Goal: Transaction & Acquisition: Download file/media

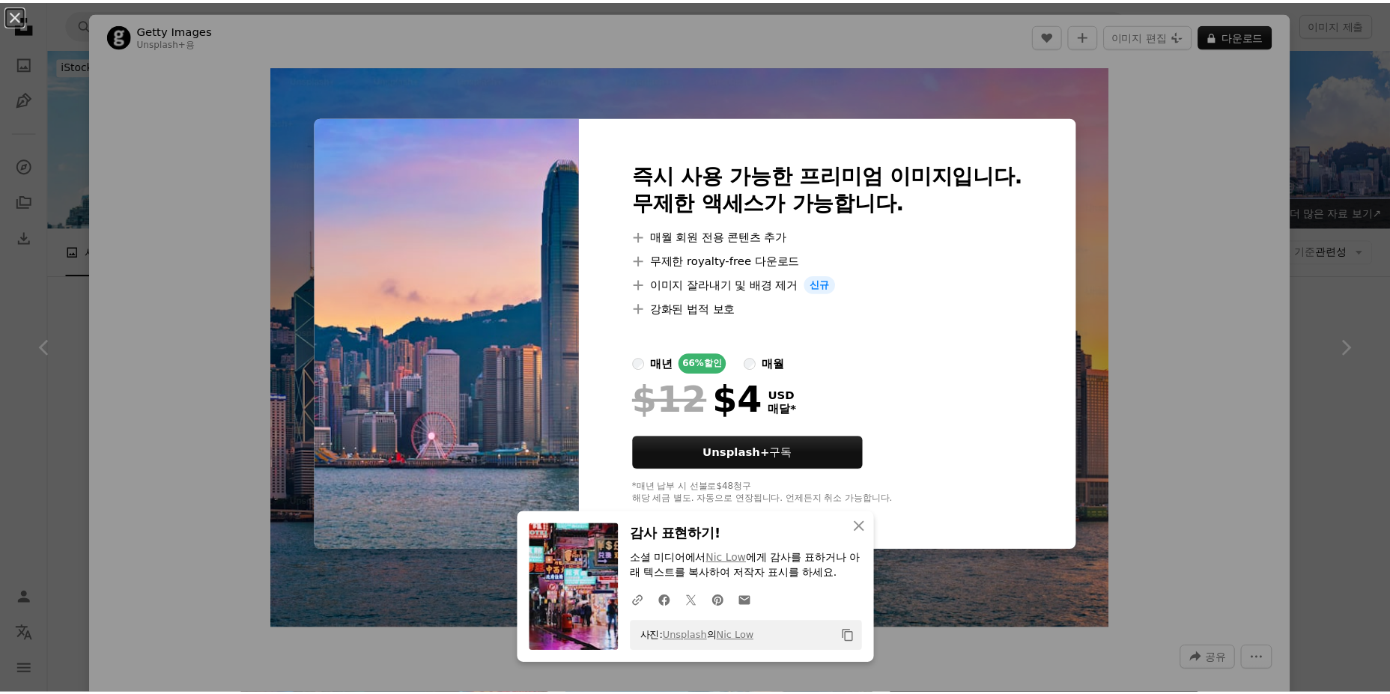
scroll to position [1648, 0]
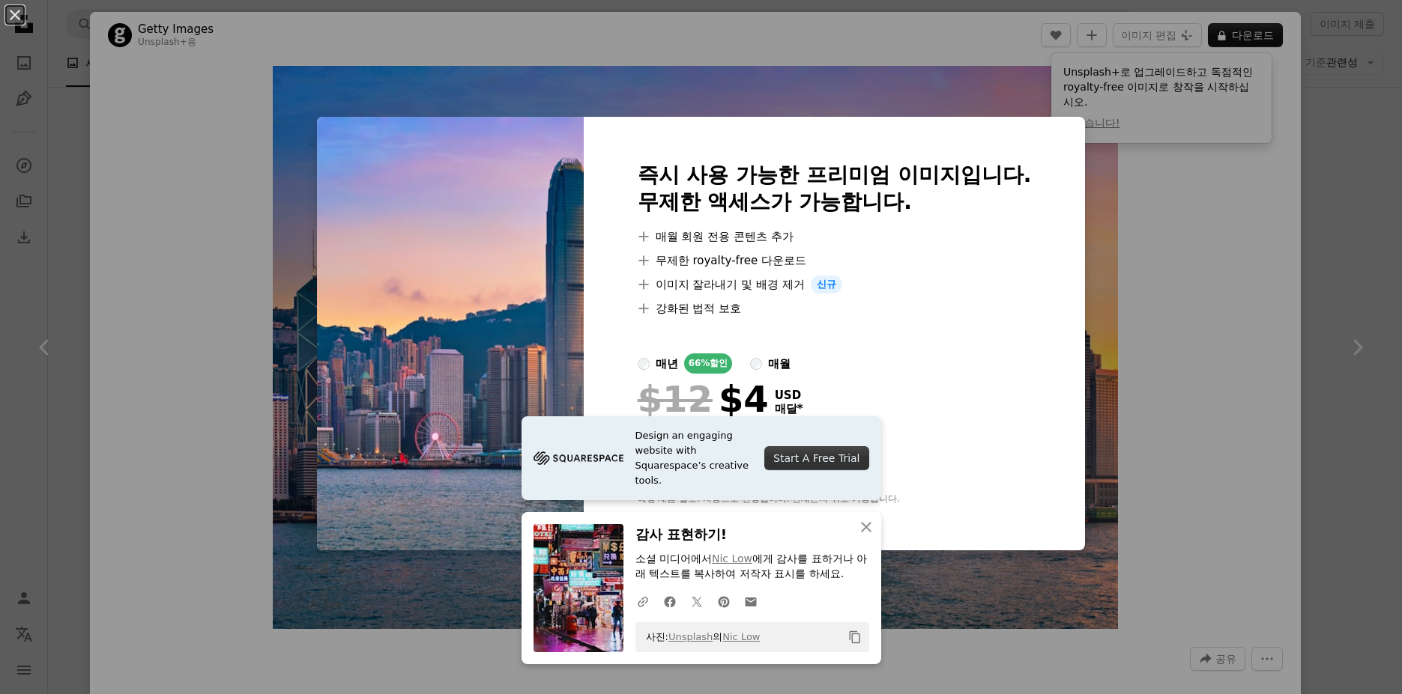
click at [1311, 222] on div "An X shape Design an engaging website with Squarespace’s creative tools. Start …" at bounding box center [701, 347] width 1402 height 694
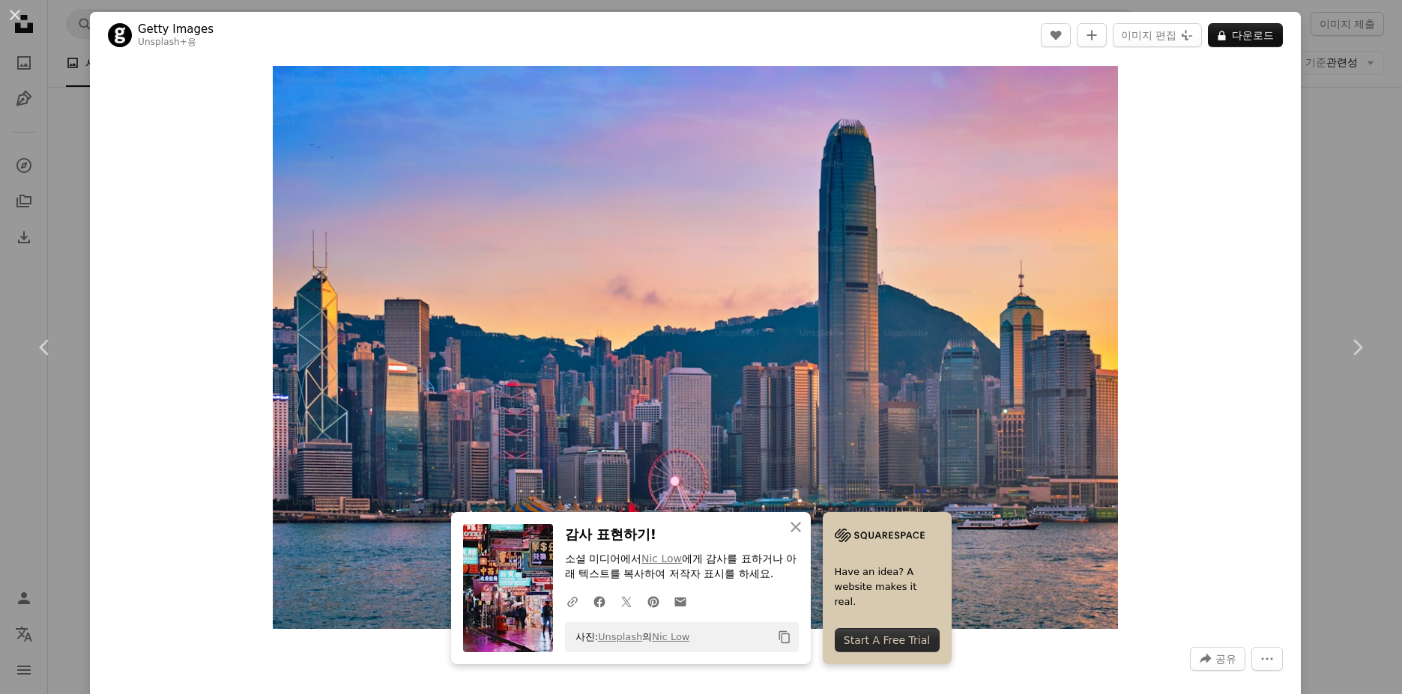
click at [1326, 149] on div "An X shape Chevron left Chevron right An X shape 닫기 감사 표현하기! 소셜 미디어에서 [PERSON_N…" at bounding box center [701, 347] width 1402 height 694
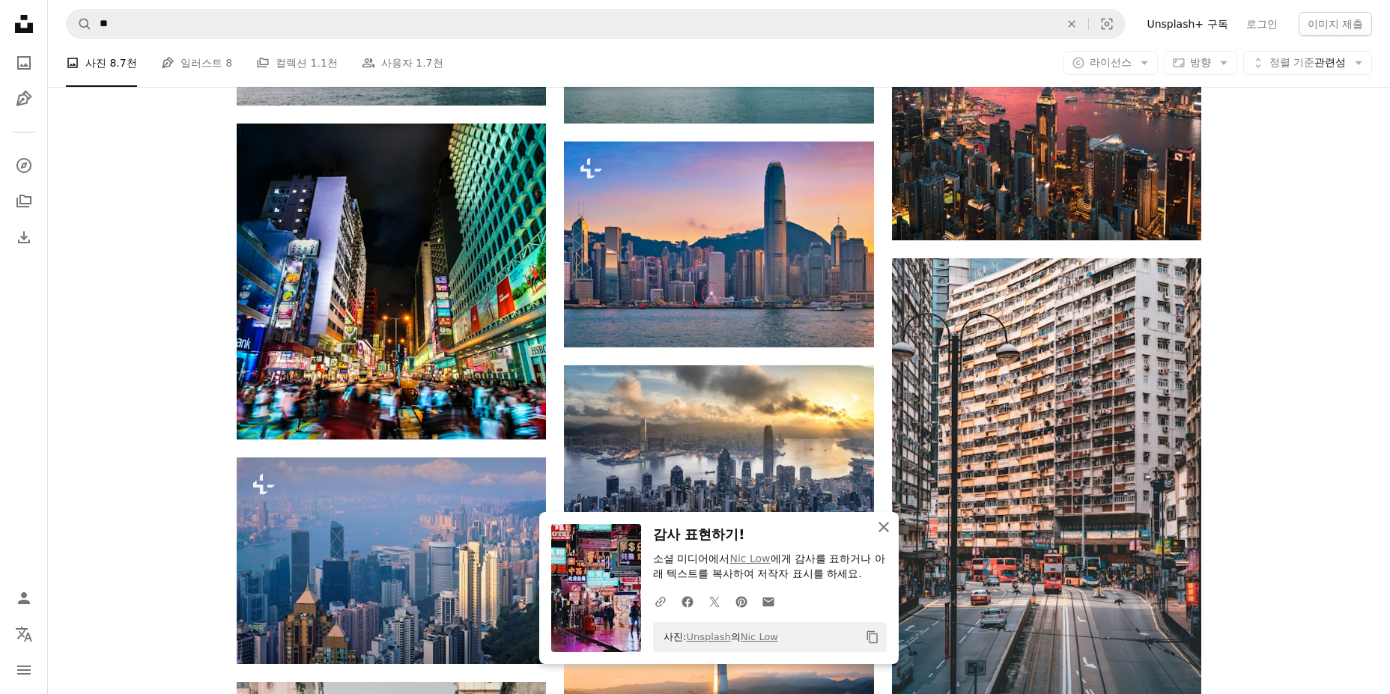
click at [885, 531] on icon "An X shape" at bounding box center [884, 527] width 18 height 18
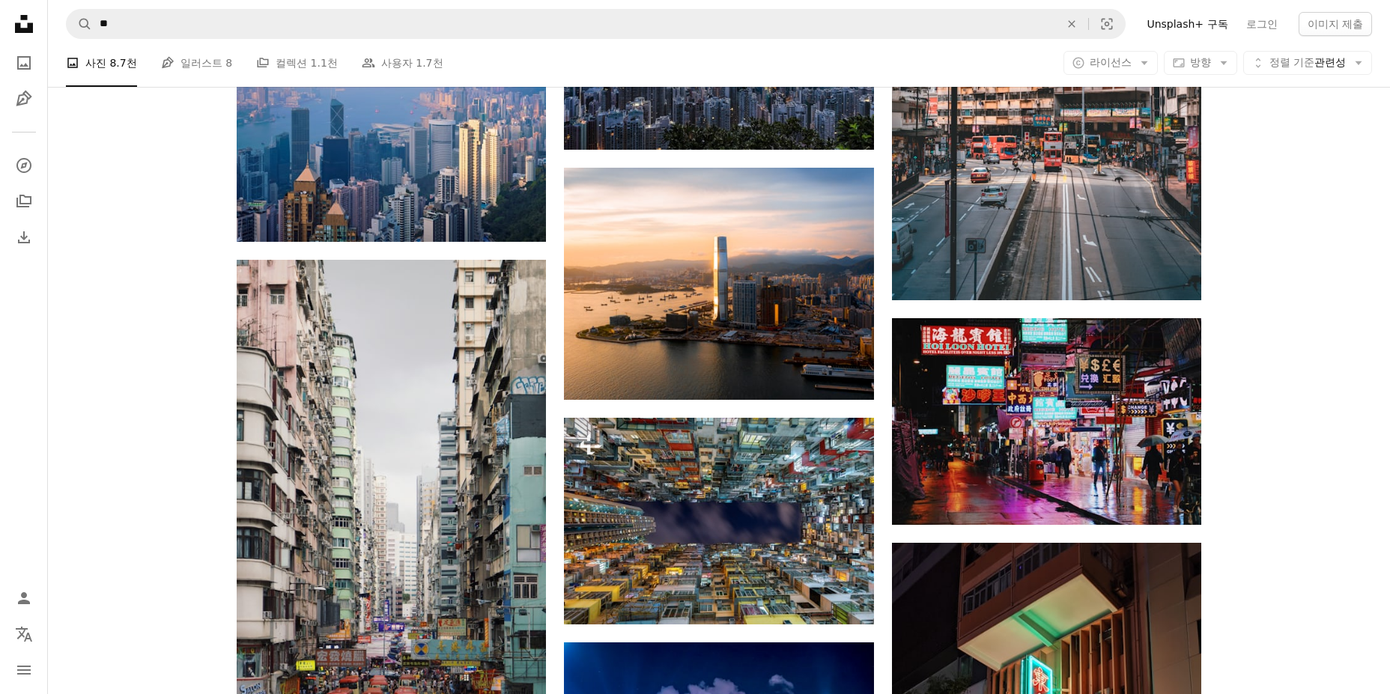
scroll to position [2097, 0]
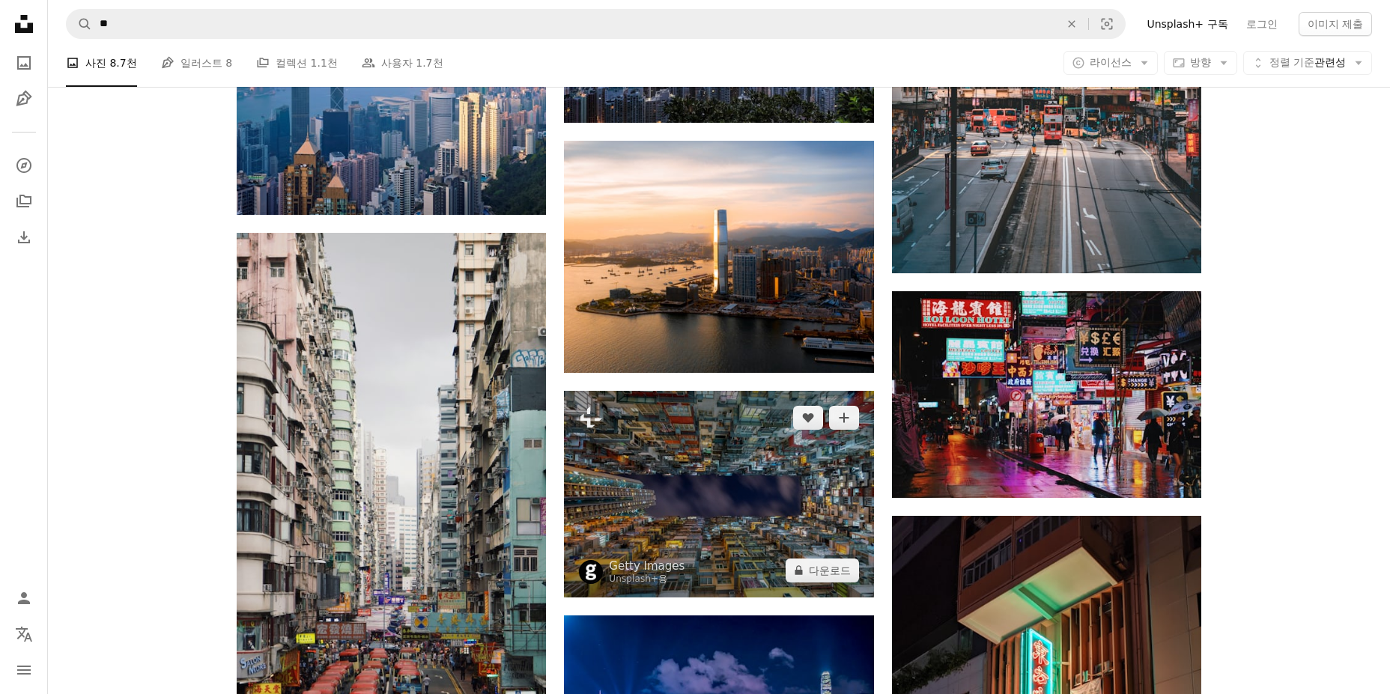
click at [710, 465] on img at bounding box center [718, 494] width 309 height 206
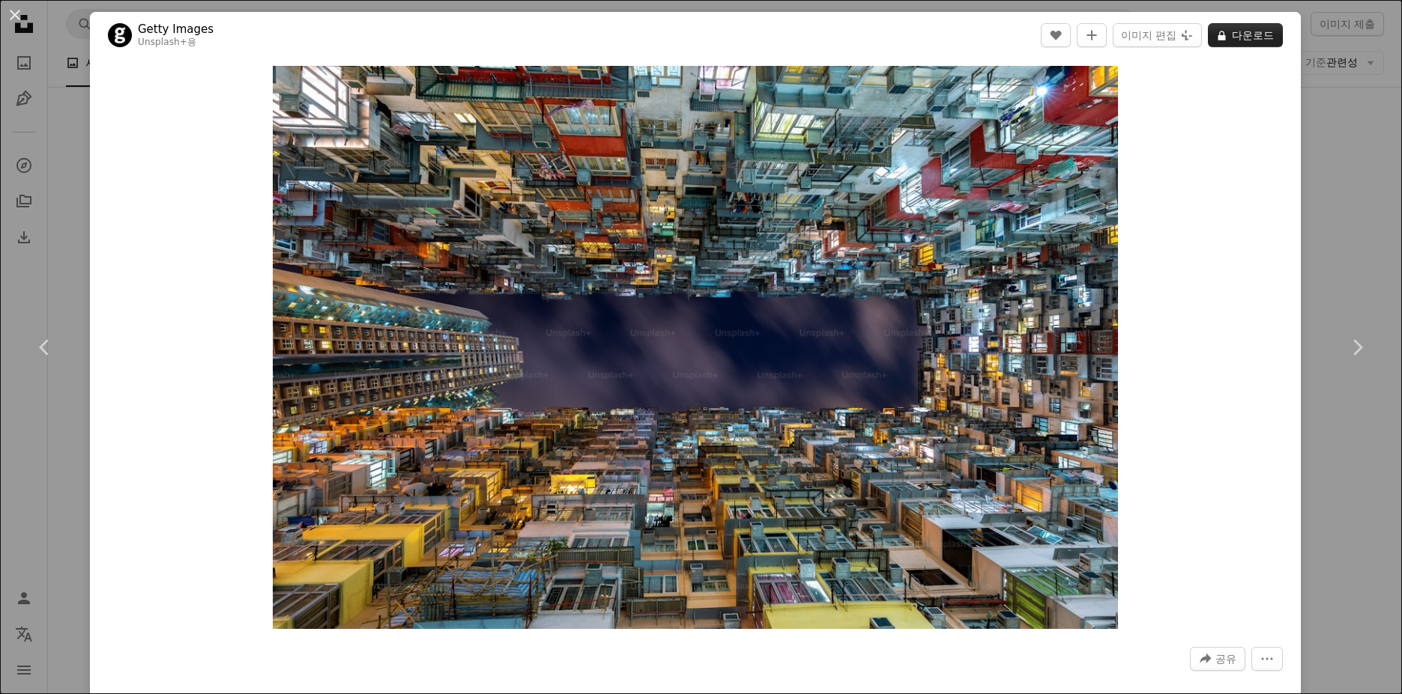
click at [1248, 27] on button "A lock 다운로드" at bounding box center [1245, 35] width 75 height 24
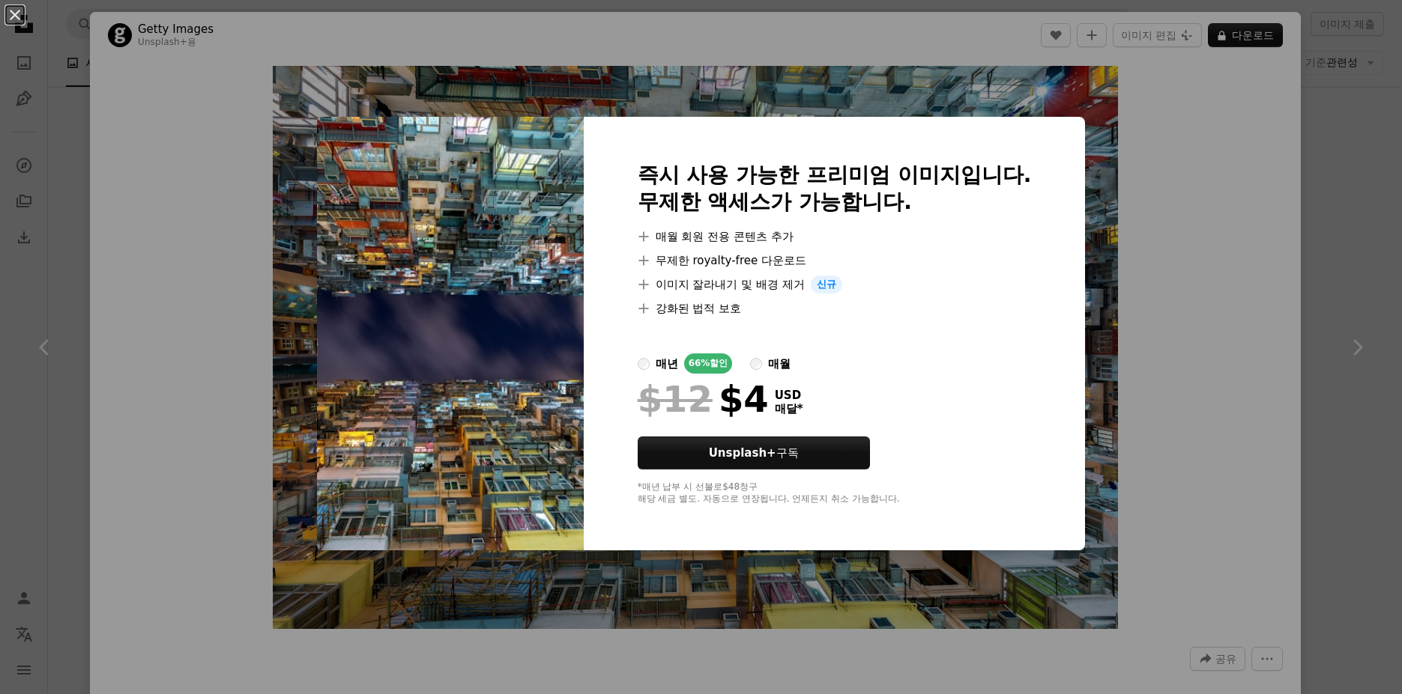
click at [1317, 193] on div "An X shape 즉시 사용 가능한 프리미엄 이미지입니다. 무제한 액세스가 가능합니다. A plus sign 매월 회원 전용 콘텐츠 추가 A…" at bounding box center [701, 347] width 1402 height 694
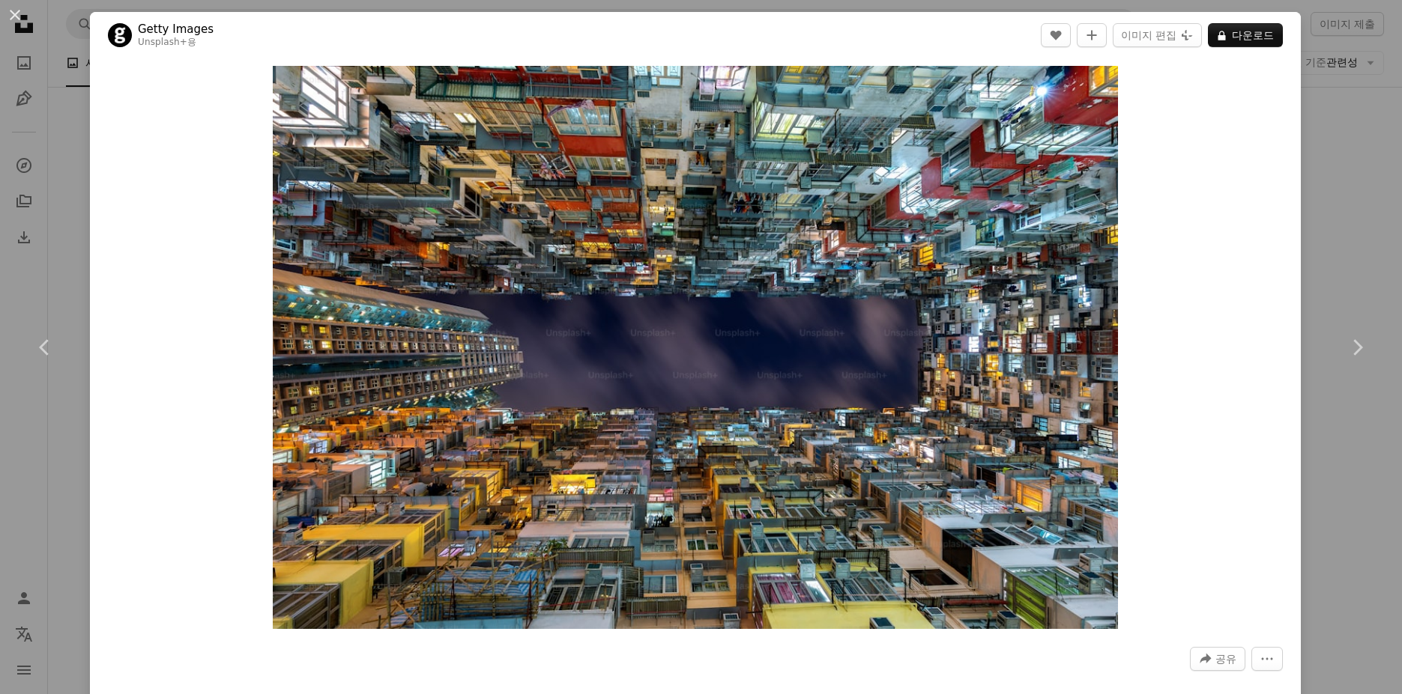
click at [1336, 193] on div "An X shape Chevron left Chevron right Getty Images Unsplash+ 용 A heart A plus s…" at bounding box center [701, 347] width 1402 height 694
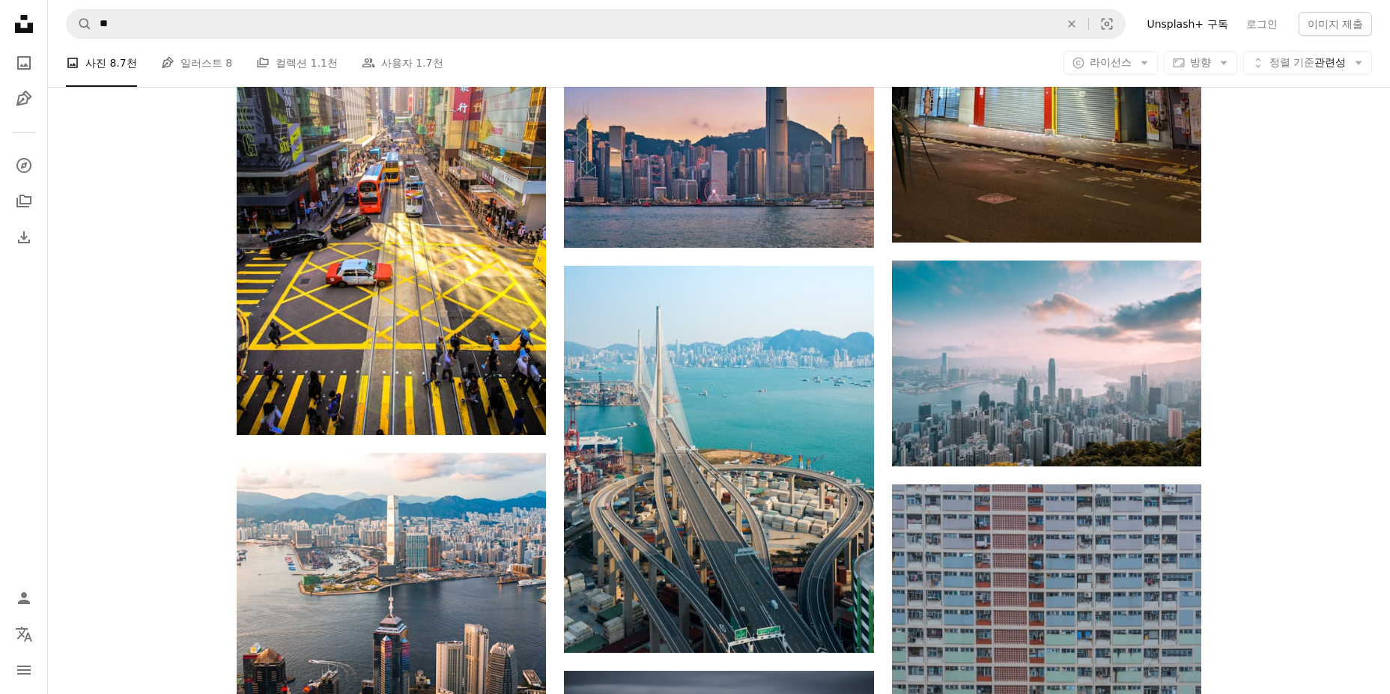
scroll to position [2772, 0]
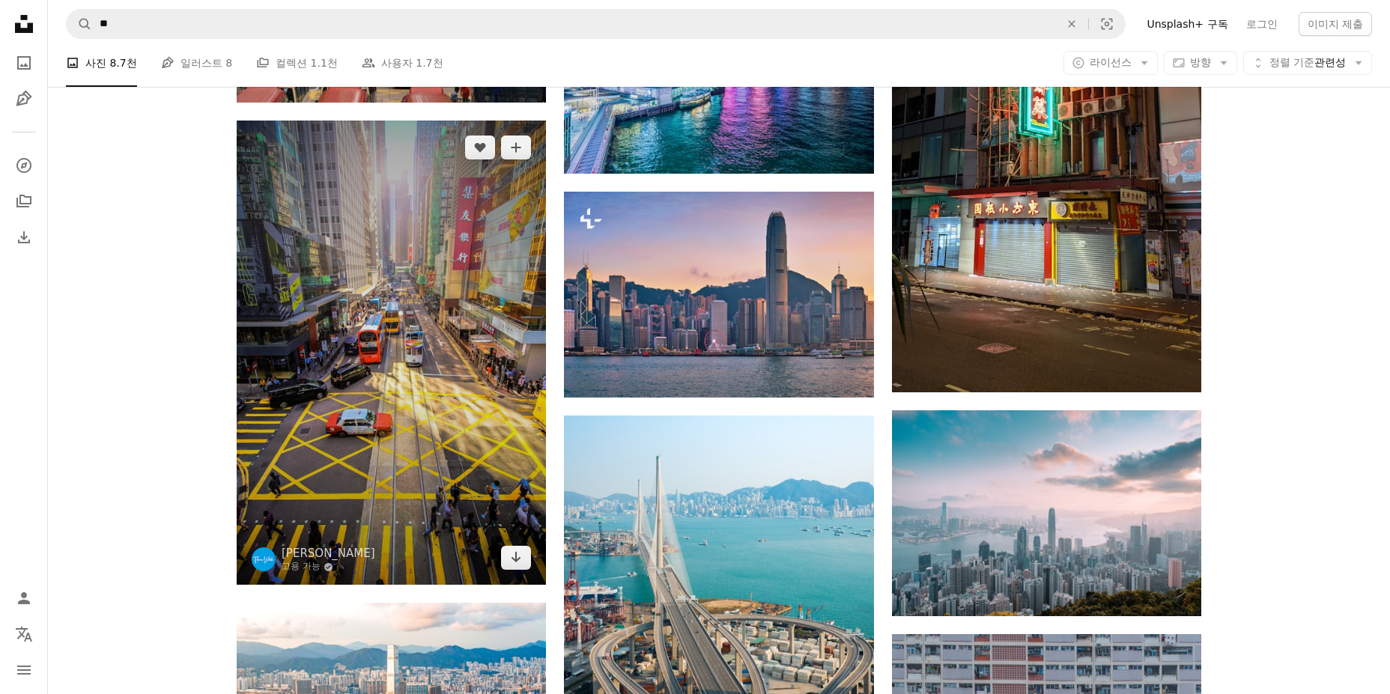
click at [336, 373] on img at bounding box center [391, 353] width 309 height 464
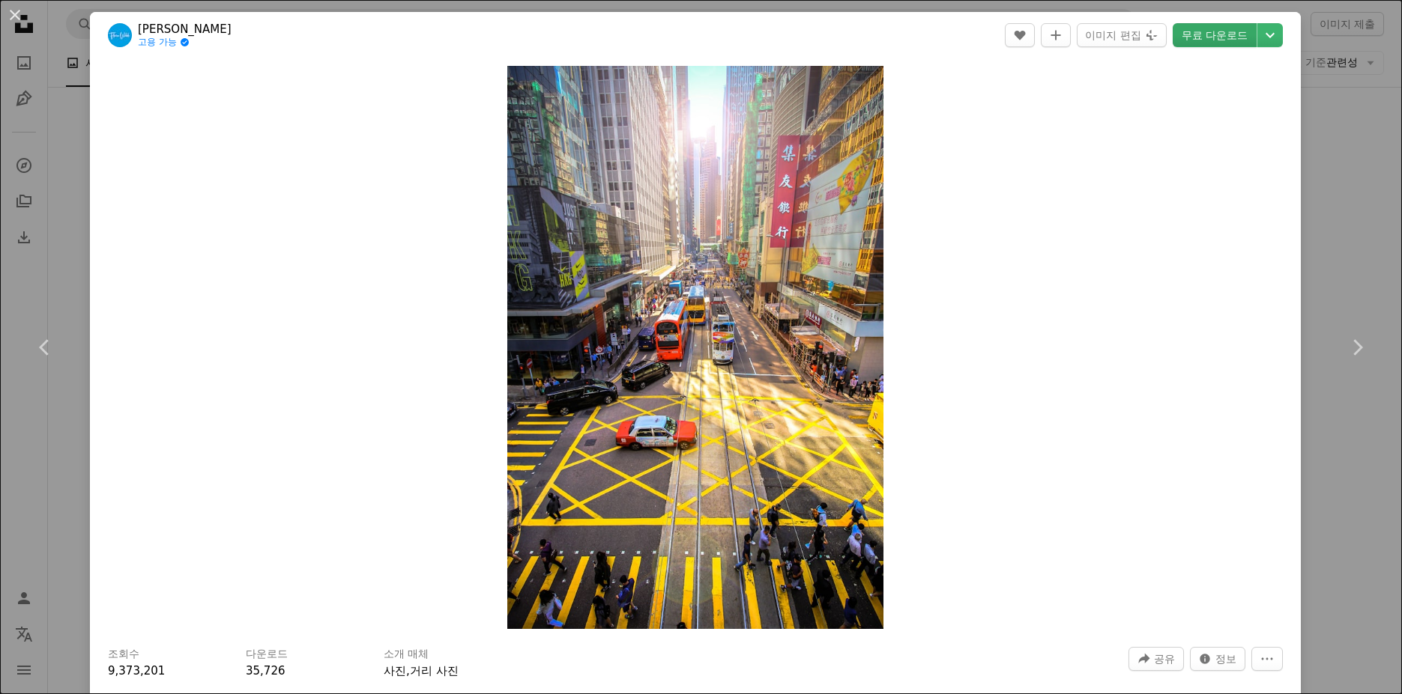
click at [1214, 37] on link "무료 다운로드" at bounding box center [1214, 35] width 84 height 24
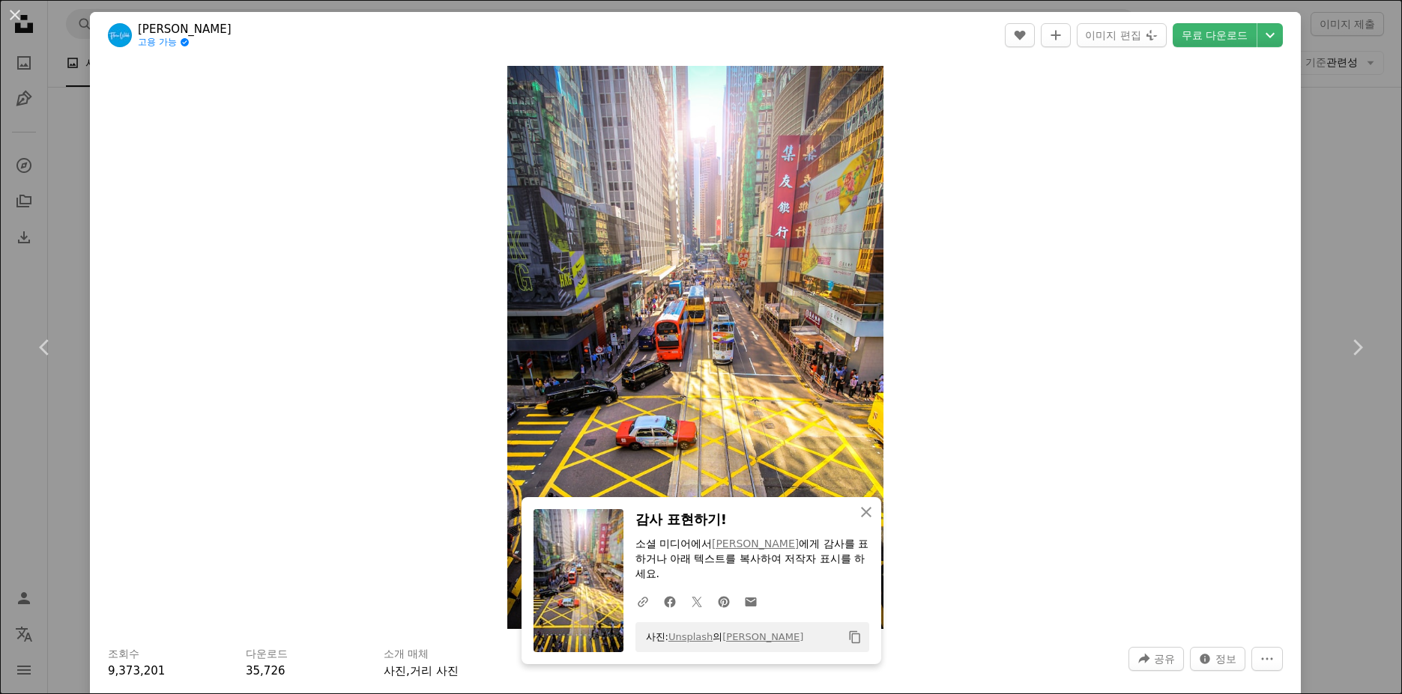
click at [1333, 245] on div "An X shape Chevron left Chevron right An X shape 닫기 감사 표현하기! 소셜 미디어에서 [PERSON_N…" at bounding box center [701, 347] width 1402 height 694
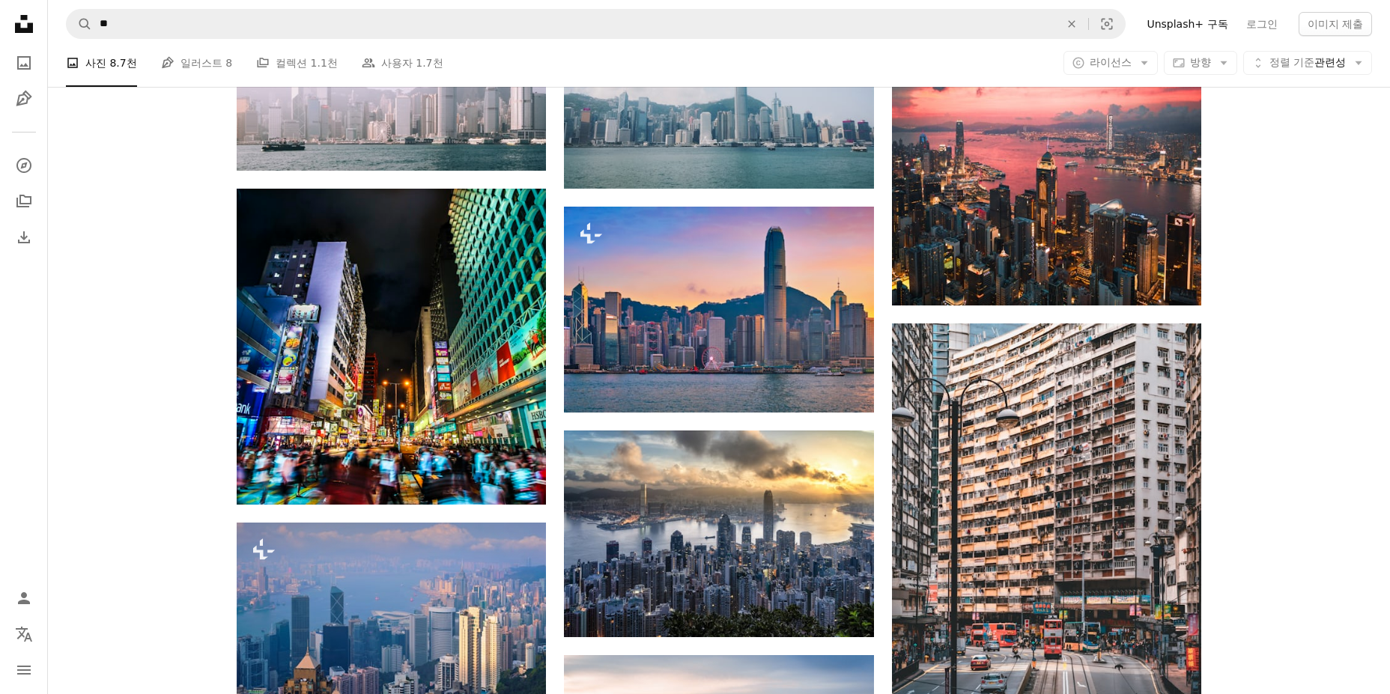
scroll to position [1573, 0]
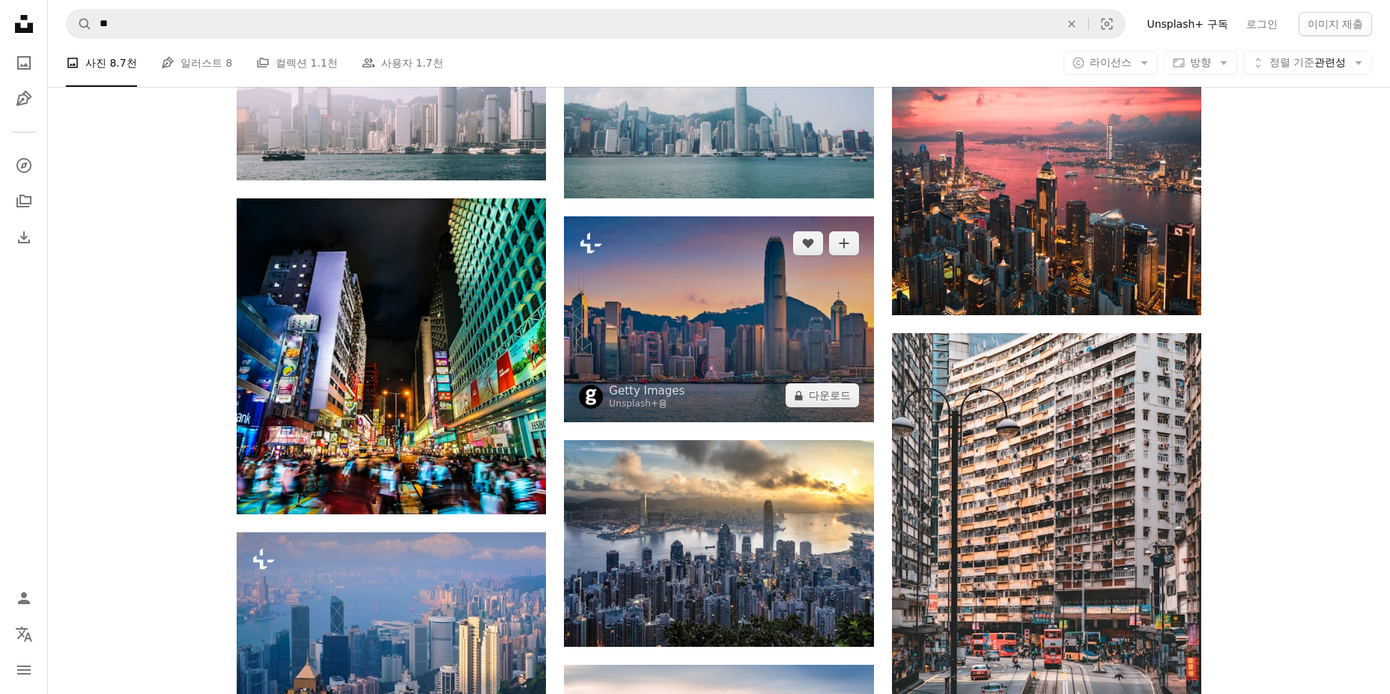
click at [745, 377] on img at bounding box center [718, 319] width 309 height 206
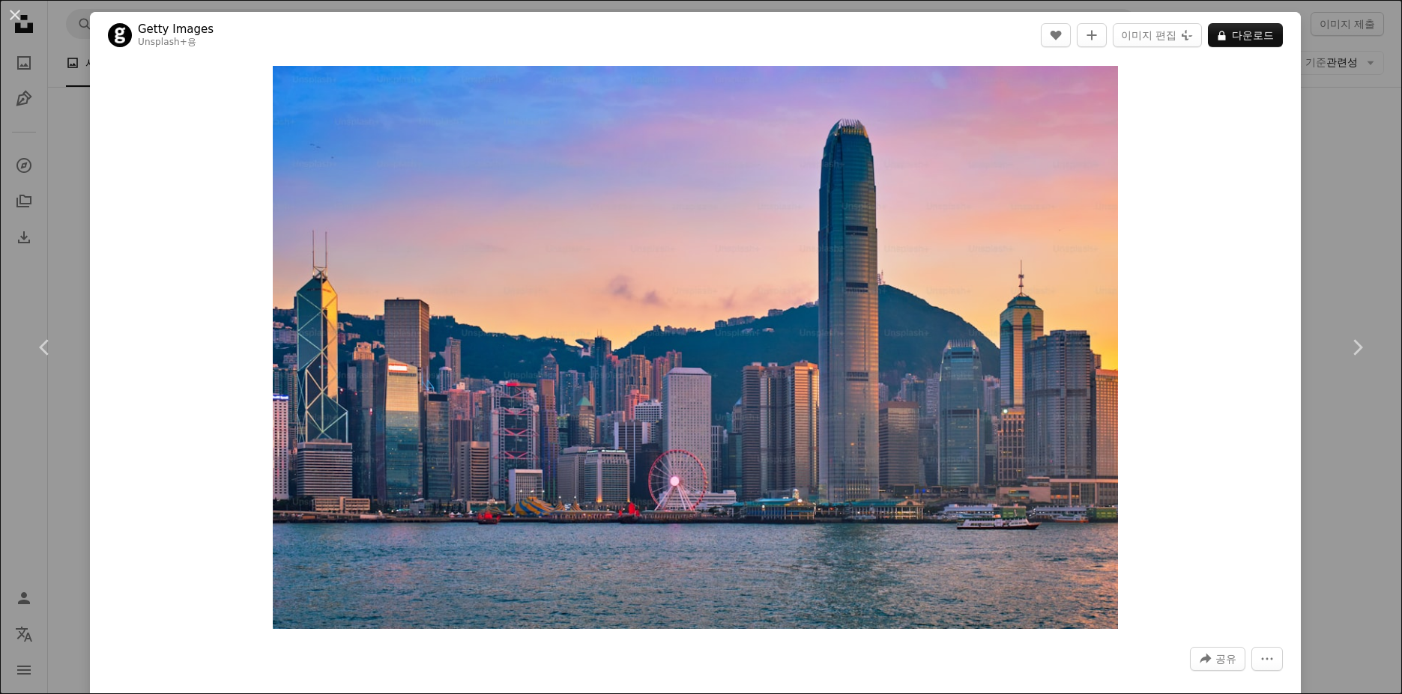
click at [1338, 156] on div "An X shape Chevron left Chevron right Getty Images Unsplash+ 용 A heart A plus s…" at bounding box center [701, 347] width 1402 height 694
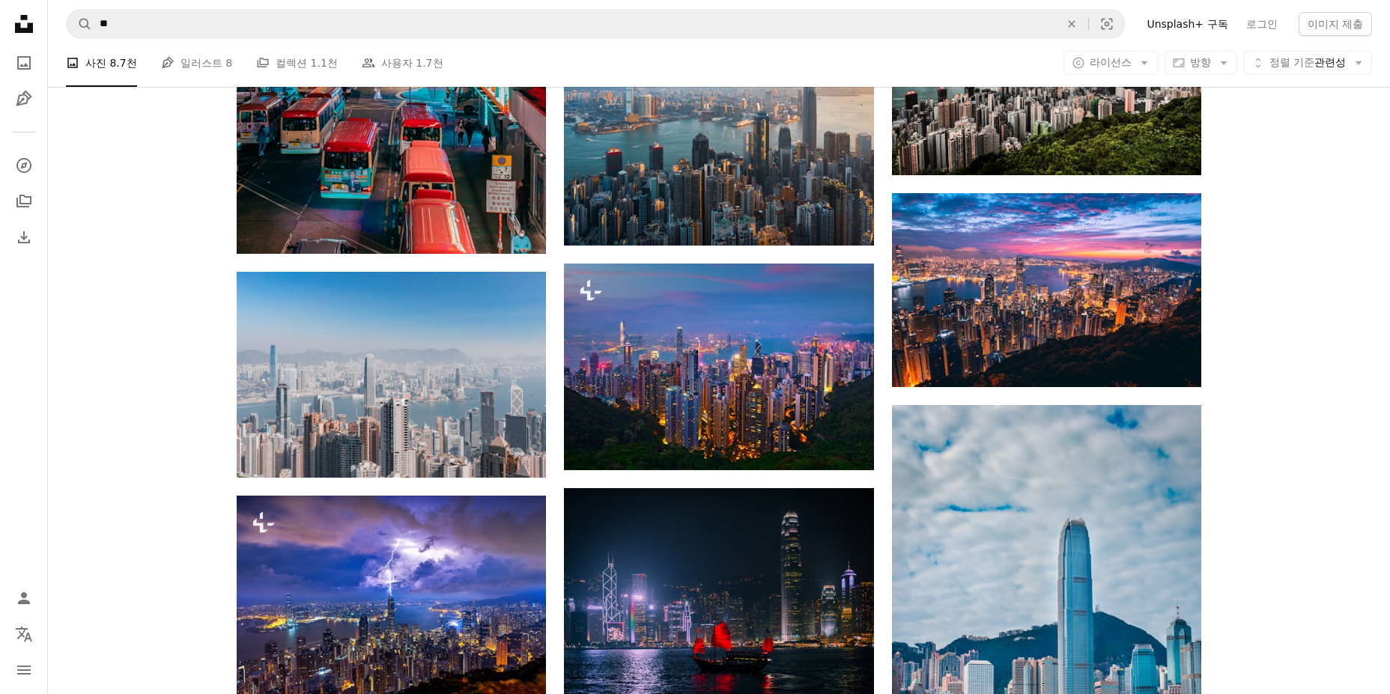
scroll to position [824, 0]
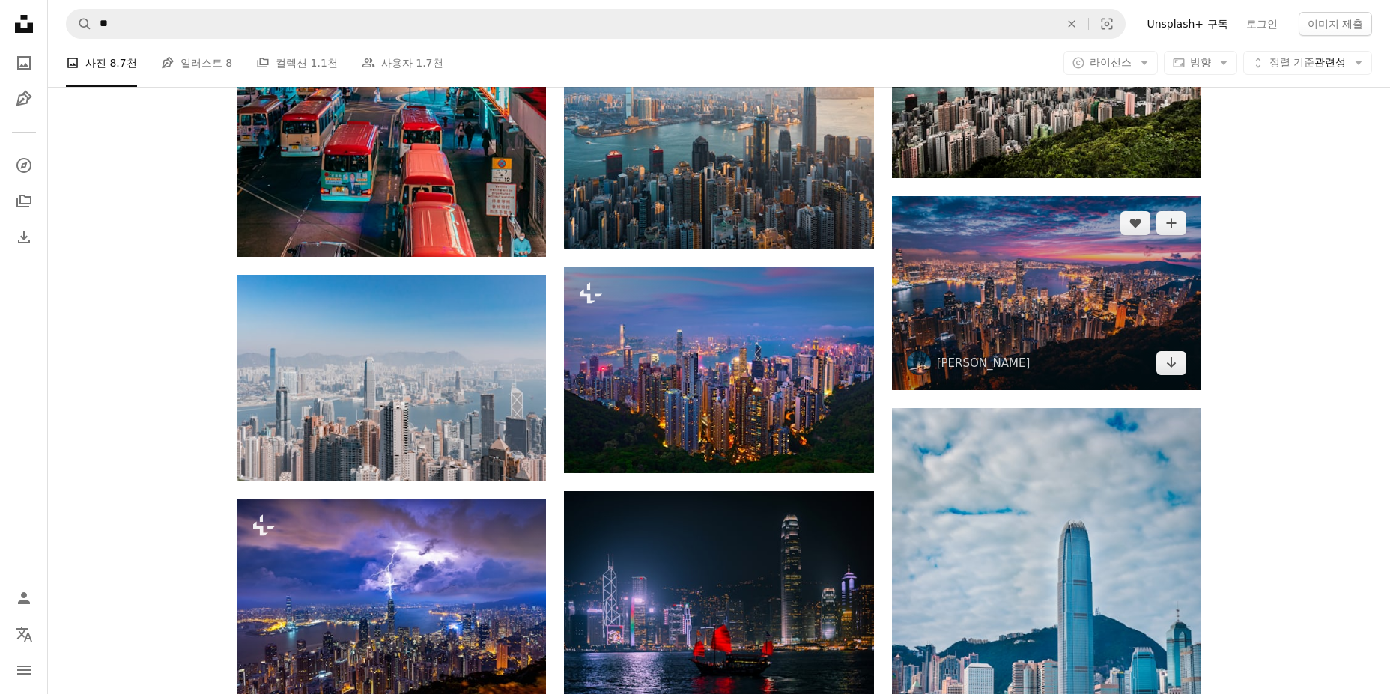
click at [1037, 337] on img at bounding box center [1046, 293] width 309 height 194
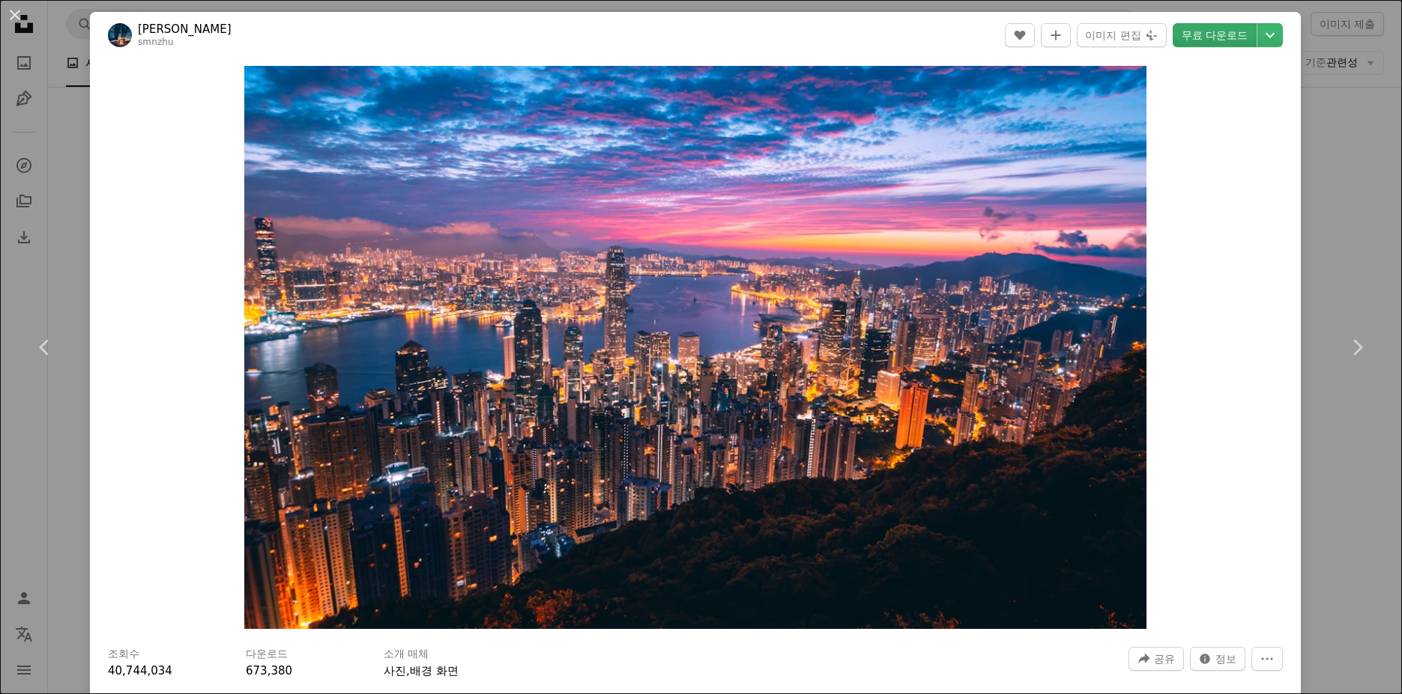
click at [1182, 38] on link "무료 다운로드" at bounding box center [1214, 35] width 84 height 24
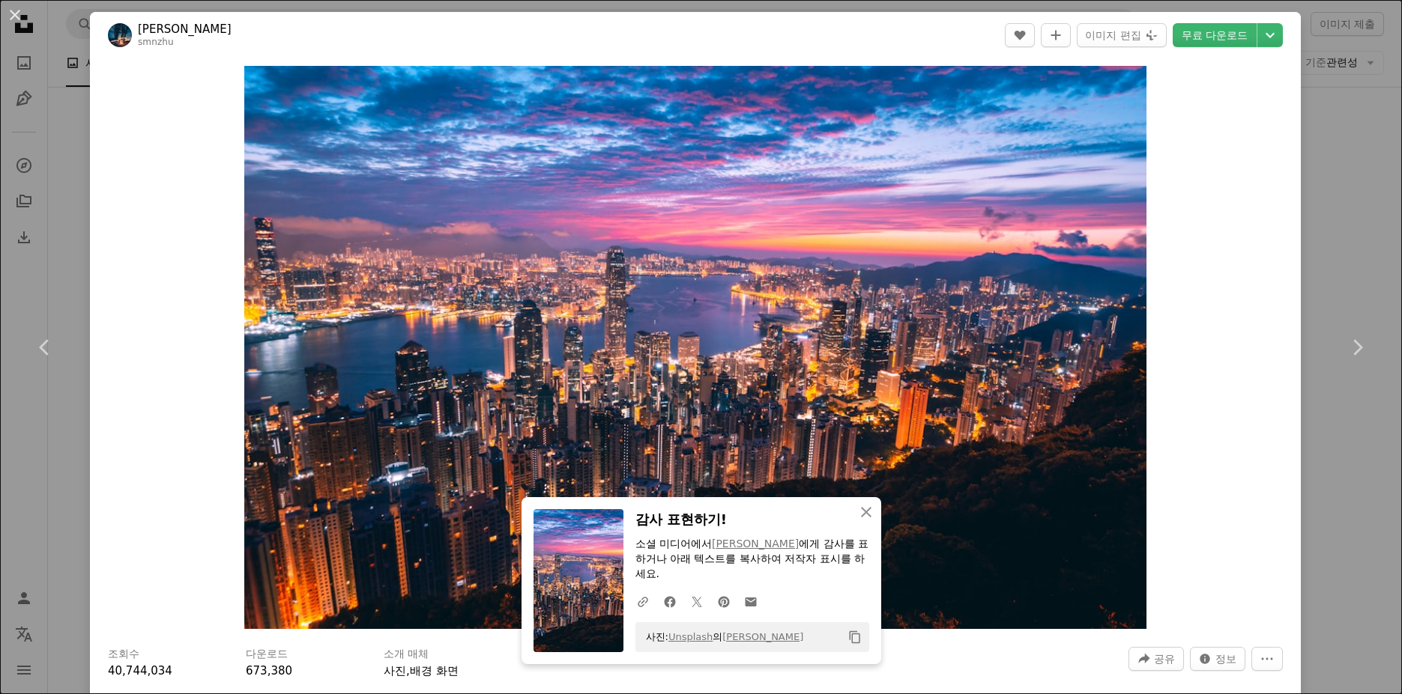
click at [1327, 190] on div "An X shape Chevron left Chevron right An X shape 닫기 감사 표현하기! 소셜 미디어에서 [PERSON_N…" at bounding box center [701, 347] width 1402 height 694
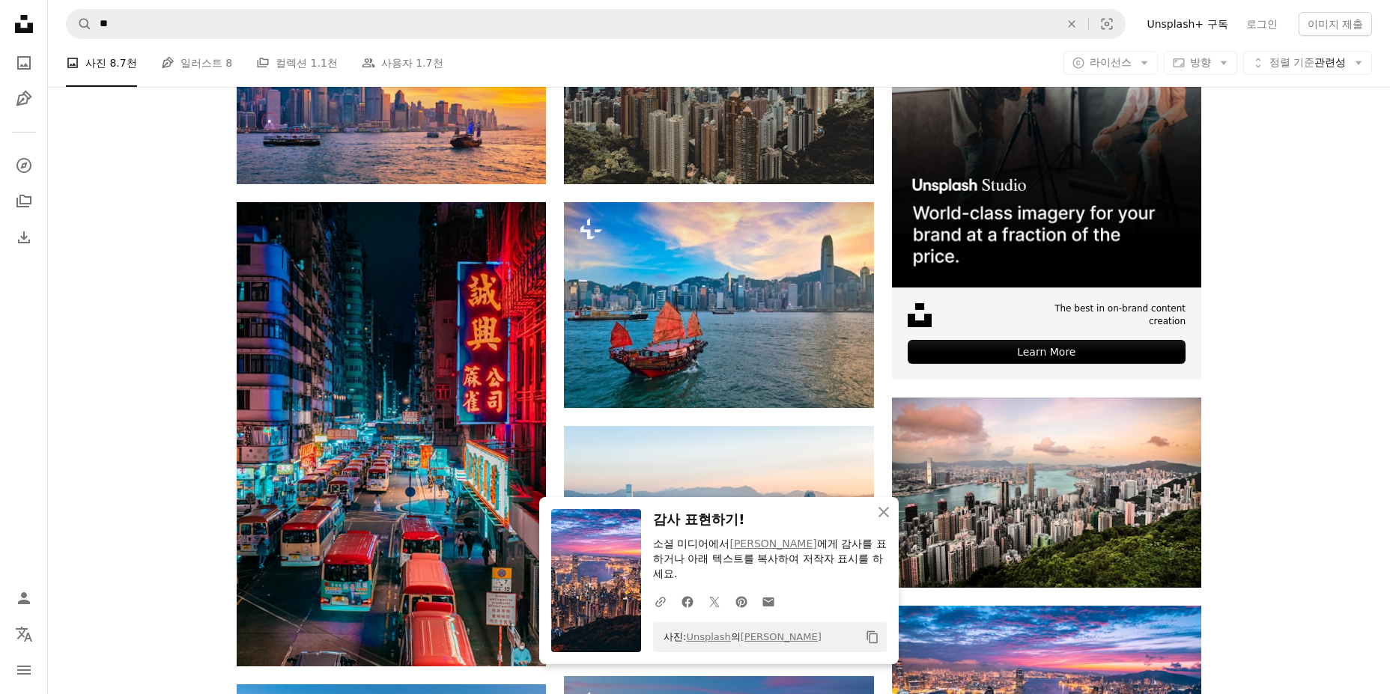
scroll to position [449, 0]
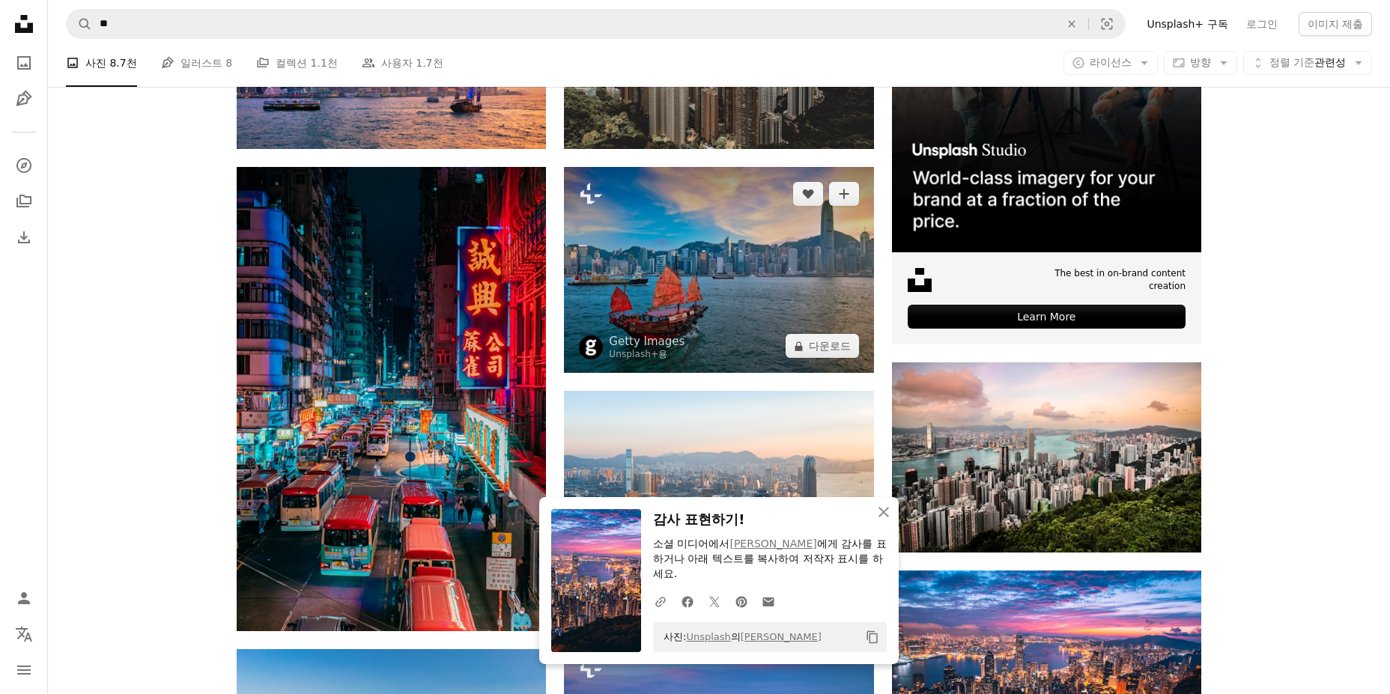
click at [745, 309] on img at bounding box center [718, 270] width 309 height 206
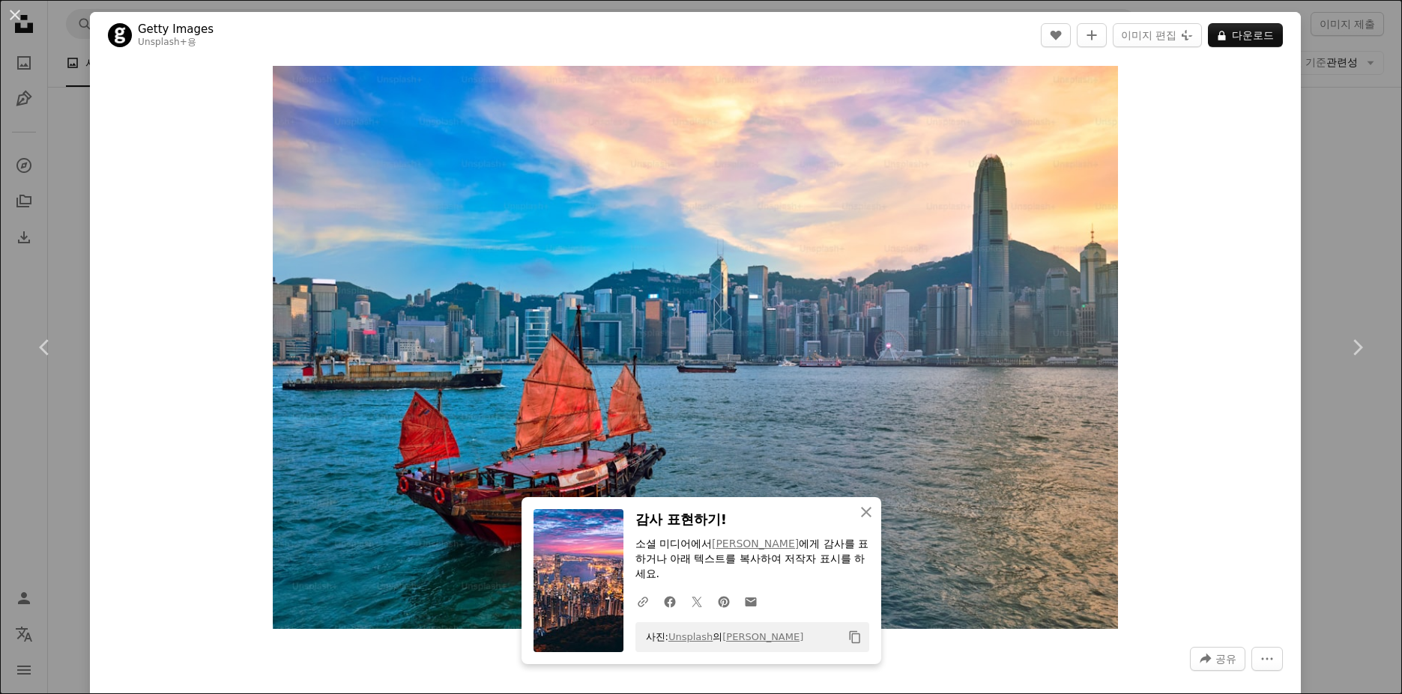
click at [1315, 148] on div "An X shape Chevron left Chevron right An X shape 닫기 감사 표현하기! 소셜 미디어에서 [PERSON_N…" at bounding box center [701, 347] width 1402 height 694
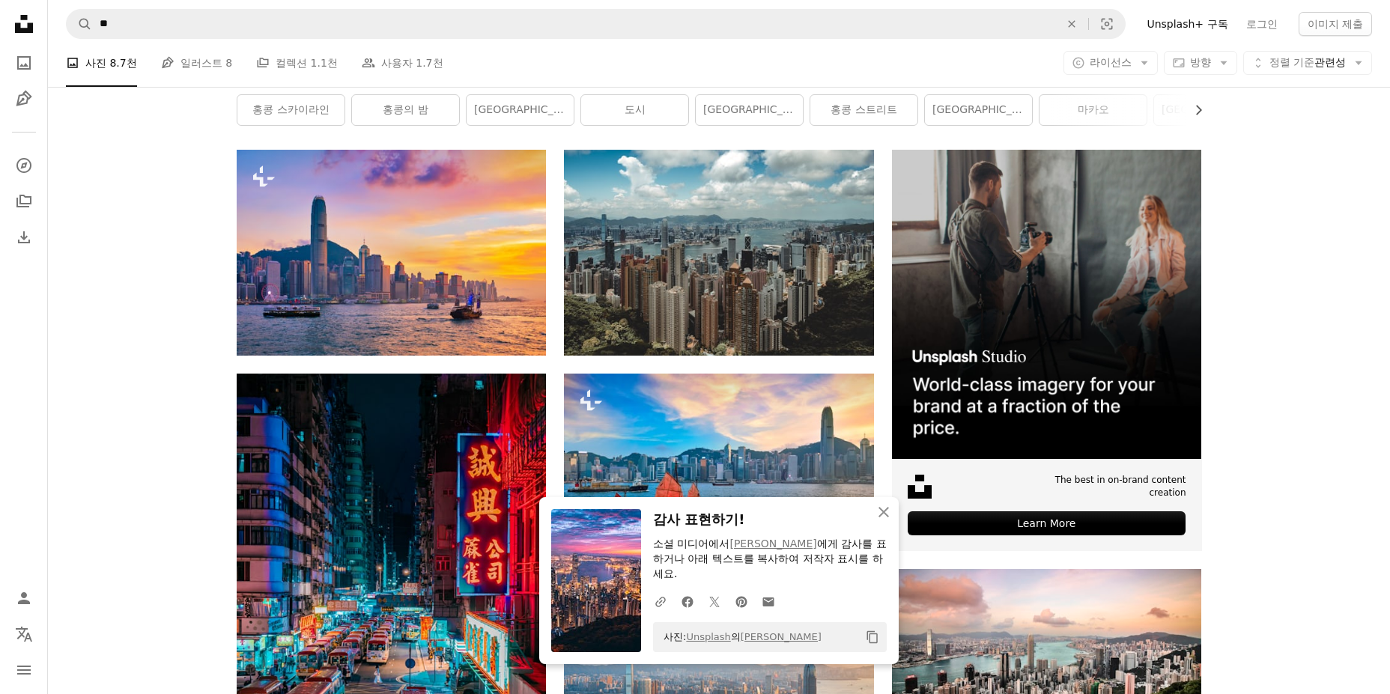
scroll to position [225, 0]
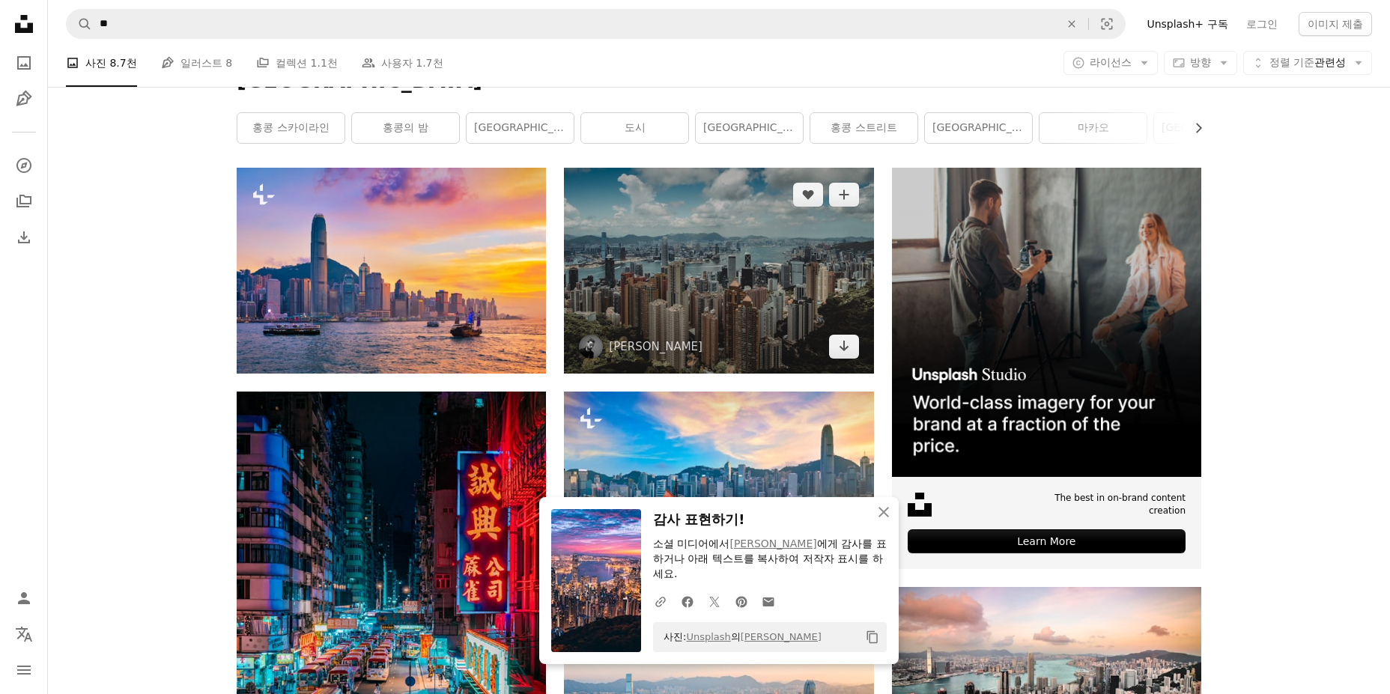
click at [666, 282] on img at bounding box center [718, 271] width 309 height 206
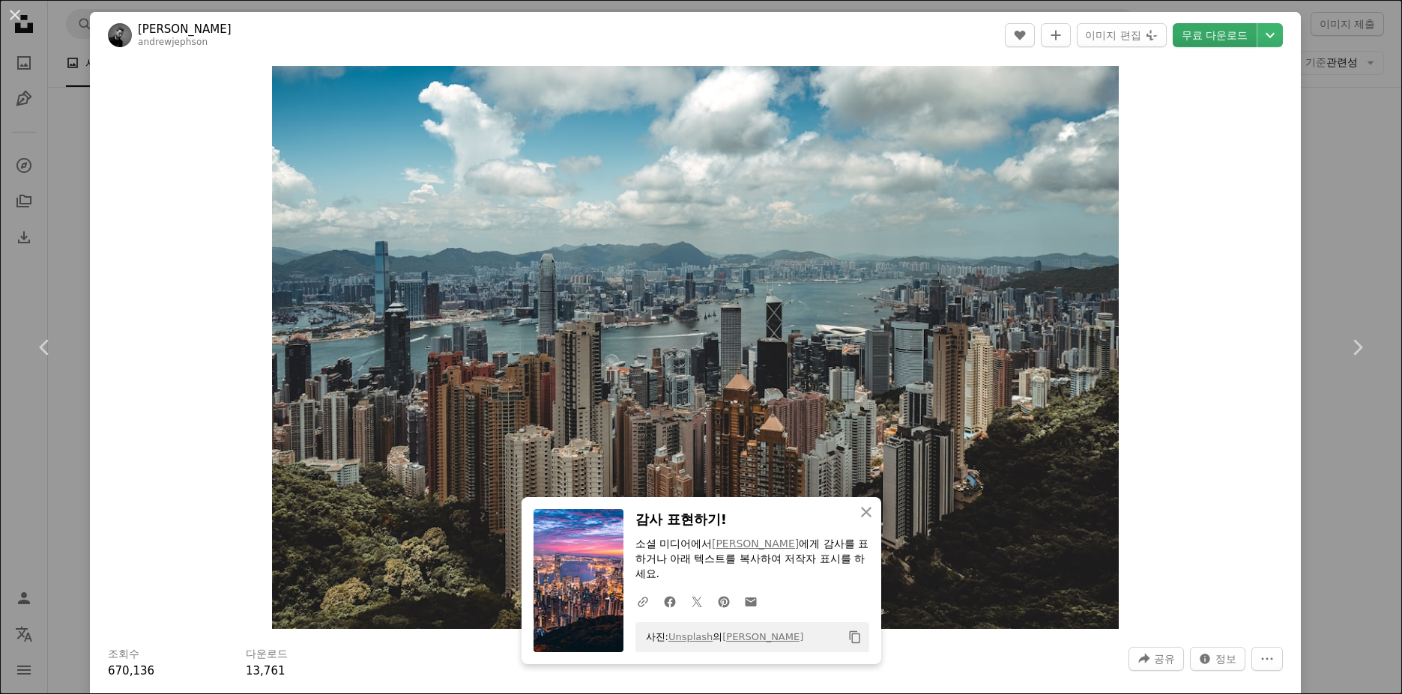
click at [1230, 34] on link "무료 다운로드" at bounding box center [1214, 35] width 84 height 24
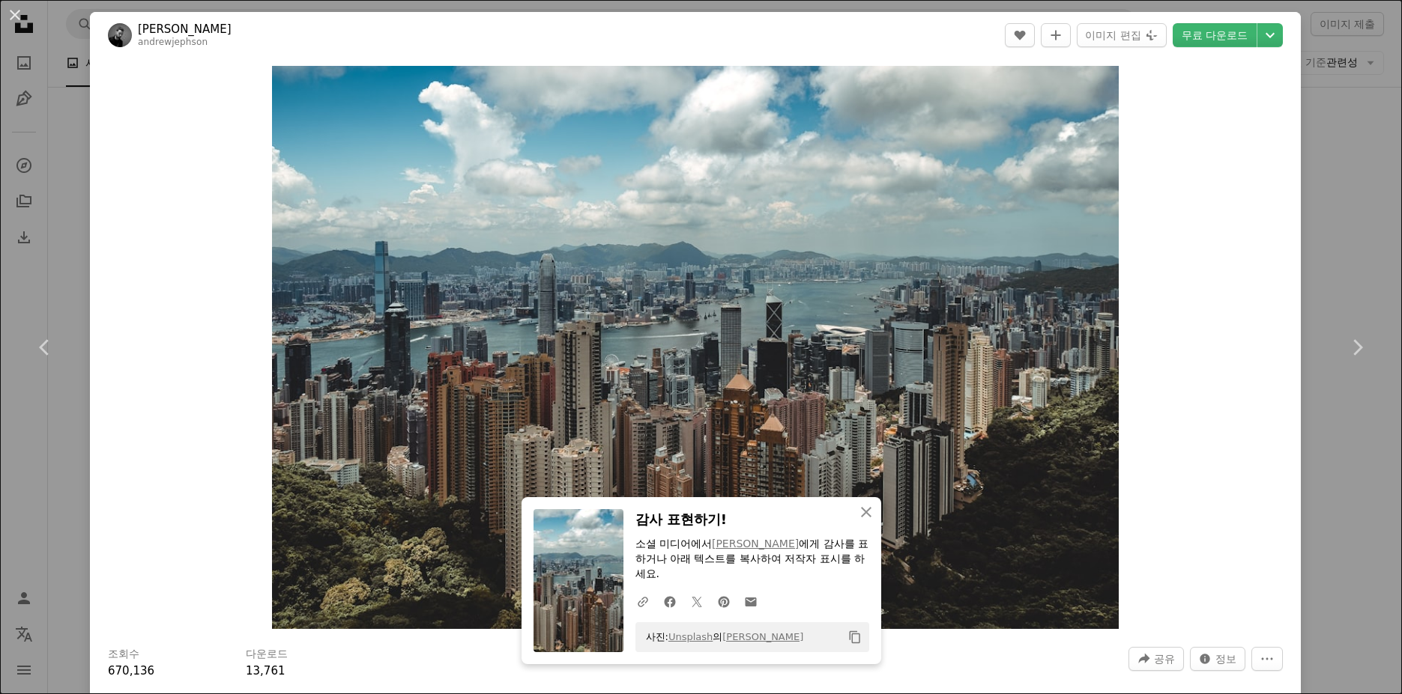
click at [1310, 178] on div "An X shape Chevron left Chevron right An X shape 닫기 감사 표현하기! 소셜 미디어에서 [PERSON_N…" at bounding box center [701, 347] width 1402 height 694
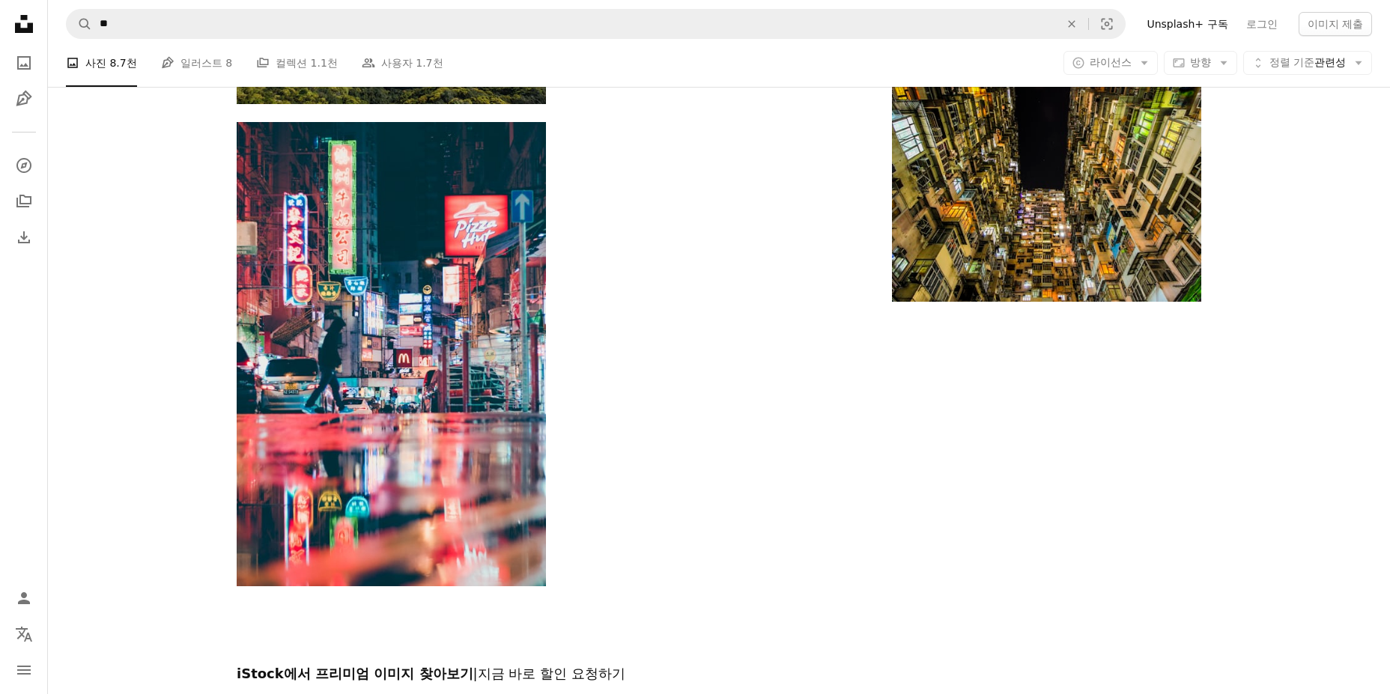
scroll to position [4494, 0]
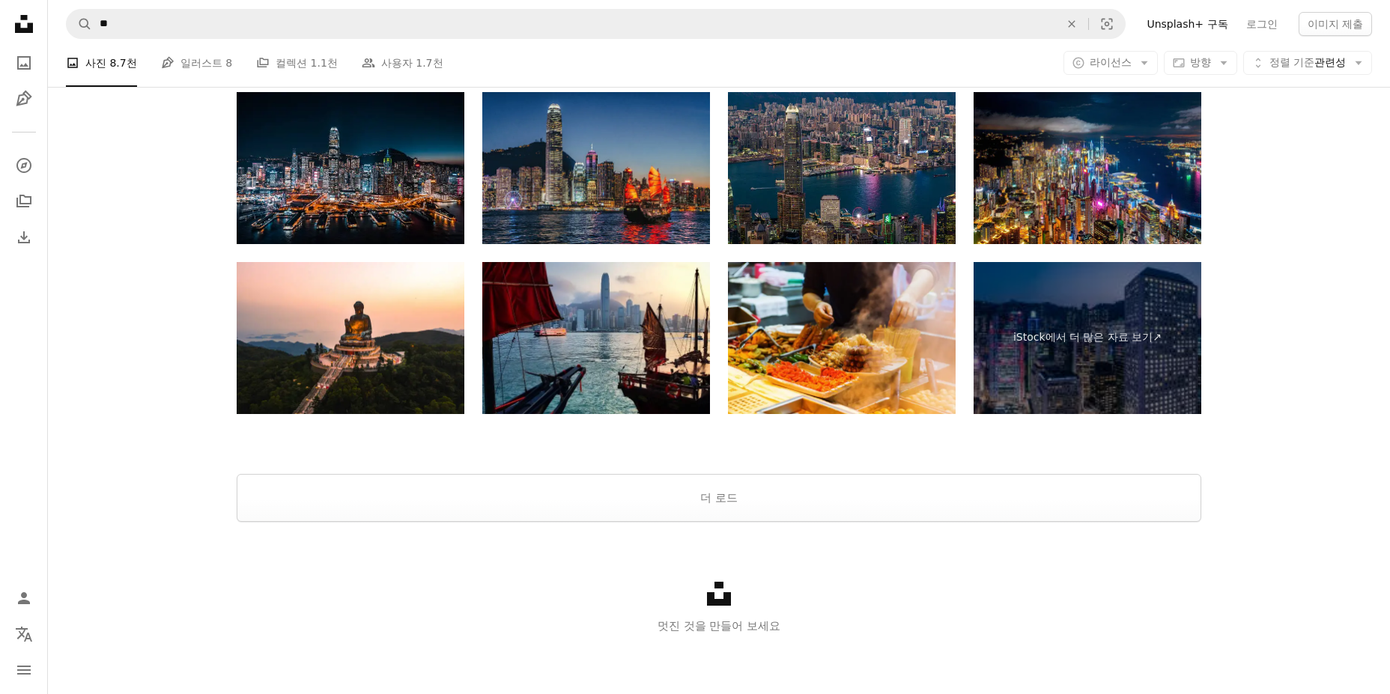
click at [742, 470] on div at bounding box center [719, 456] width 1342 height 36
click at [738, 492] on button "더 로드" at bounding box center [719, 498] width 965 height 48
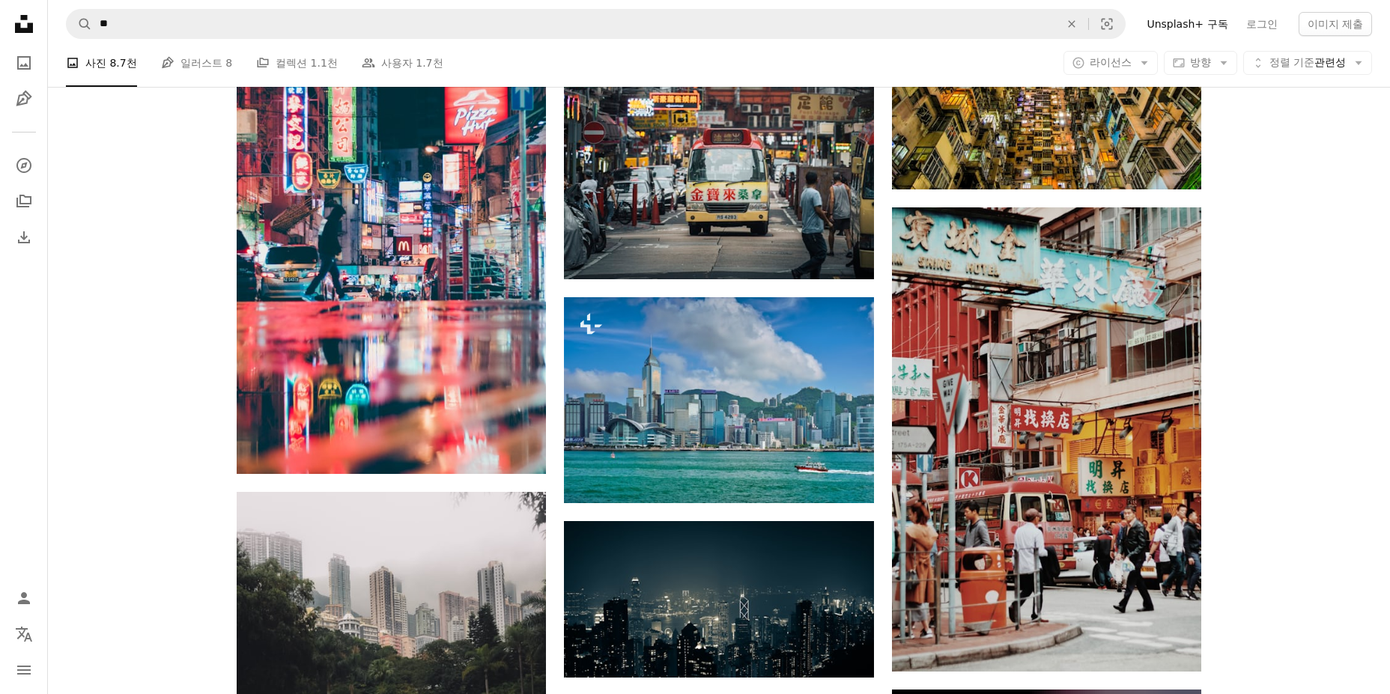
scroll to position [4680, 0]
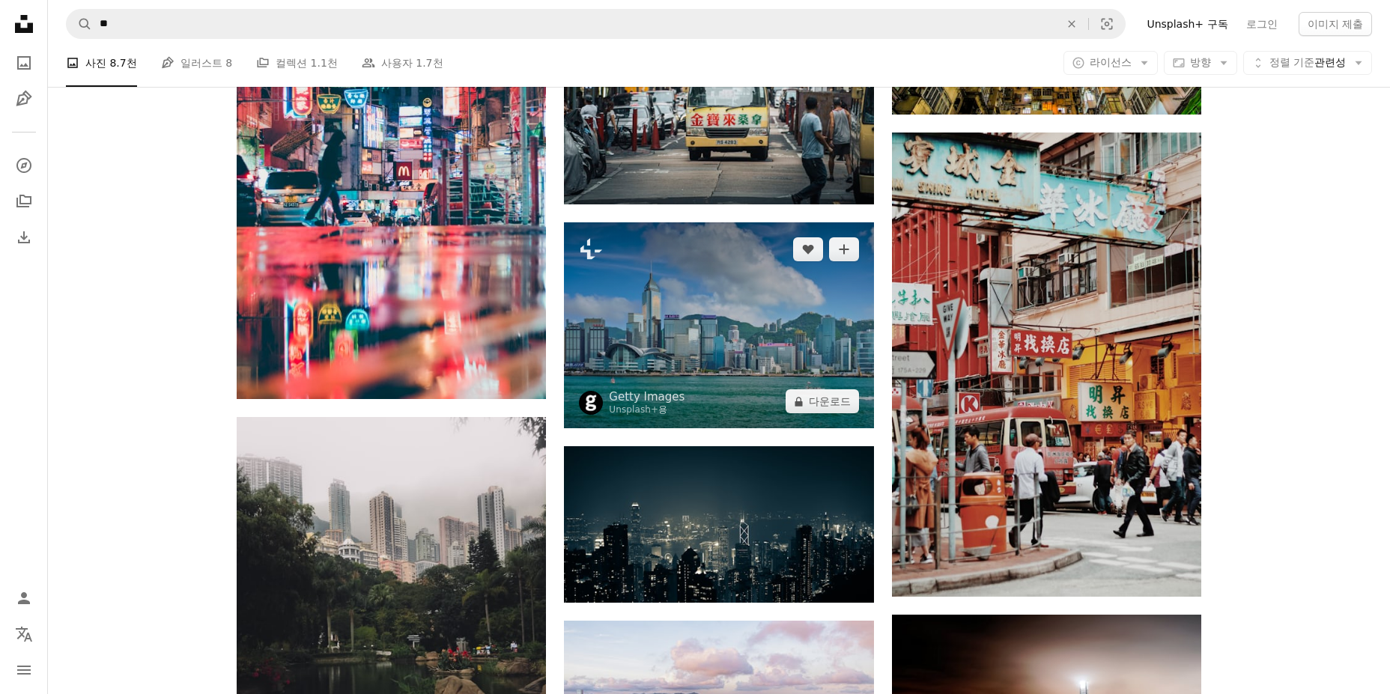
click at [709, 333] on img at bounding box center [718, 325] width 309 height 206
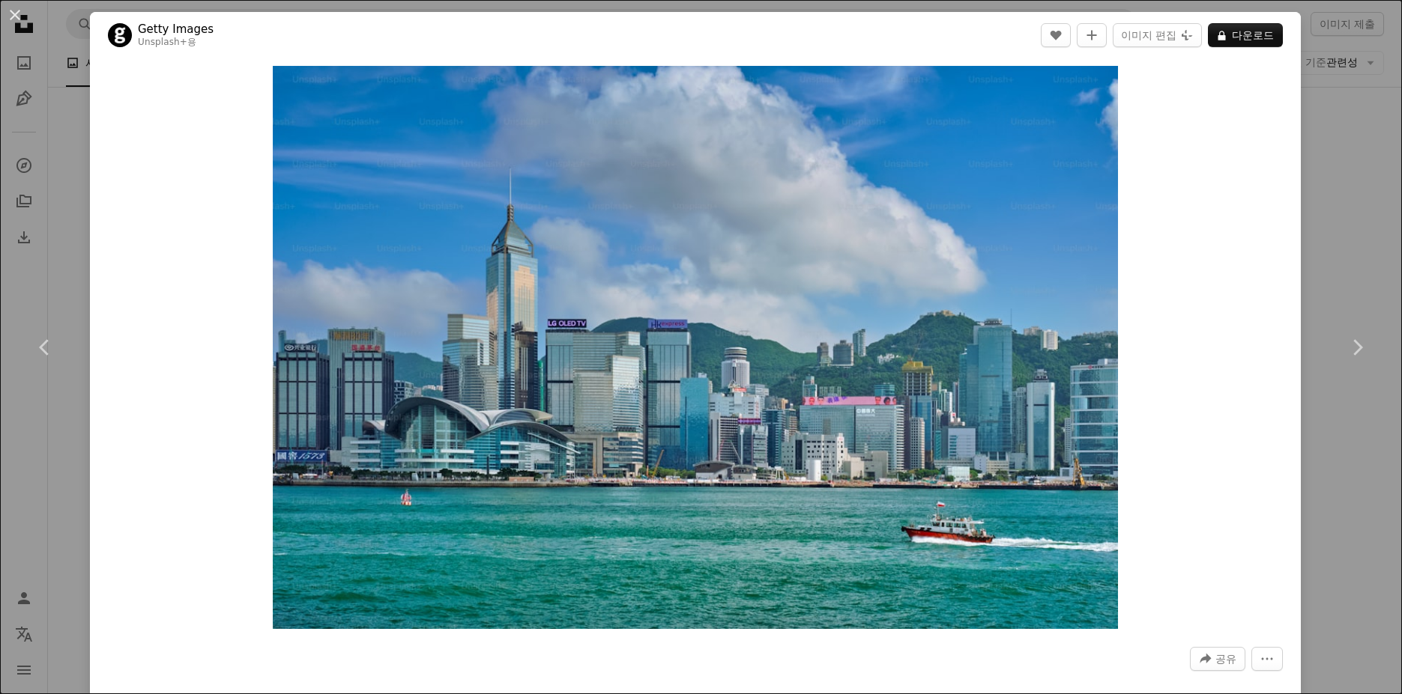
click at [1366, 150] on div "An X shape Chevron left Chevron right Getty Images Unsplash+ 용 A heart A plus s…" at bounding box center [701, 347] width 1402 height 694
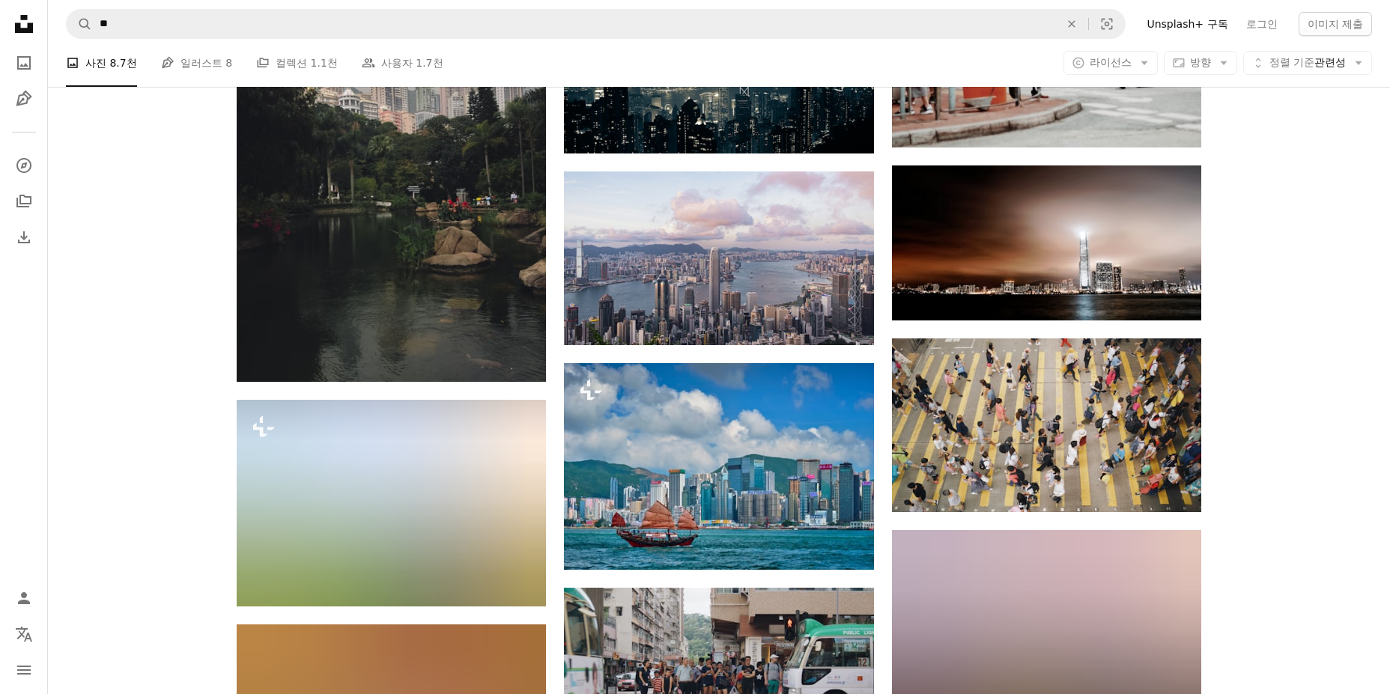
scroll to position [5354, 0]
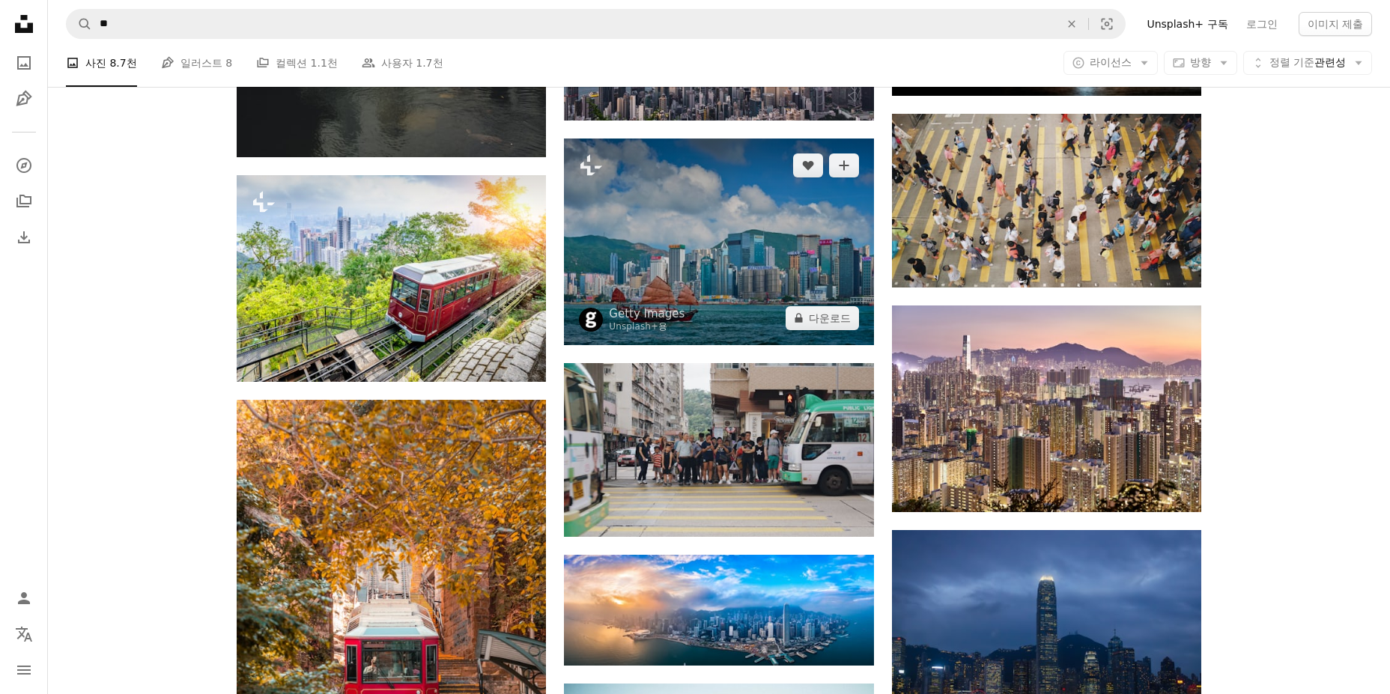
click at [756, 248] on img at bounding box center [718, 242] width 309 height 206
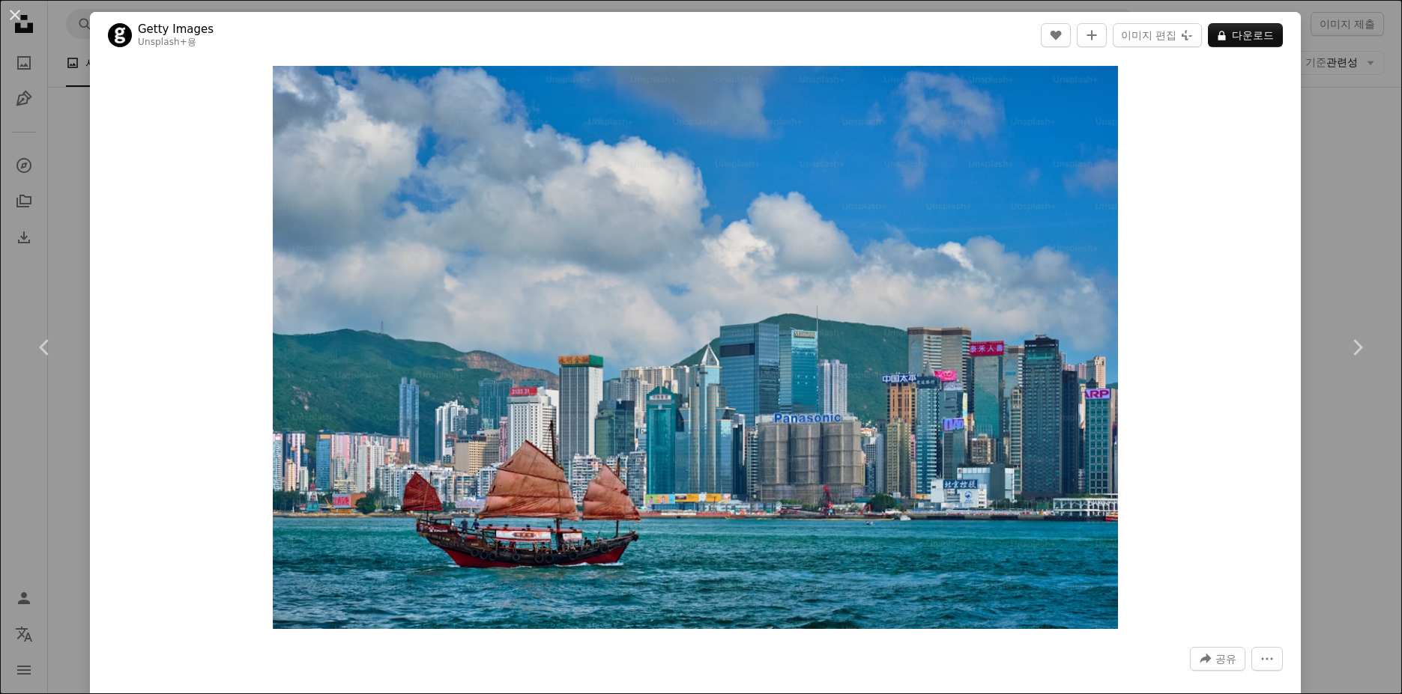
click at [1344, 173] on div "An X shape Chevron left Chevron right Getty Images Unsplash+ 용 A heart A plus s…" at bounding box center [701, 347] width 1402 height 694
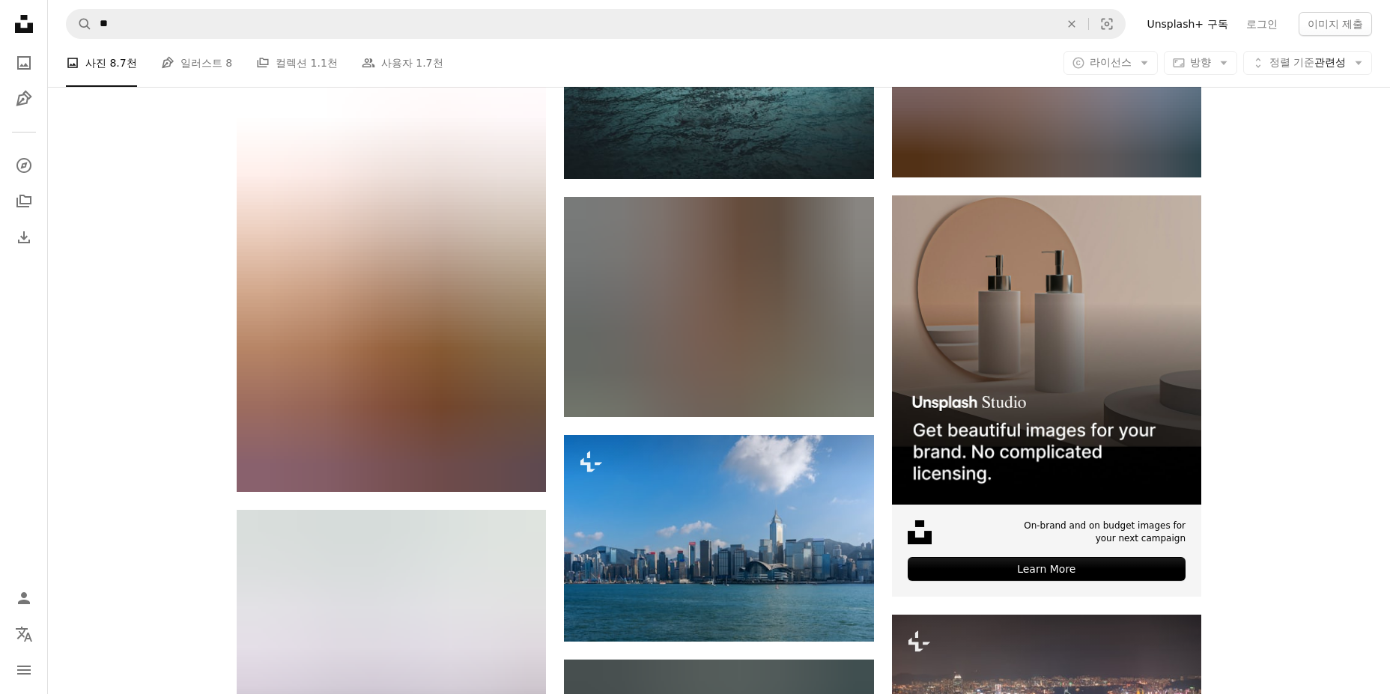
scroll to position [6328, 0]
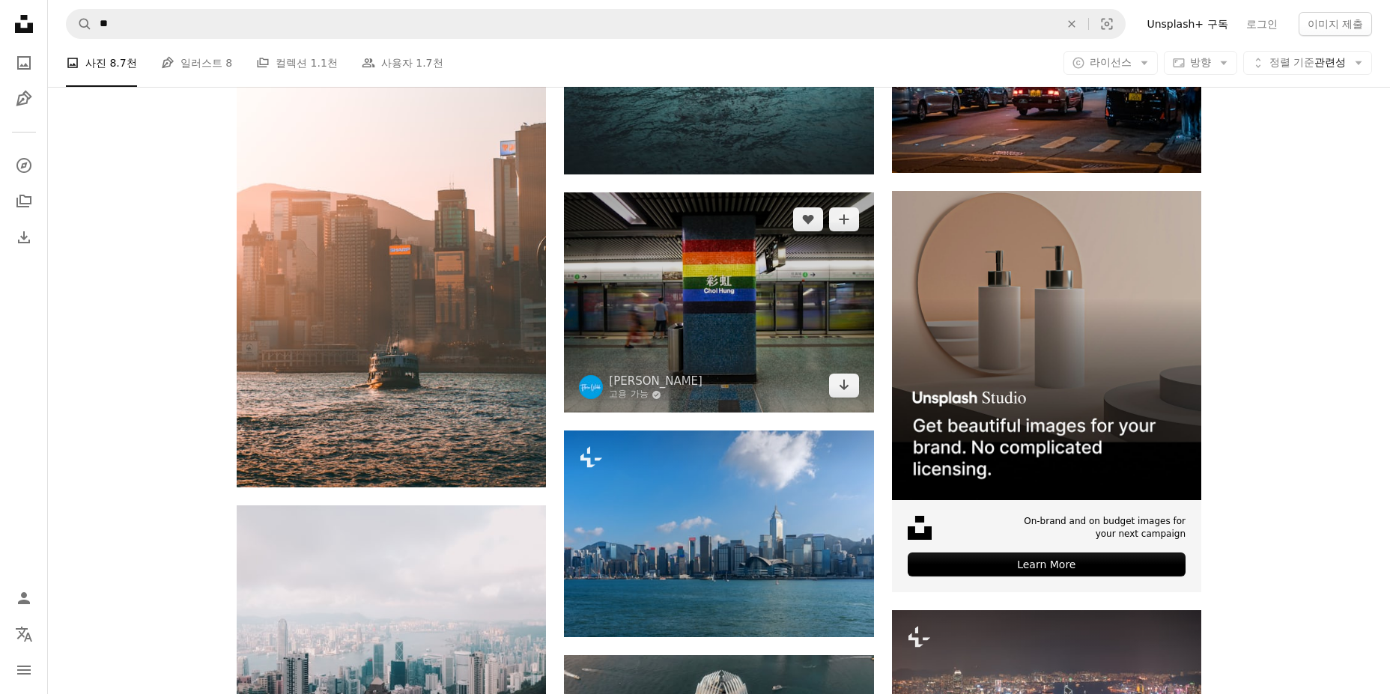
click at [737, 303] on img at bounding box center [718, 303] width 309 height 220
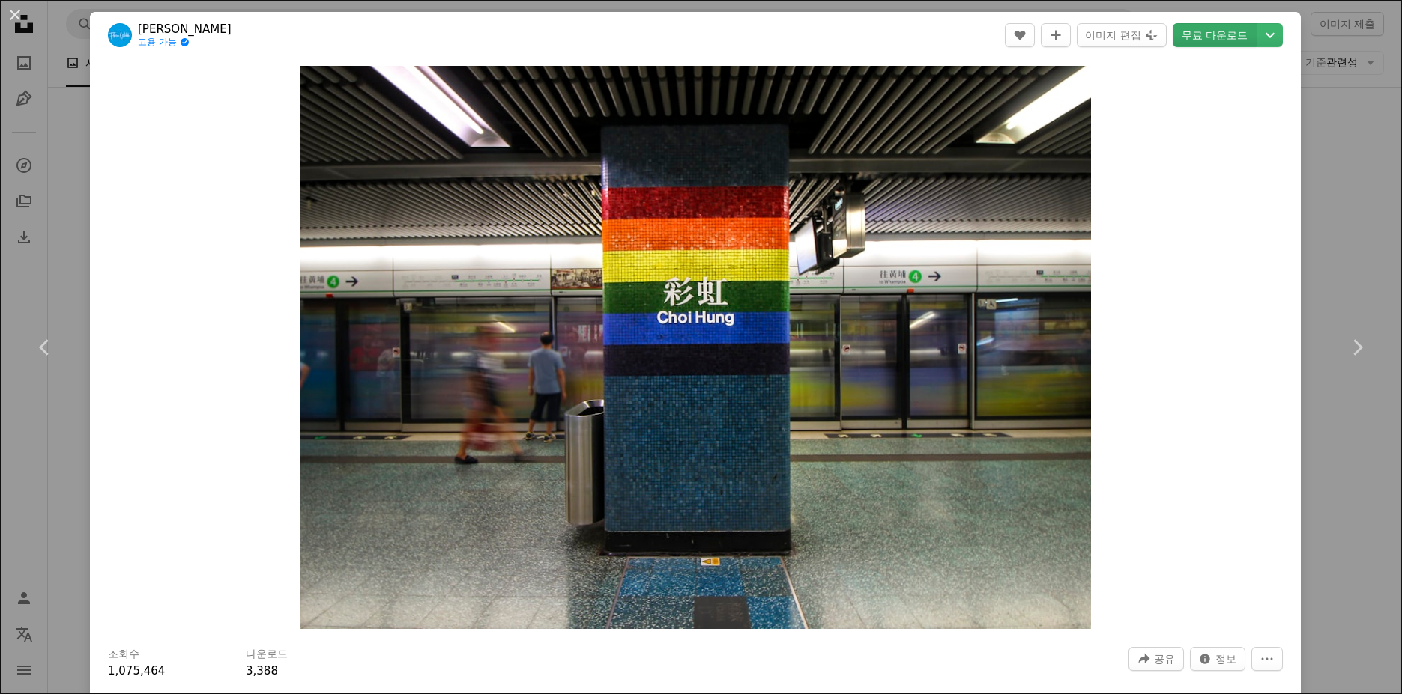
click at [1195, 34] on link "무료 다운로드" at bounding box center [1214, 35] width 84 height 24
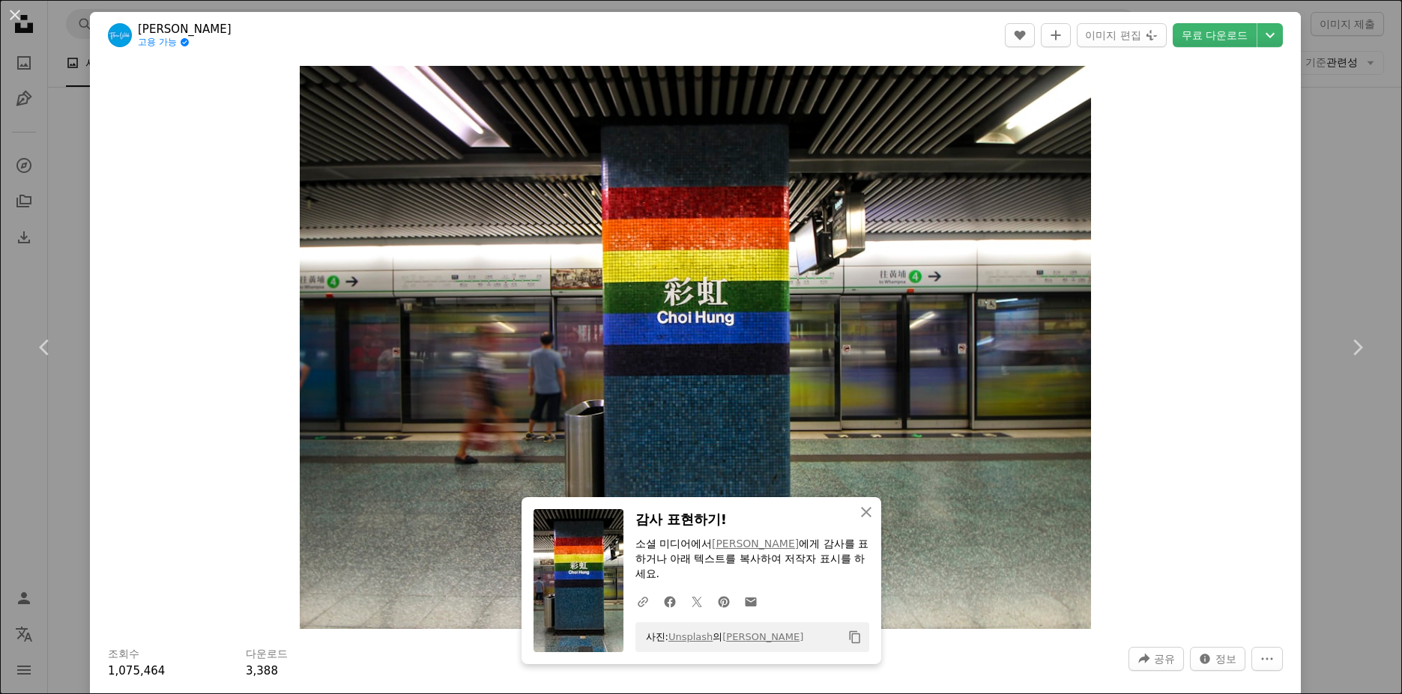
click at [1359, 252] on div "An X shape Chevron left Chevron right An X shape 닫기 감사 표현하기! 소셜 미디어에서 [PERSON_N…" at bounding box center [701, 347] width 1402 height 694
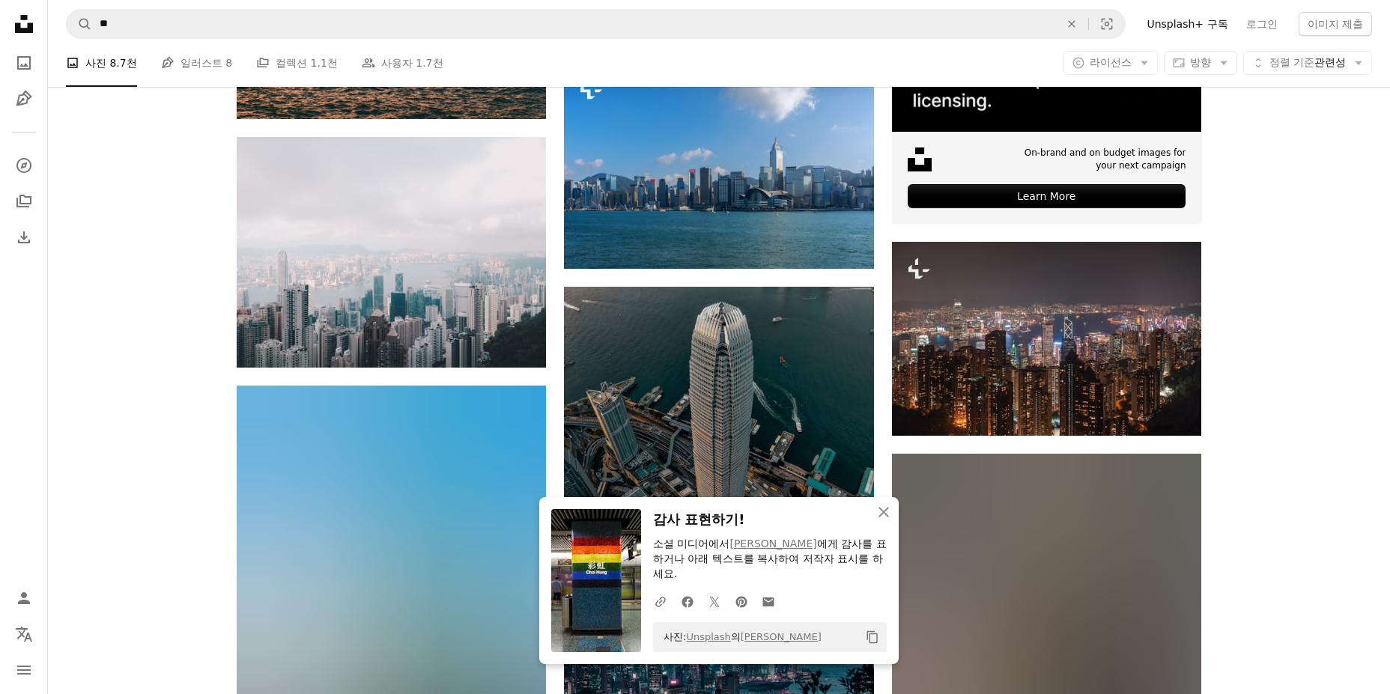
scroll to position [6703, 0]
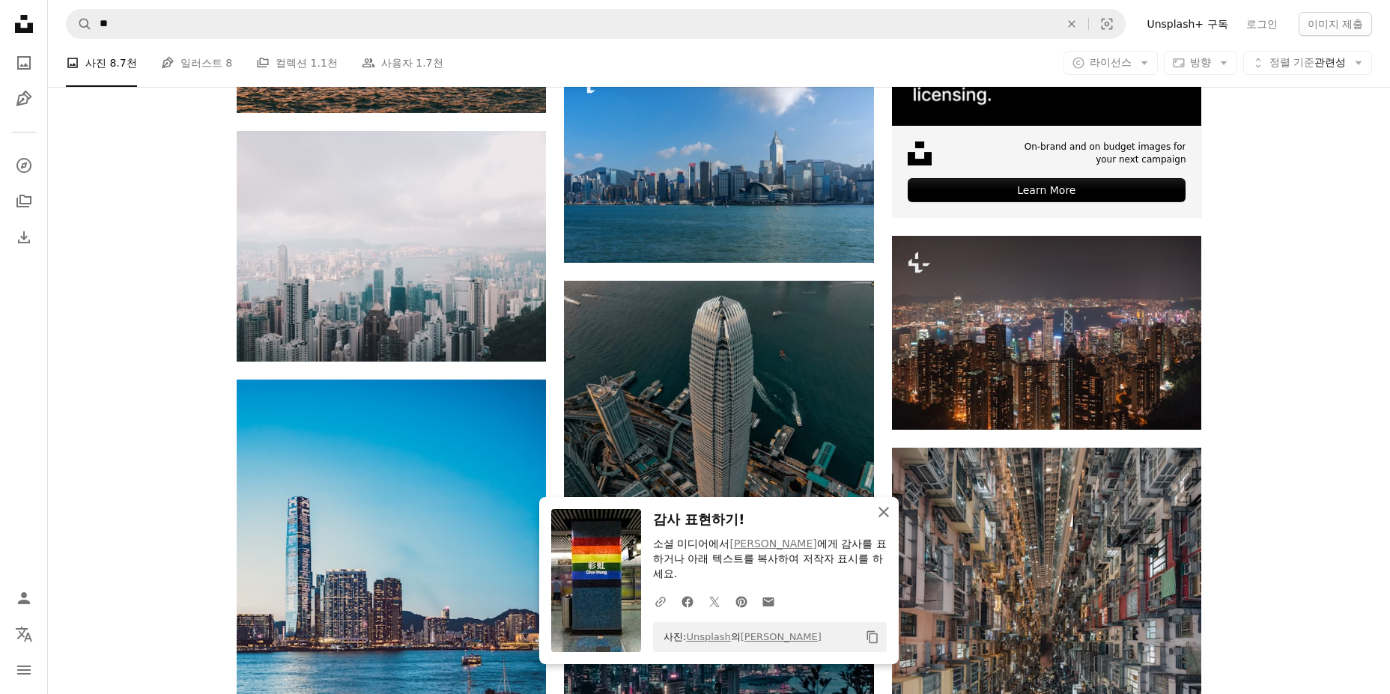
click at [891, 514] on icon "An X shape" at bounding box center [884, 512] width 18 height 18
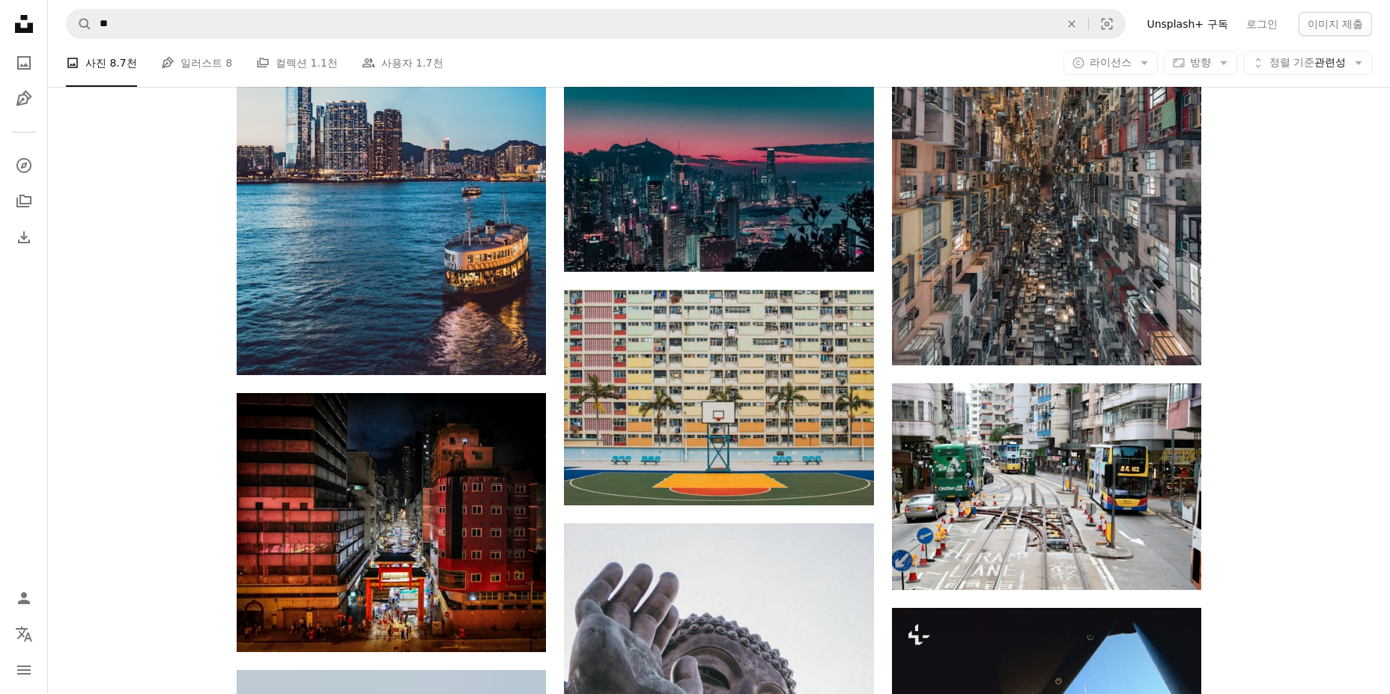
scroll to position [7077, 0]
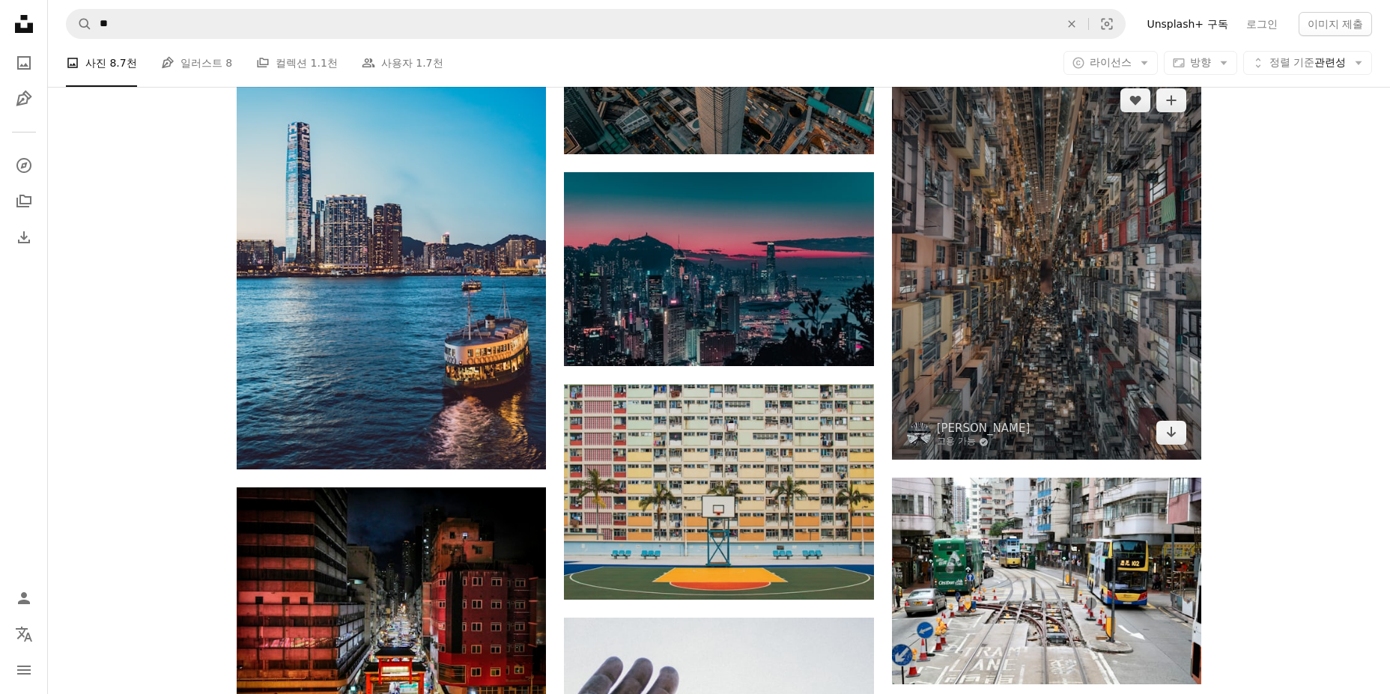
click at [1028, 266] on img at bounding box center [1046, 266] width 309 height 387
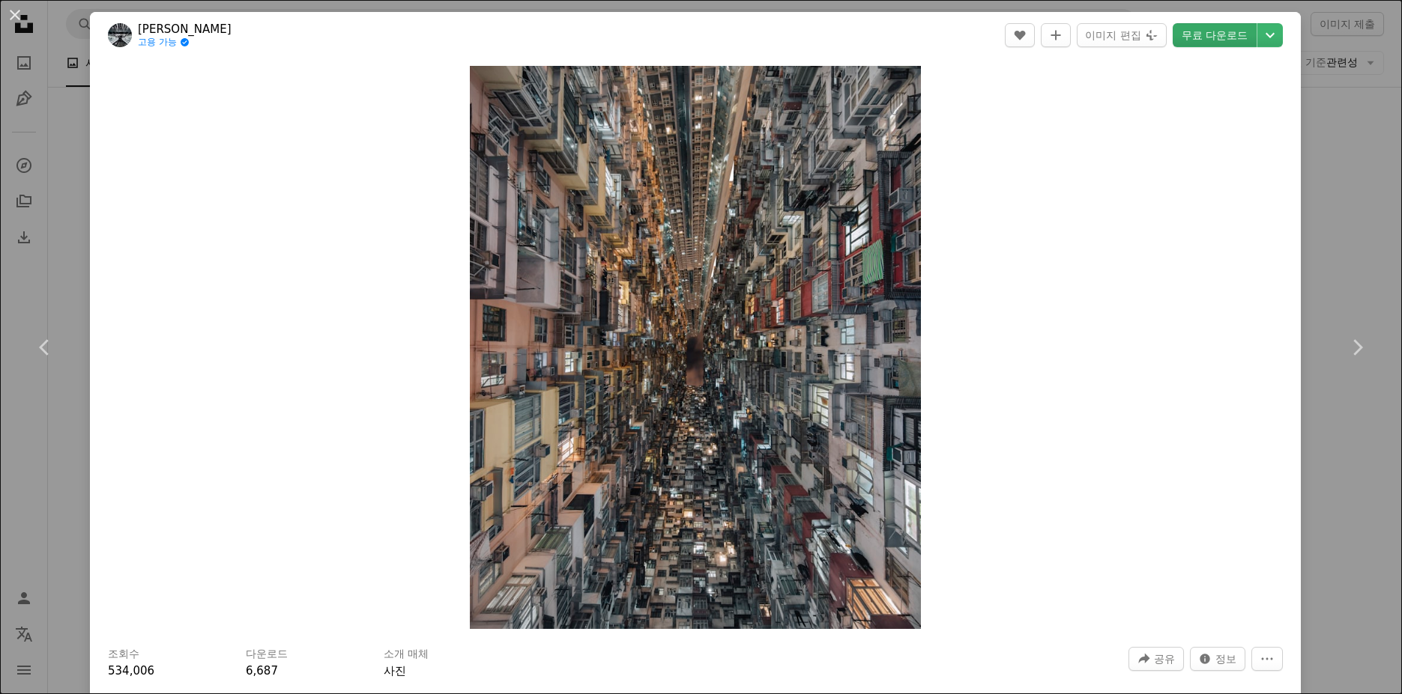
click at [1199, 36] on link "무료 다운로드" at bounding box center [1214, 35] width 84 height 24
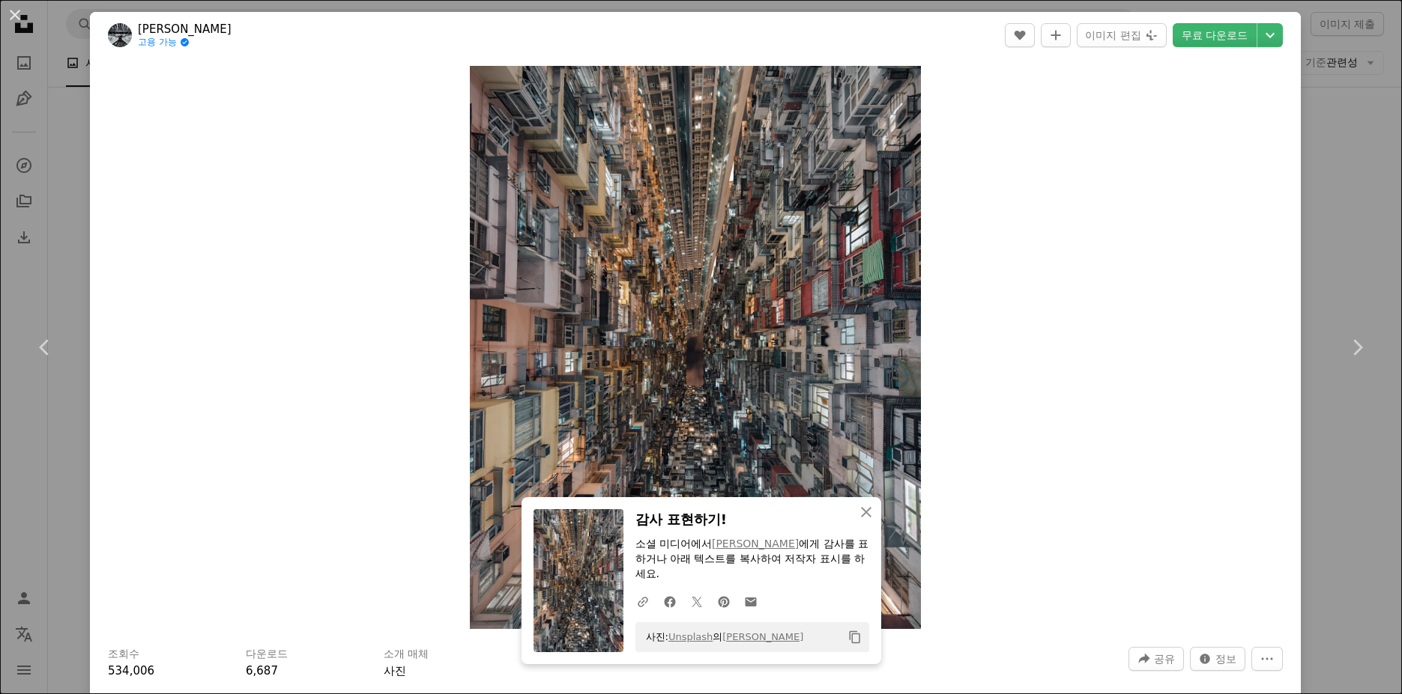
click at [1312, 233] on div "An X shape Chevron left Chevron right An X shape 닫기 감사 표현하기! 소셜 미디어에서 [PERSON_N…" at bounding box center [701, 347] width 1402 height 694
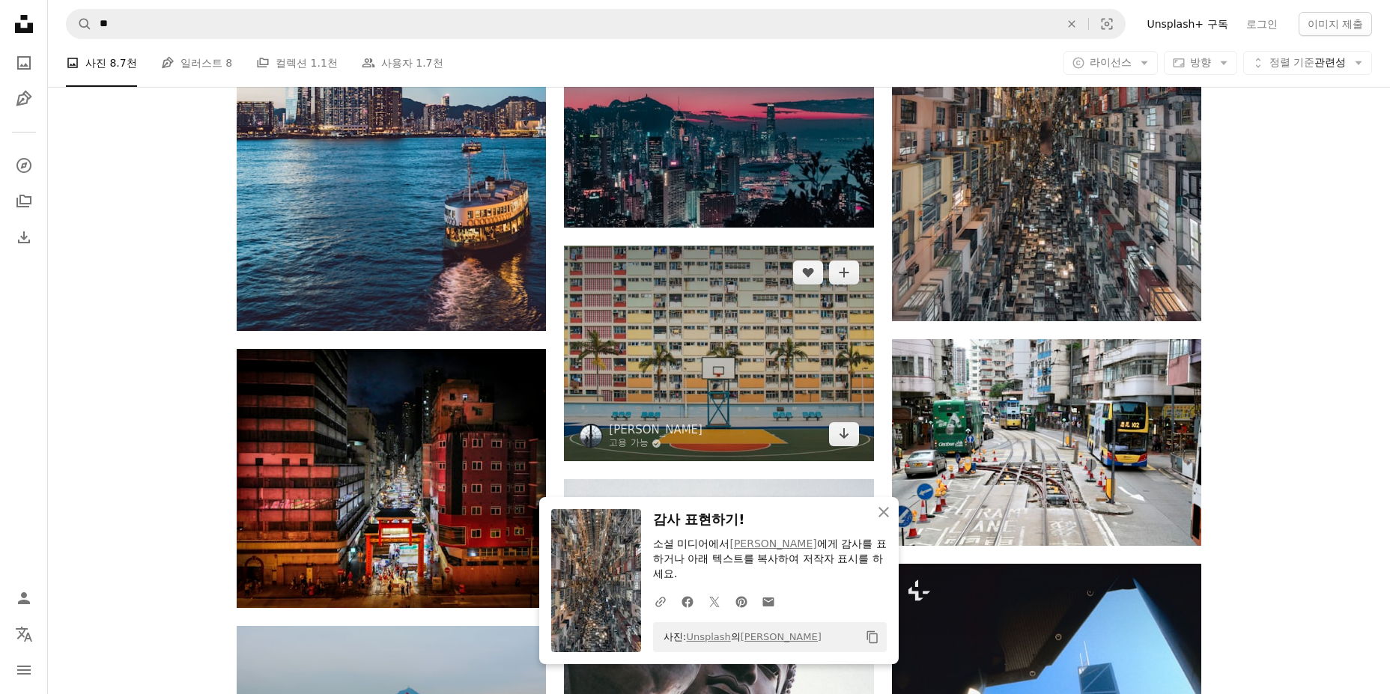
scroll to position [7302, 0]
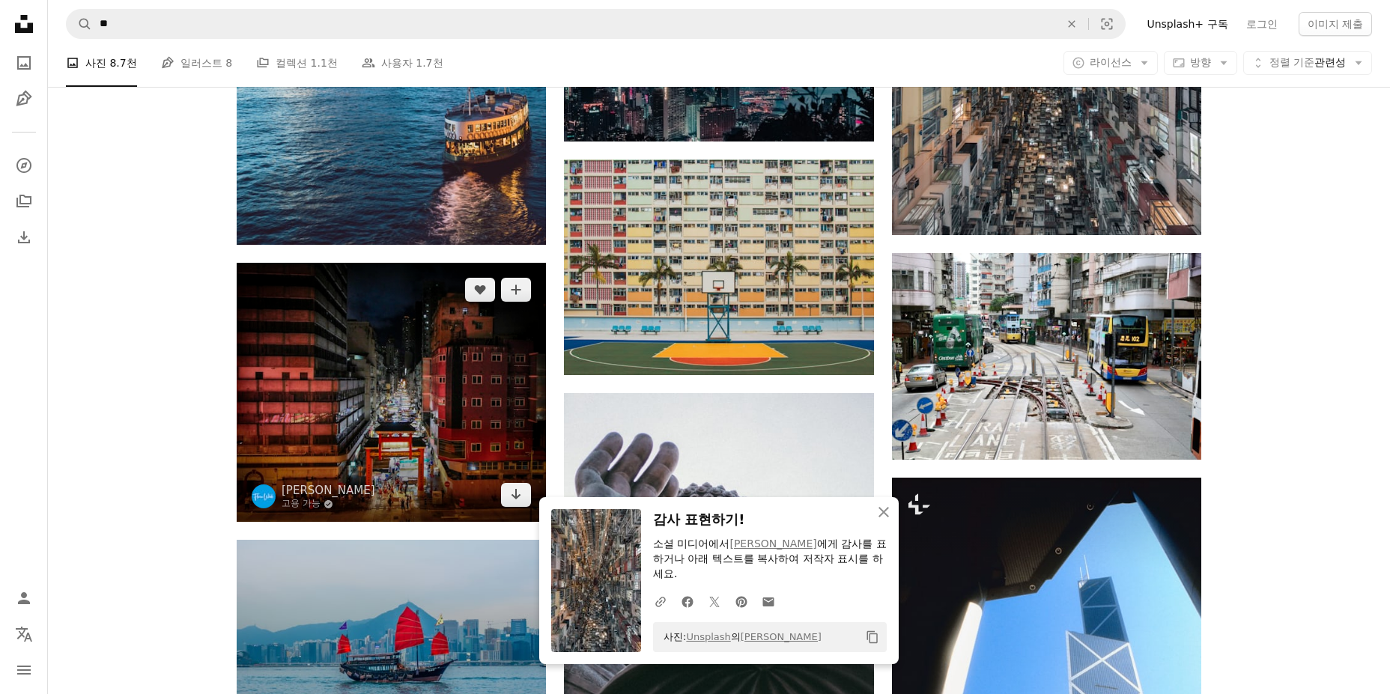
click at [370, 402] on img at bounding box center [391, 392] width 309 height 259
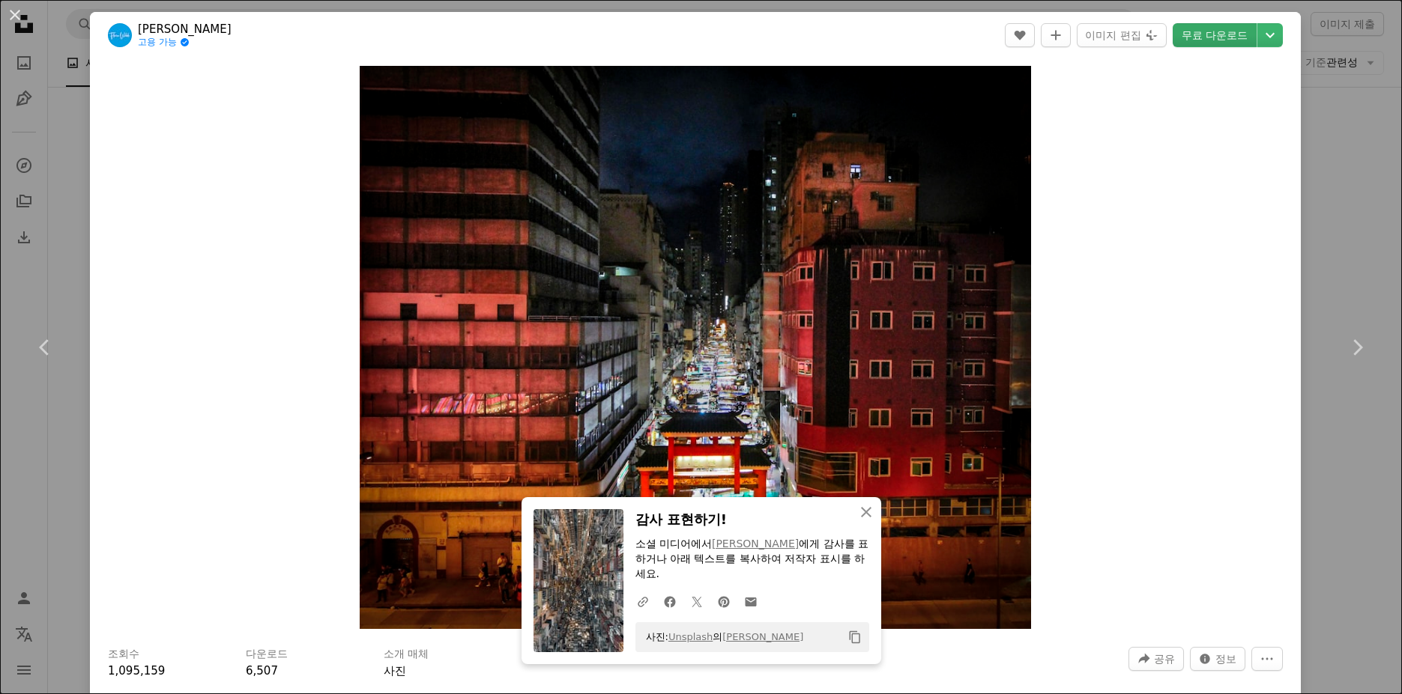
click at [1181, 40] on link "무료 다운로드" at bounding box center [1214, 35] width 84 height 24
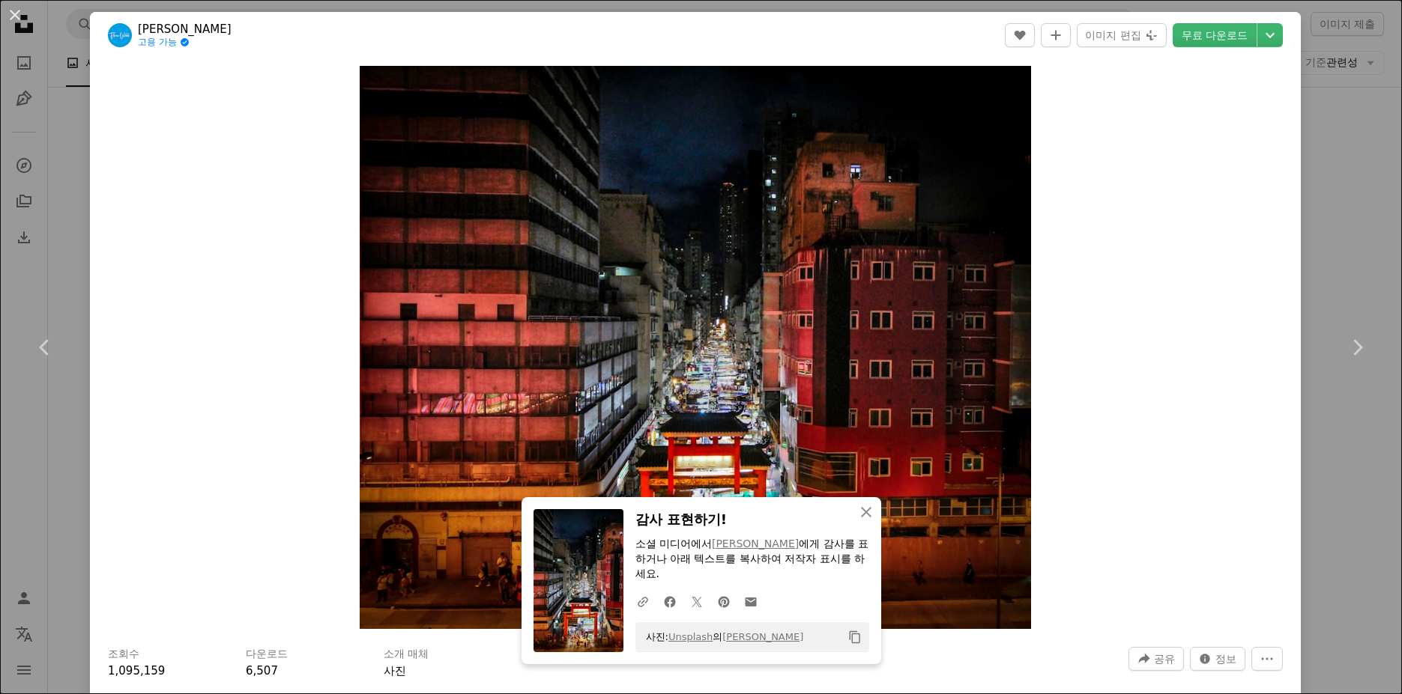
click at [1324, 175] on div "An X shape Chevron left Chevron right An X shape 닫기 감사 표현하기! 소셜 미디어에서 [PERSON_N…" at bounding box center [701, 347] width 1402 height 694
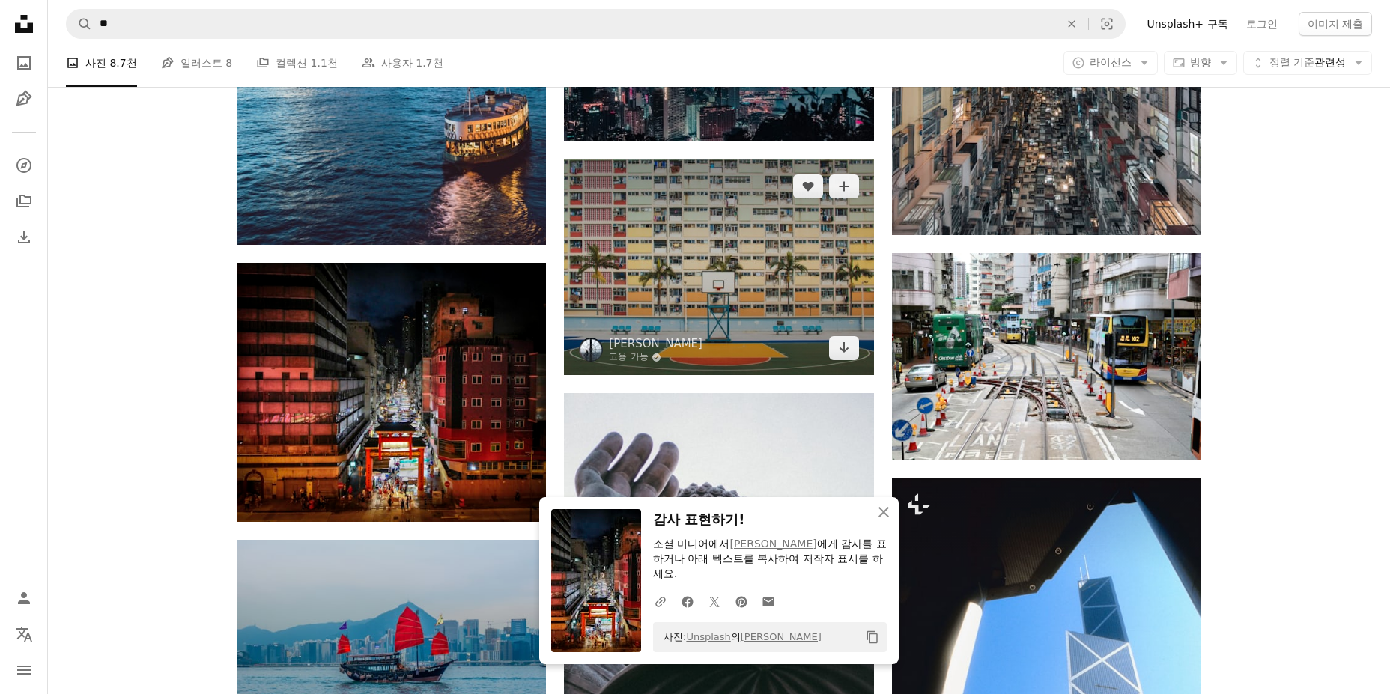
click at [739, 281] on img at bounding box center [718, 268] width 309 height 216
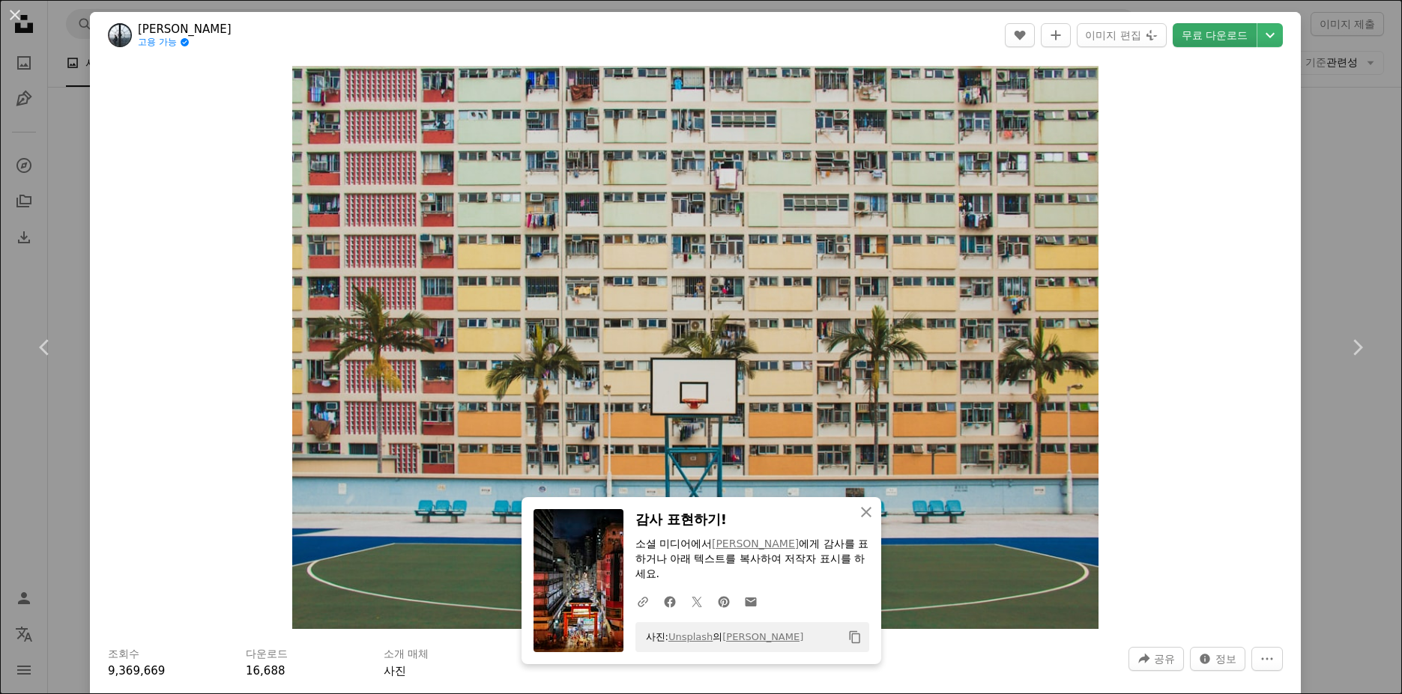
click at [1196, 36] on link "무료 다운로드" at bounding box center [1214, 35] width 84 height 24
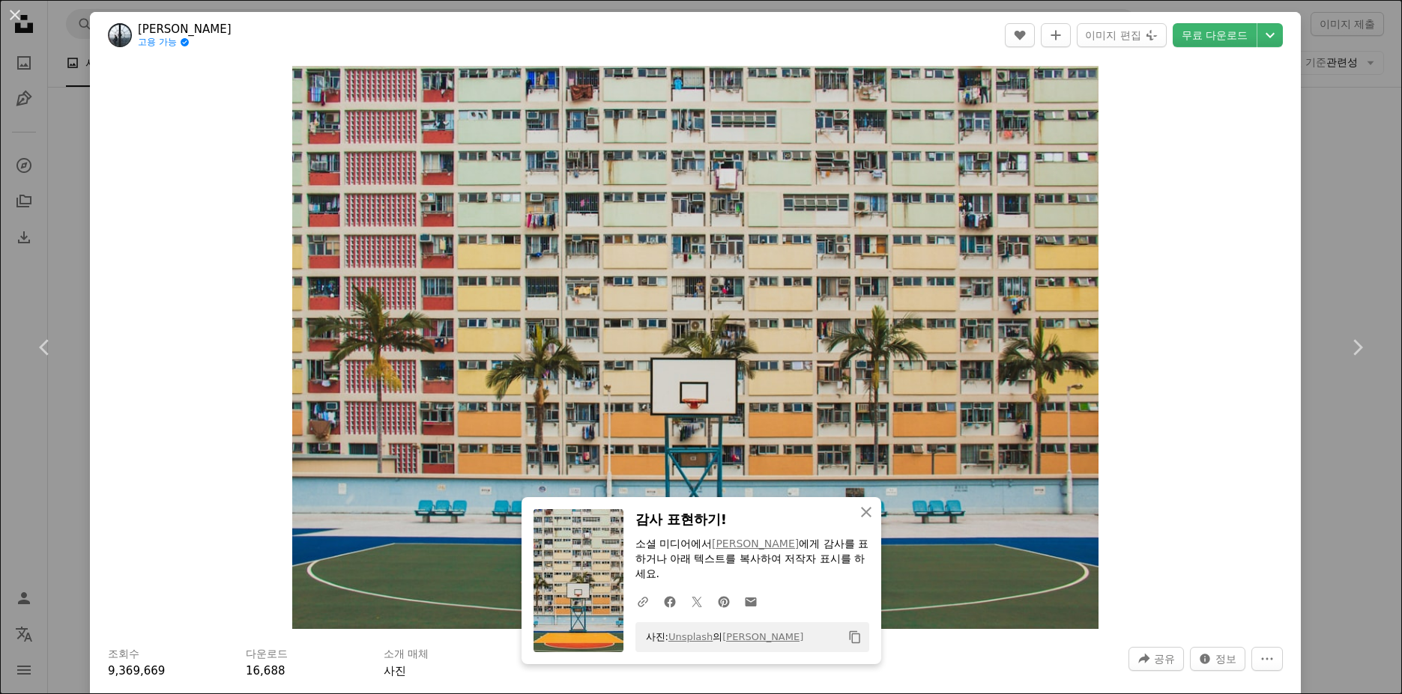
click at [1329, 194] on div "An X shape Chevron left Chevron right An X shape 닫기 감사 표현하기! 소셜 미디어에서 [PERSON_N…" at bounding box center [701, 347] width 1402 height 694
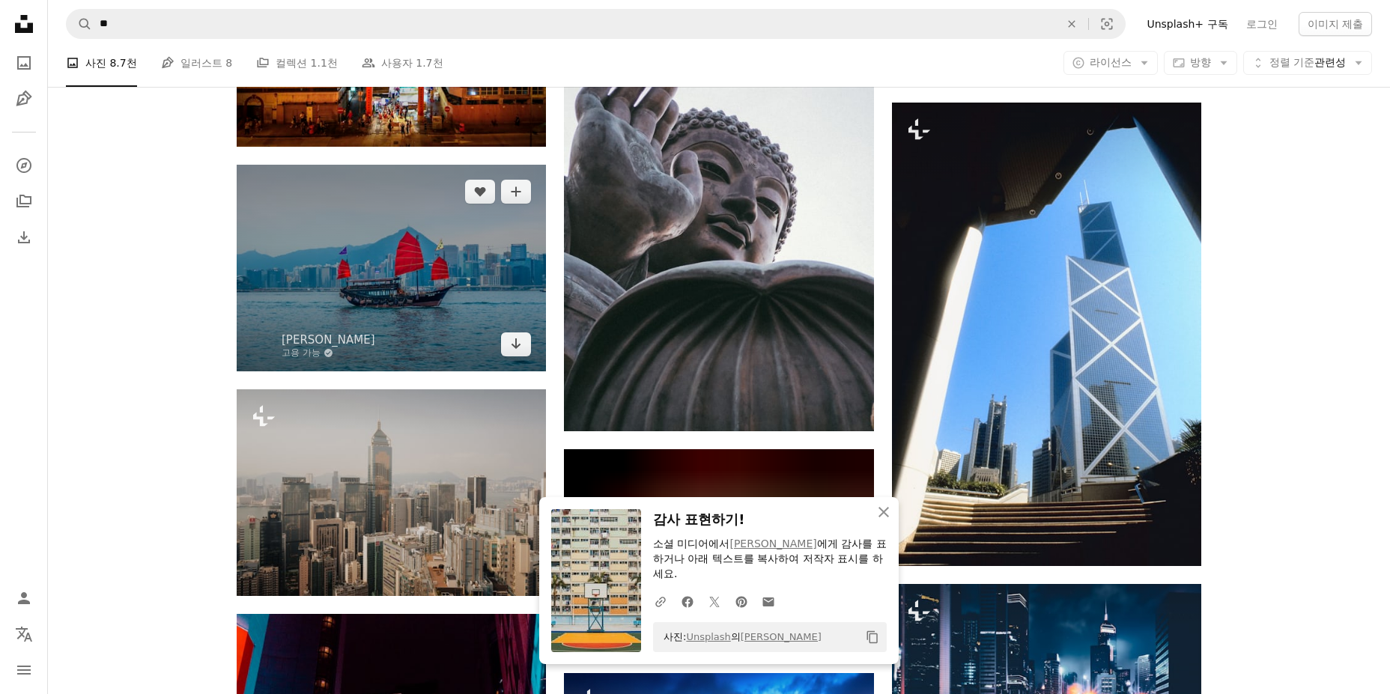
scroll to position [7677, 0]
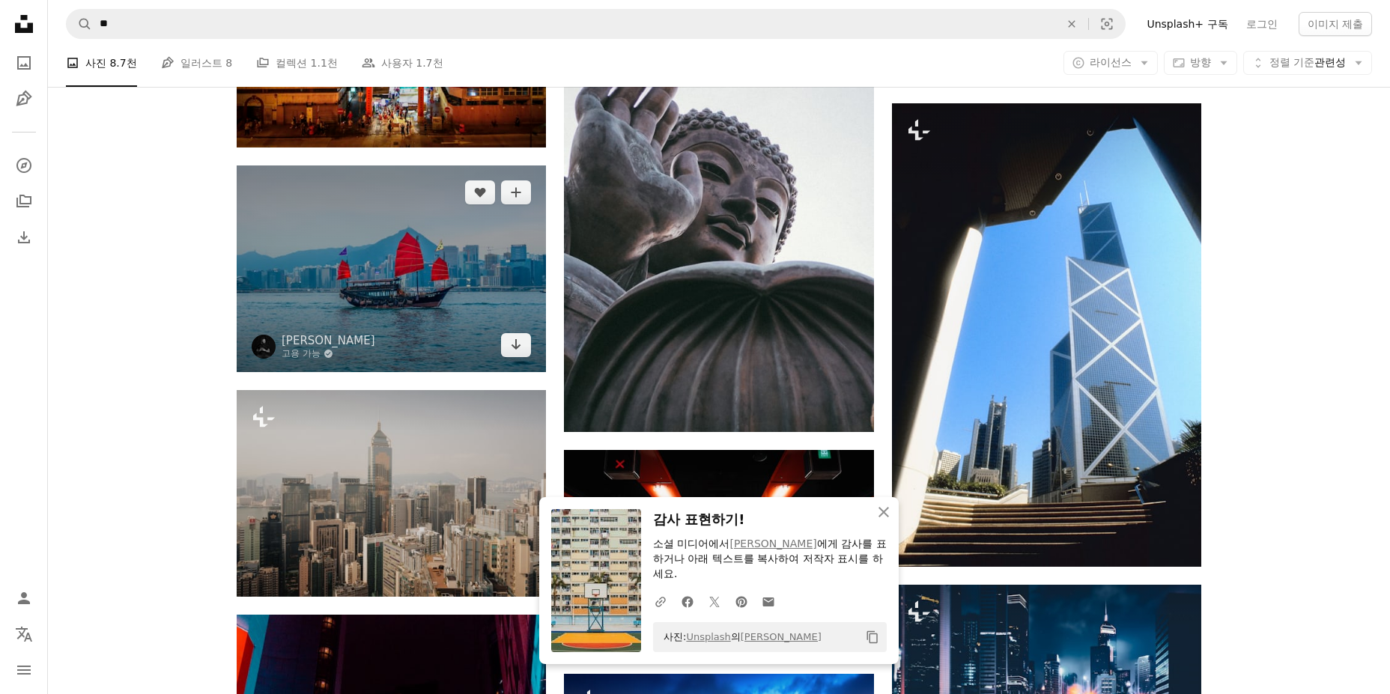
click at [415, 249] on img at bounding box center [391, 269] width 309 height 206
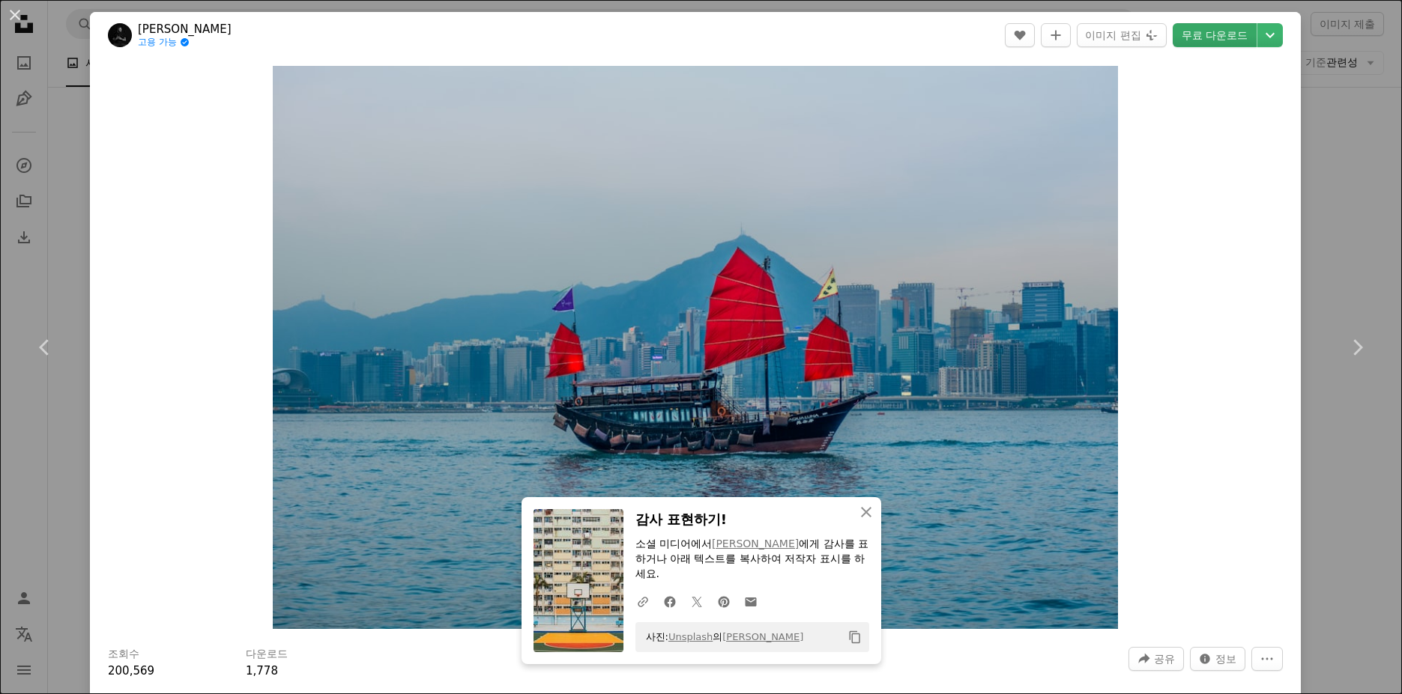
click at [1206, 37] on link "무료 다운로드" at bounding box center [1214, 35] width 84 height 24
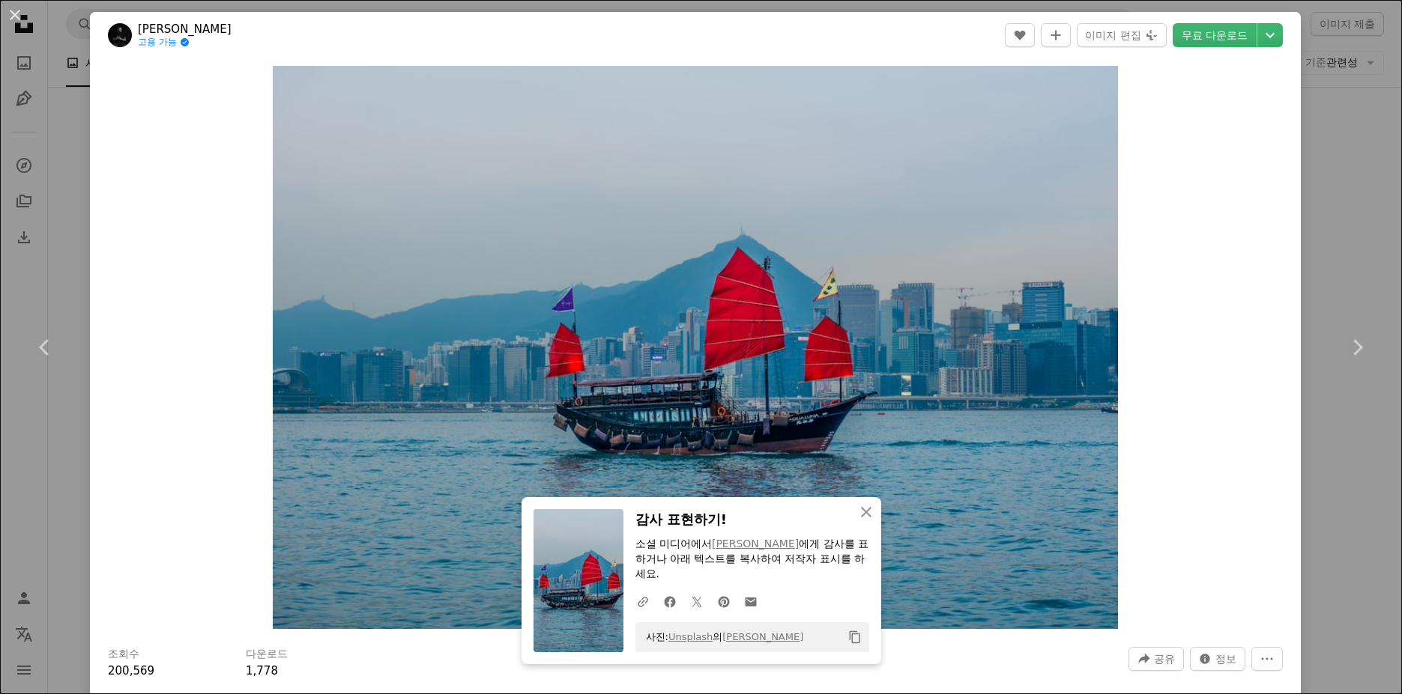
click at [1297, 211] on div "An X shape Chevron left Chevron right An X shape 닫기 감사 표현하기! 소셜 미디어에서 [PERSON_N…" at bounding box center [701, 347] width 1402 height 694
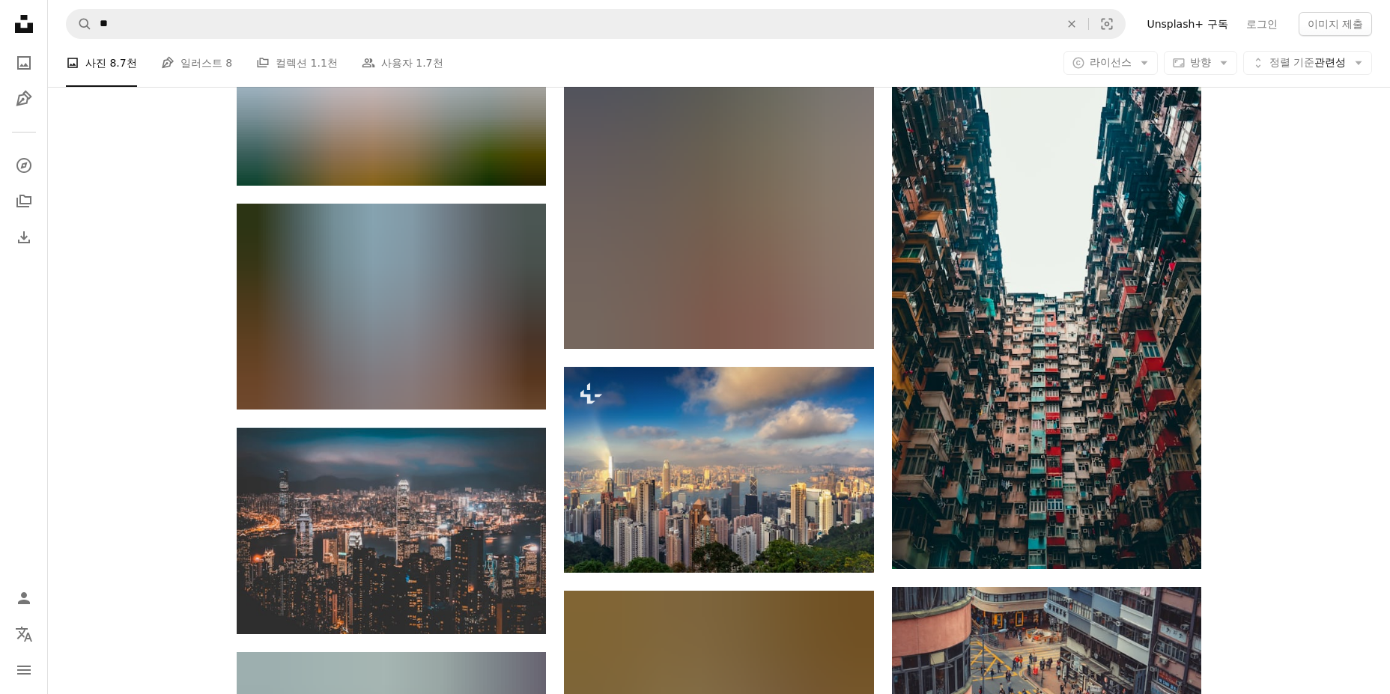
scroll to position [10298, 0]
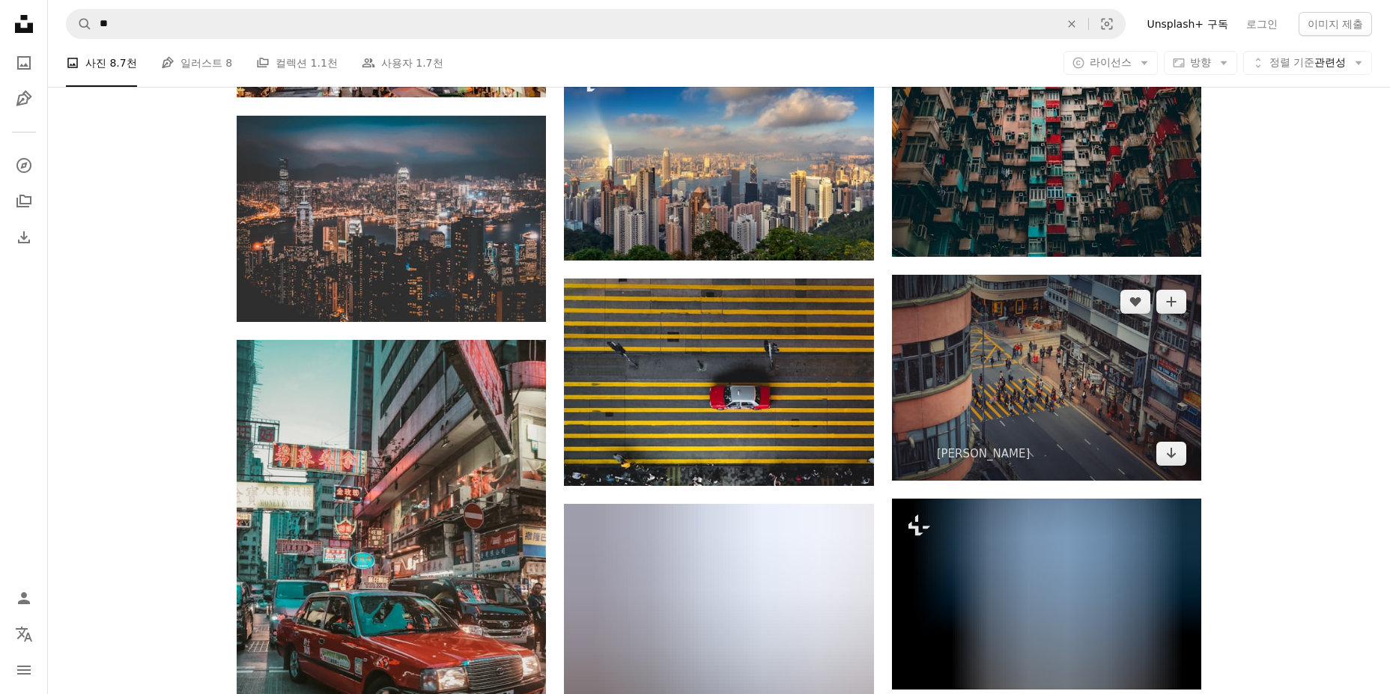
scroll to position [10598, 0]
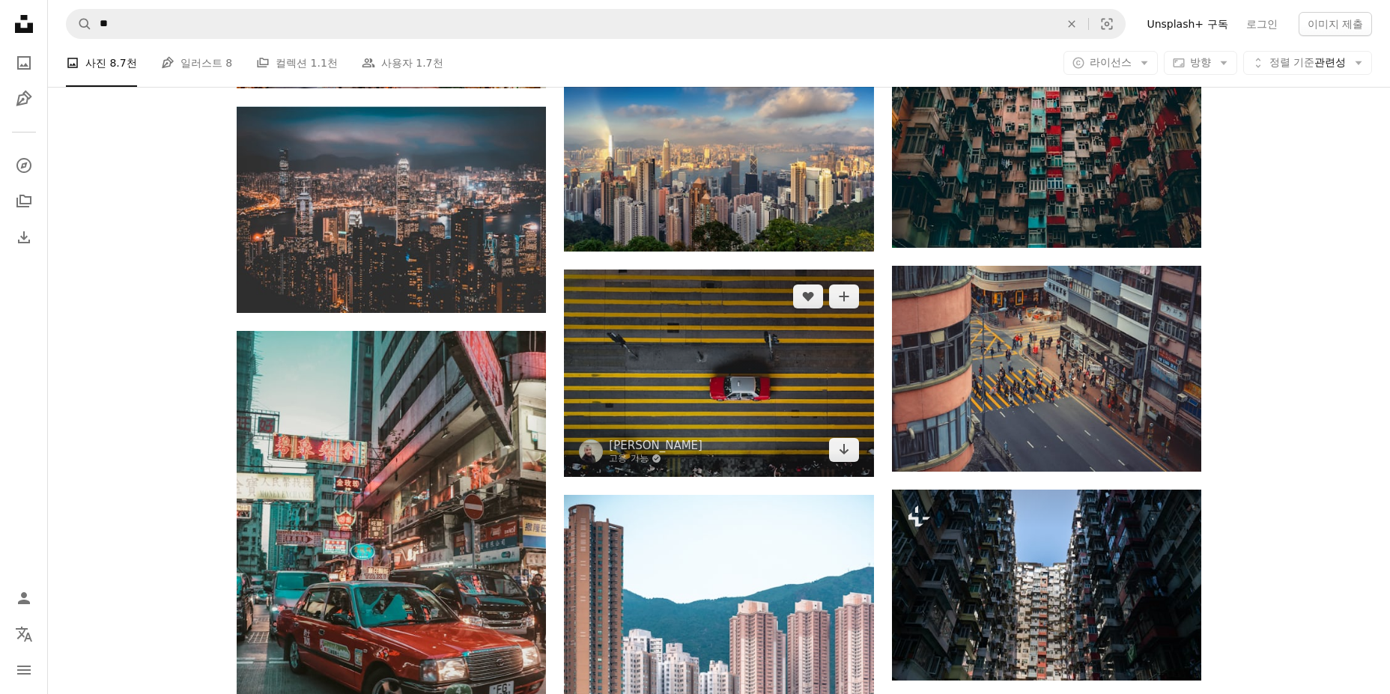
click at [694, 374] on img at bounding box center [718, 373] width 309 height 207
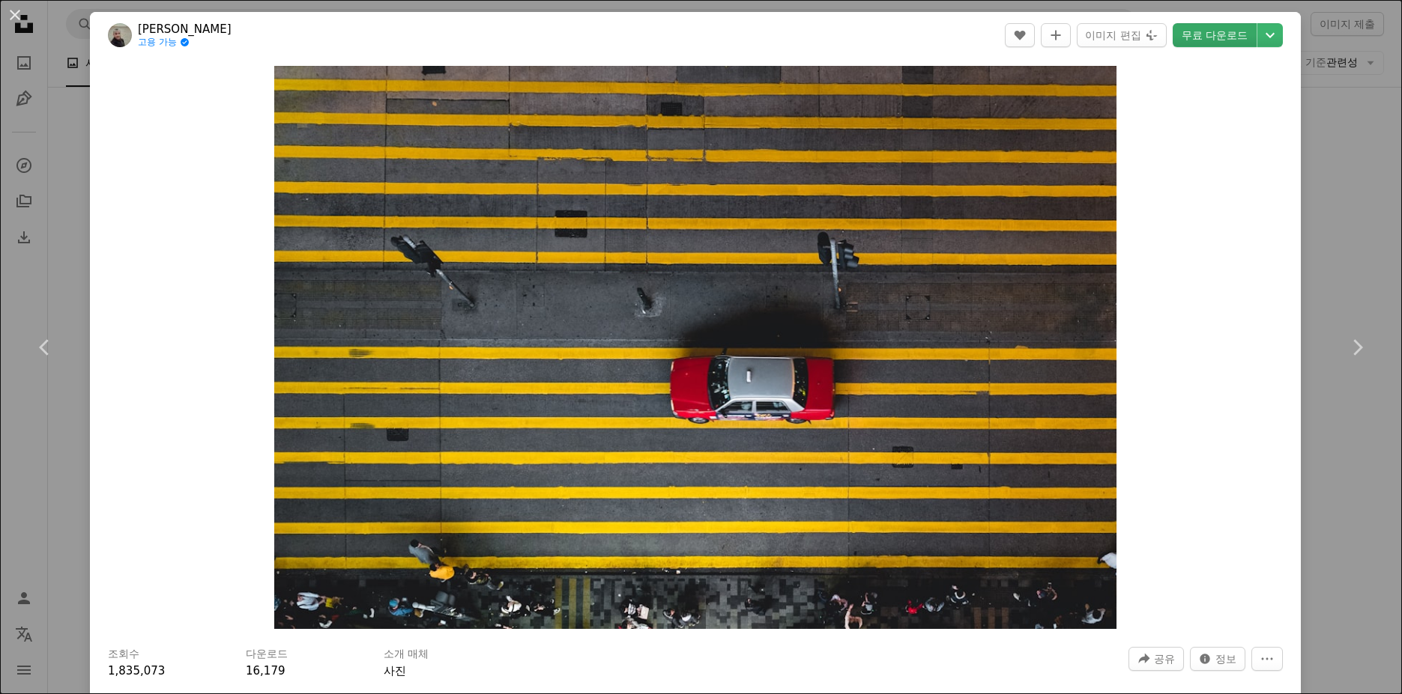
click at [1205, 37] on link "무료 다운로드" at bounding box center [1214, 35] width 84 height 24
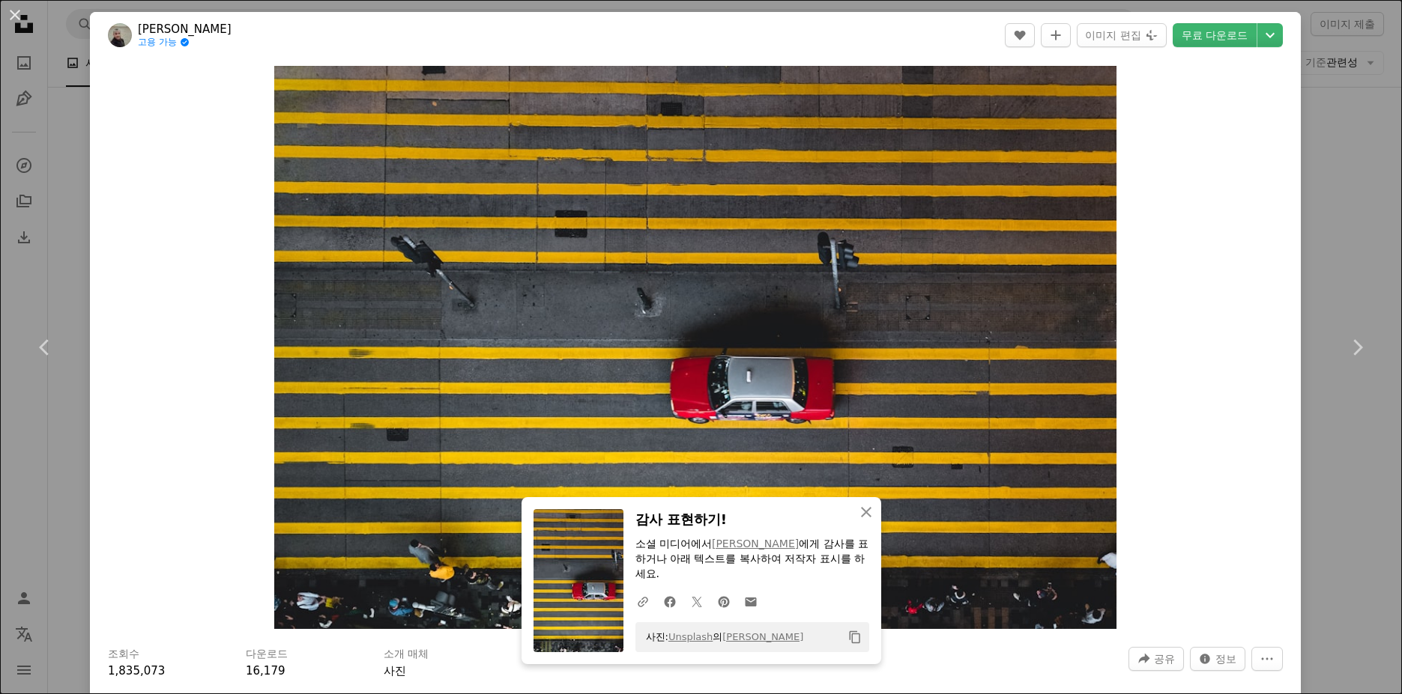
click at [1347, 223] on div "An X shape Chevron left Chevron right An X shape 닫기 감사 표현하기! 소셜 미디어에서 [PERSON_N…" at bounding box center [701, 347] width 1402 height 694
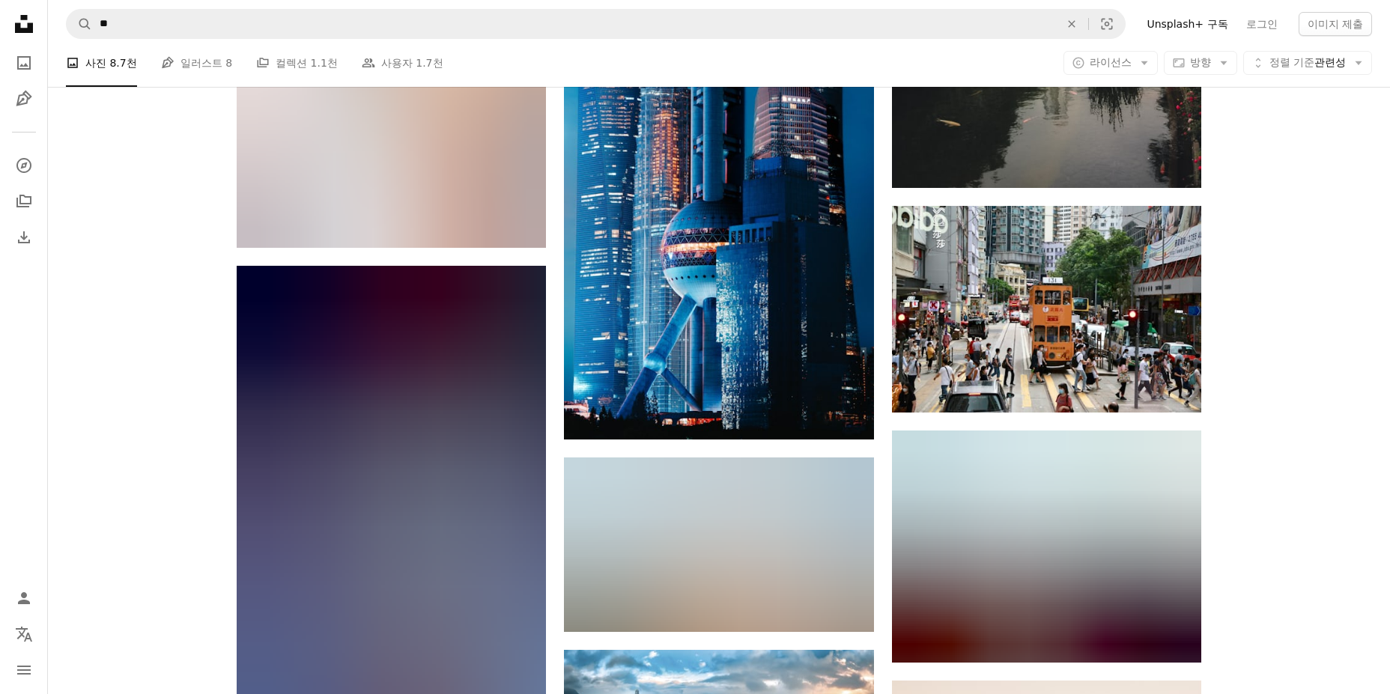
scroll to position [13819, 0]
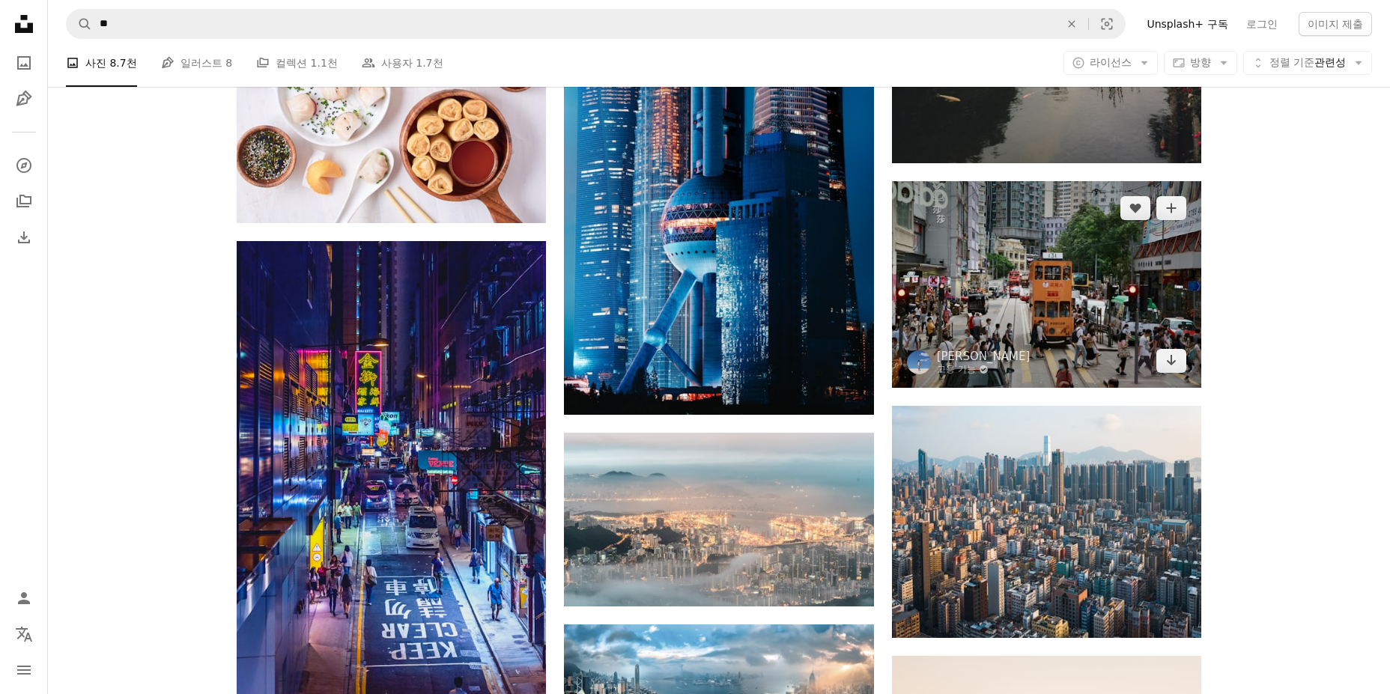
click at [1043, 292] on img at bounding box center [1046, 284] width 309 height 206
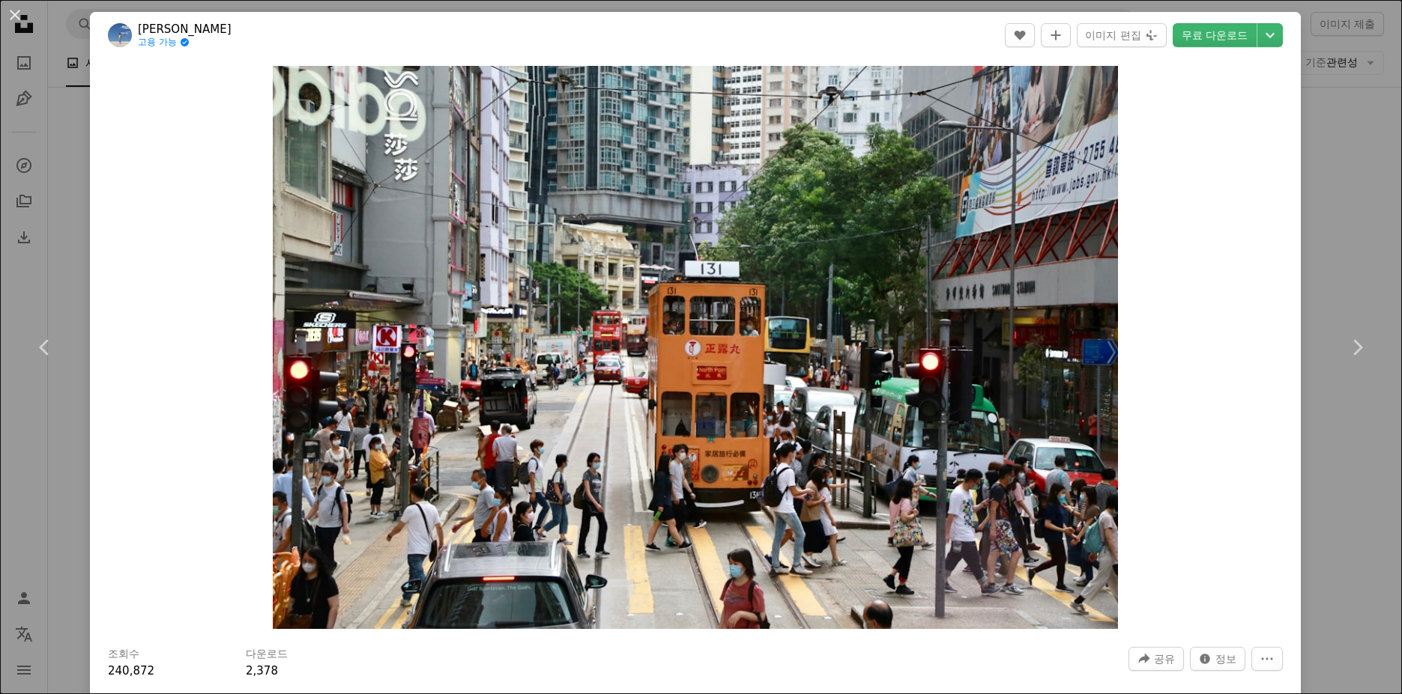
click at [1185, 49] on header "[PERSON_NAME] 고용 가능 A checkmark inside of a circle A heart A plus sign 이미지 편집 P…" at bounding box center [695, 35] width 1211 height 46
click at [1187, 42] on link "무료 다운로드" at bounding box center [1214, 35] width 84 height 24
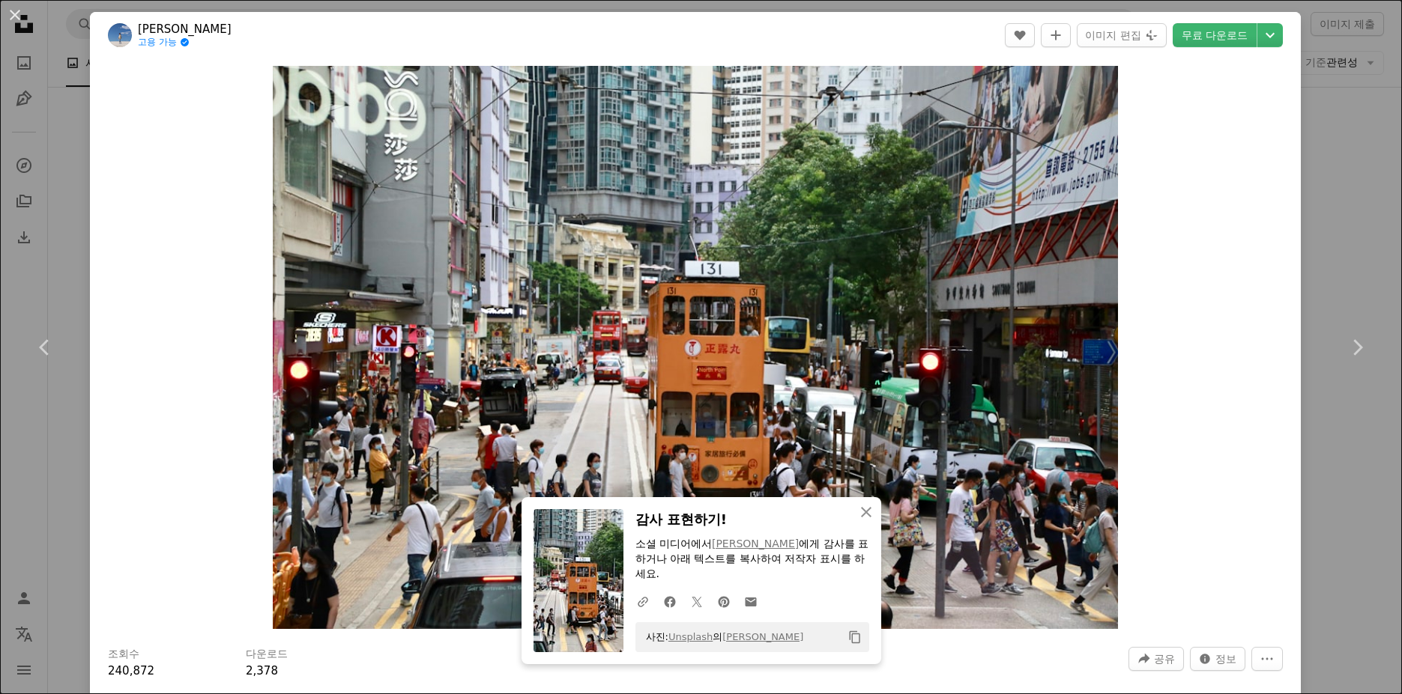
click at [1321, 181] on div "An X shape Chevron left Chevron right An X shape 닫기 감사 표현하기! 소셜 미디어에서 [PERSON_N…" at bounding box center [701, 347] width 1402 height 694
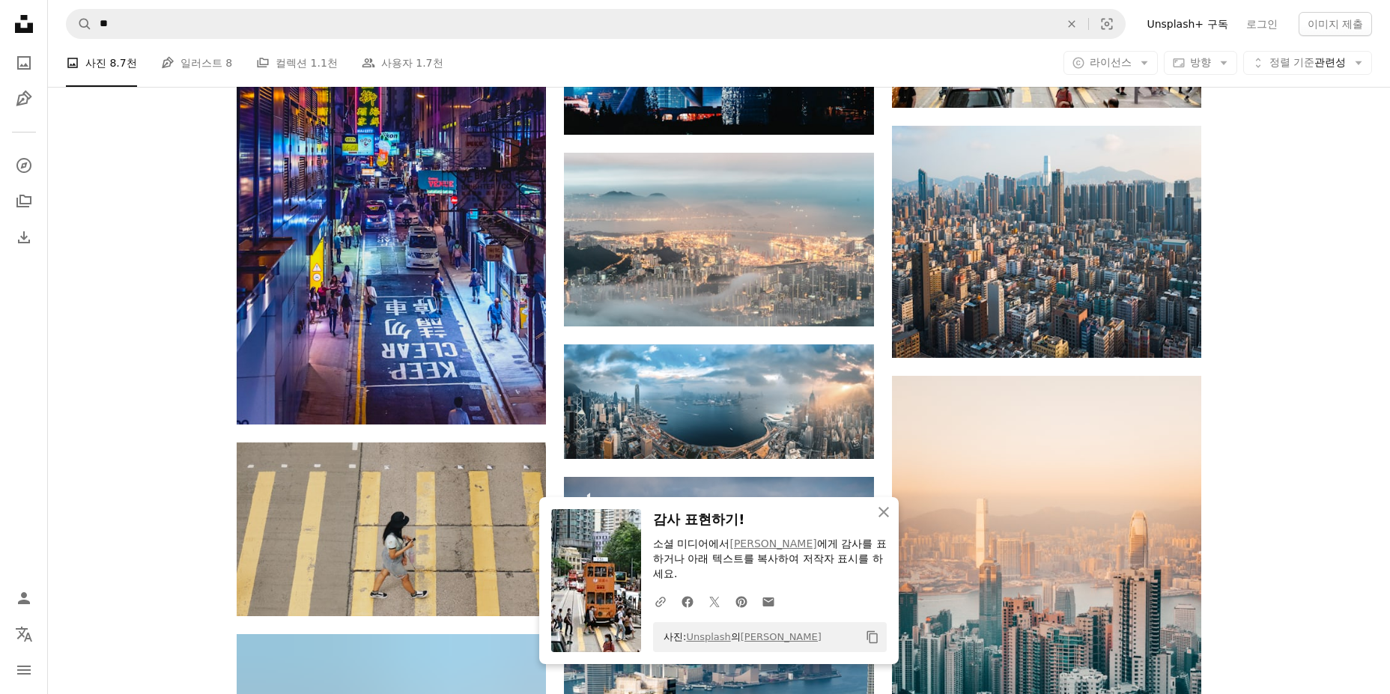
scroll to position [14194, 0]
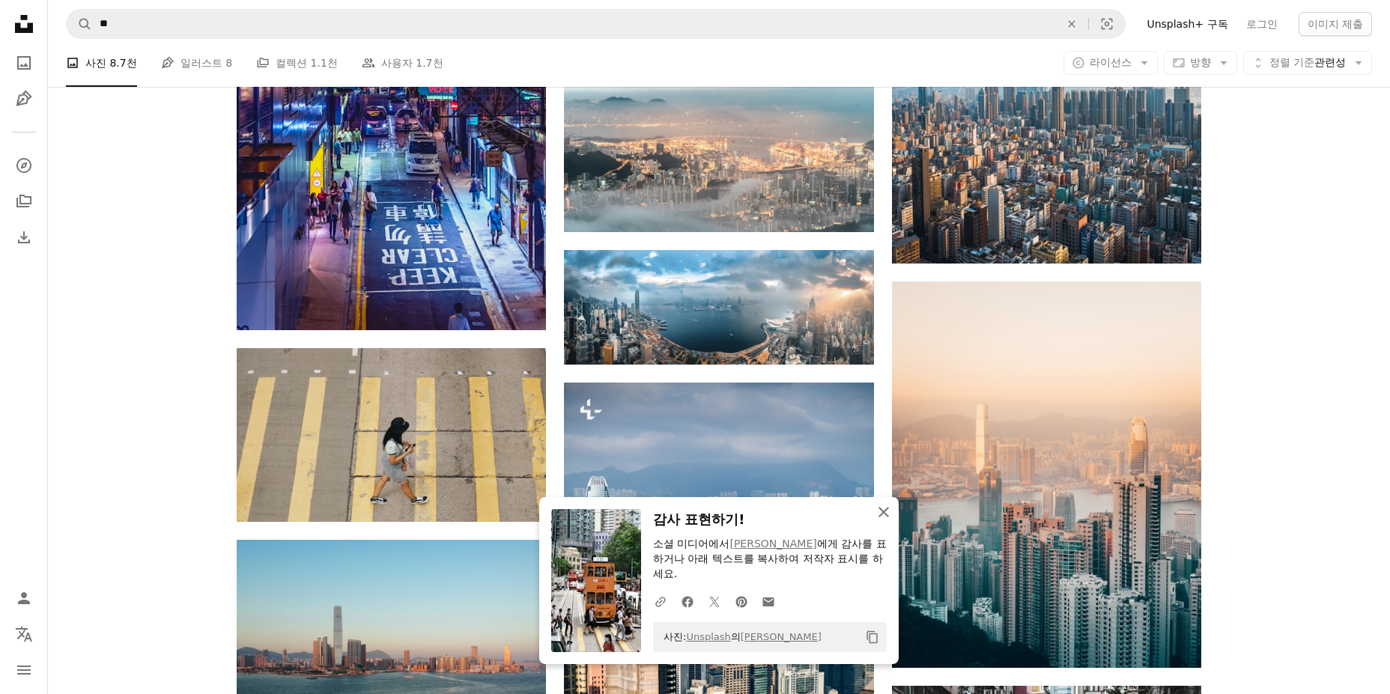
click at [883, 512] on icon "button" at bounding box center [884, 512] width 10 height 10
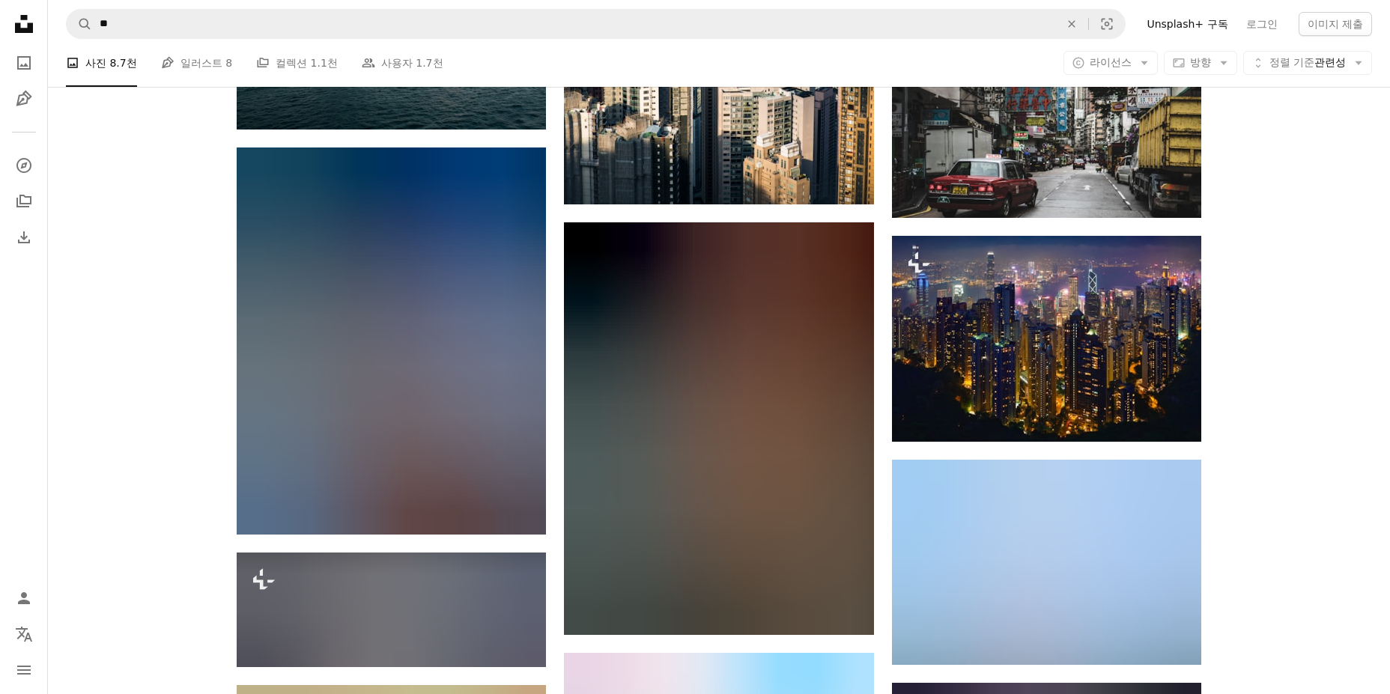
scroll to position [14943, 0]
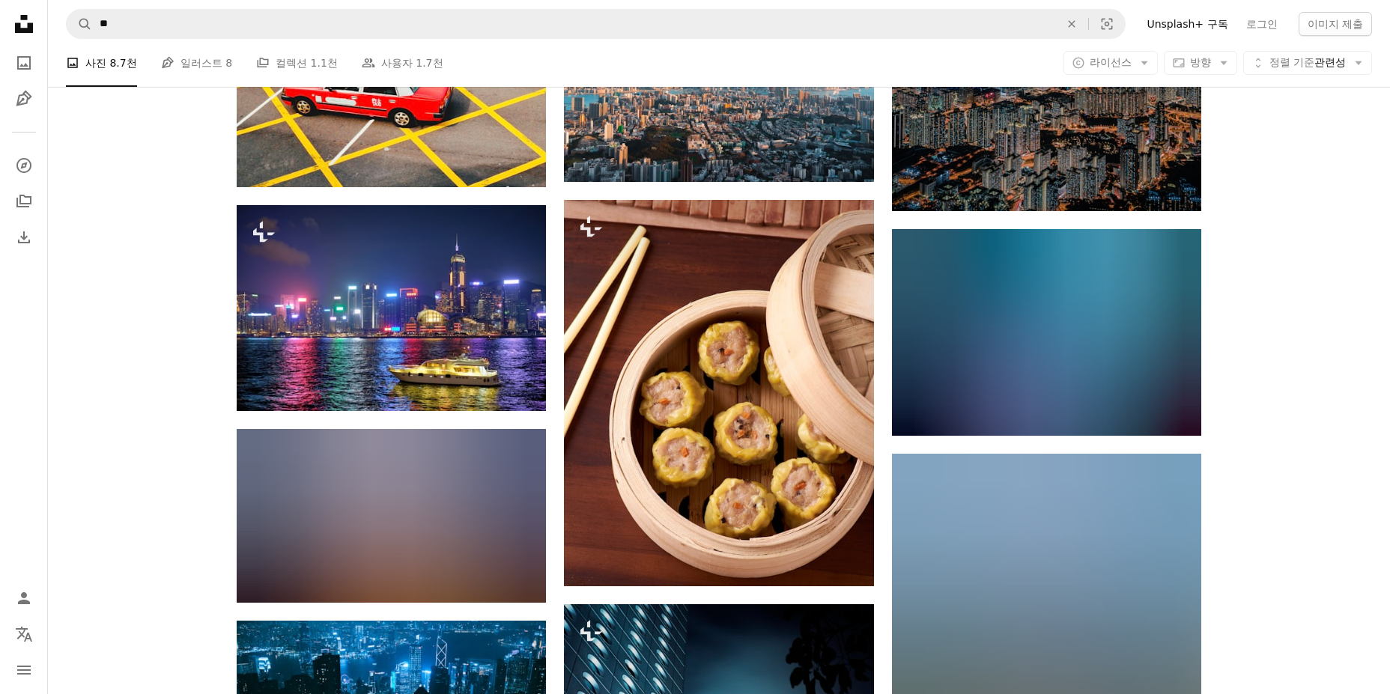
scroll to position [15542, 0]
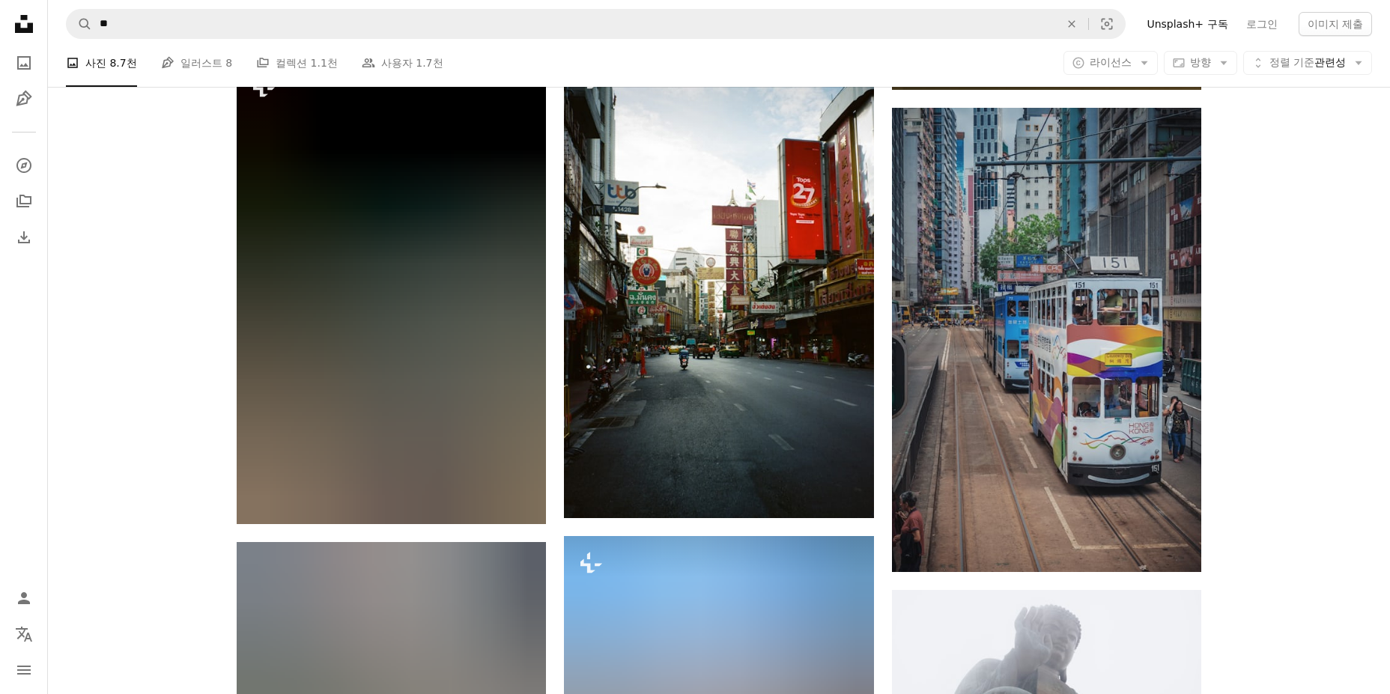
scroll to position [23033, 0]
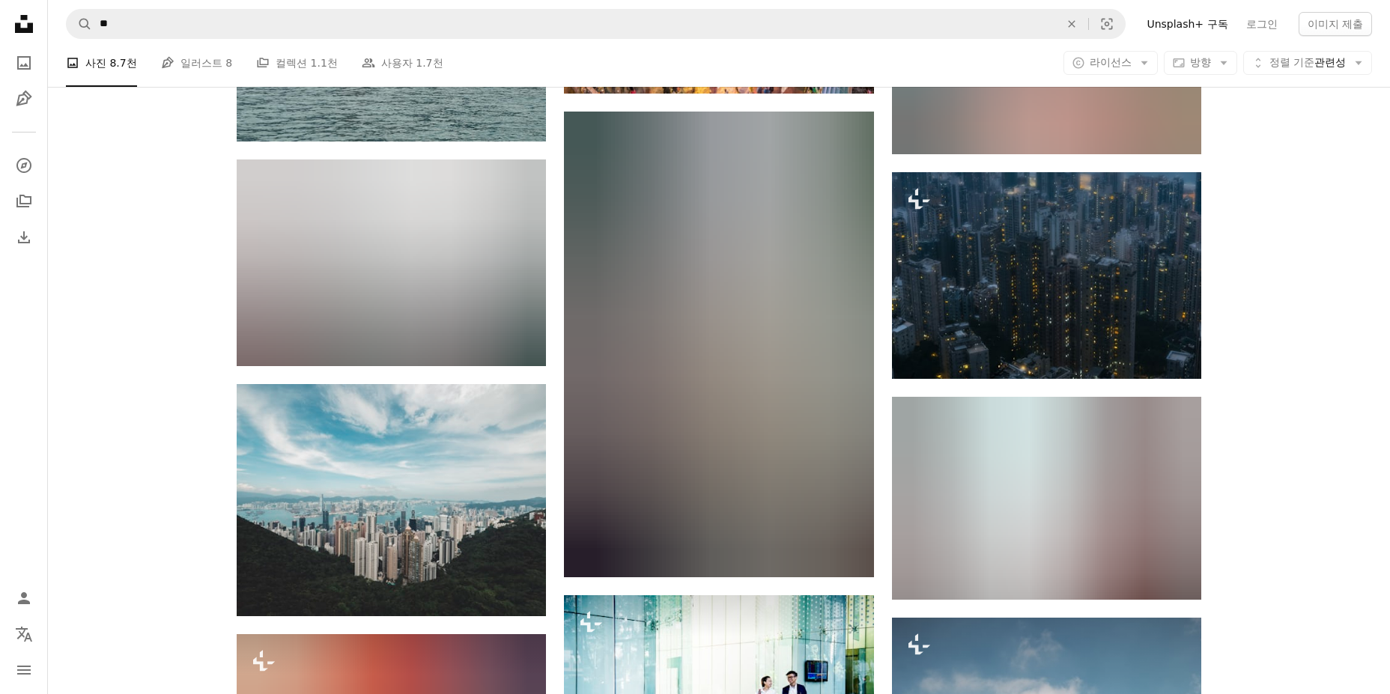
scroll to position [25205, 0]
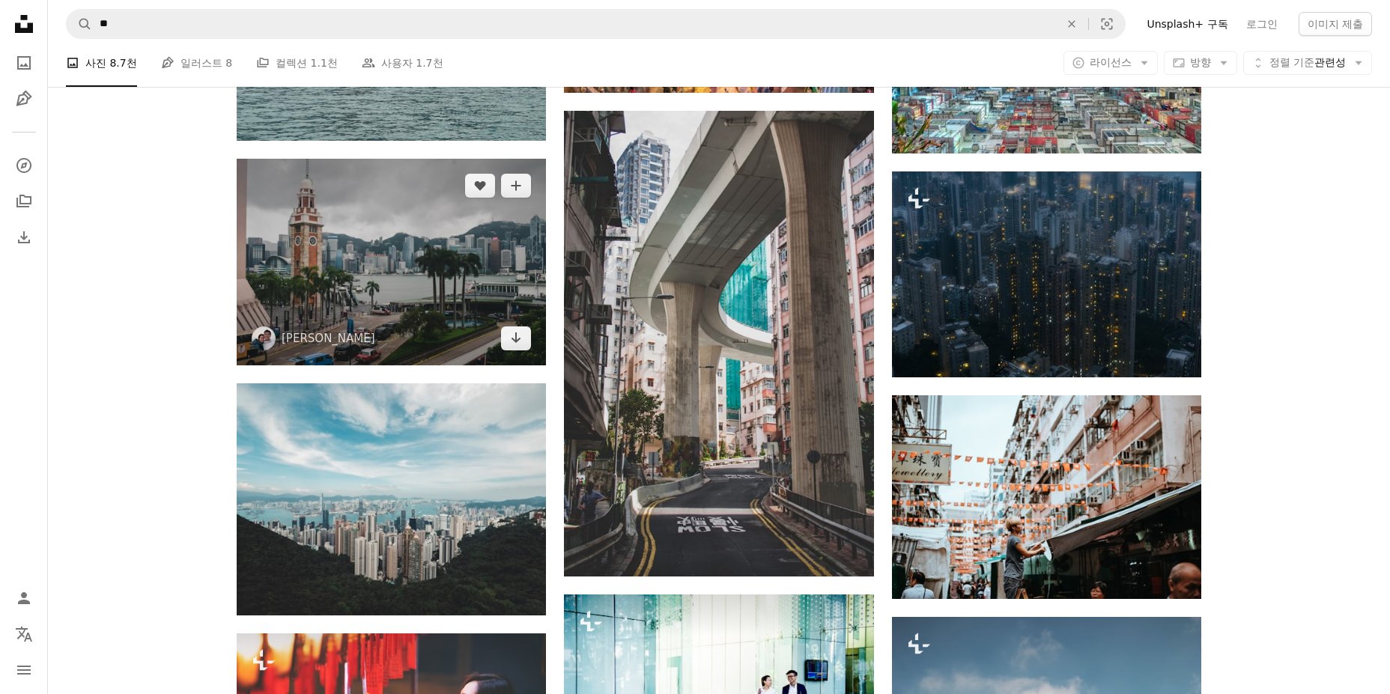
click at [375, 258] on img at bounding box center [391, 262] width 309 height 206
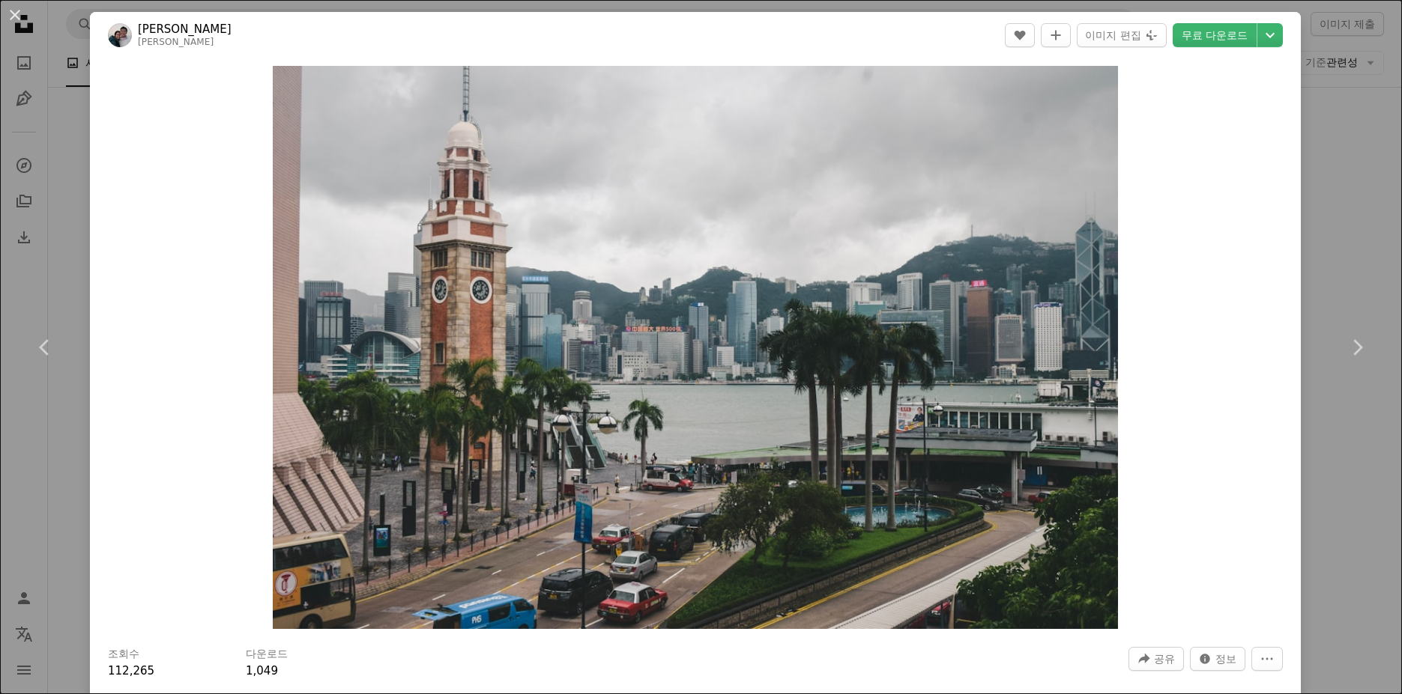
click at [1338, 240] on div "An X shape Chevron left Chevron right [PERSON_NAME] katie_musial A heart A plus…" at bounding box center [701, 347] width 1402 height 694
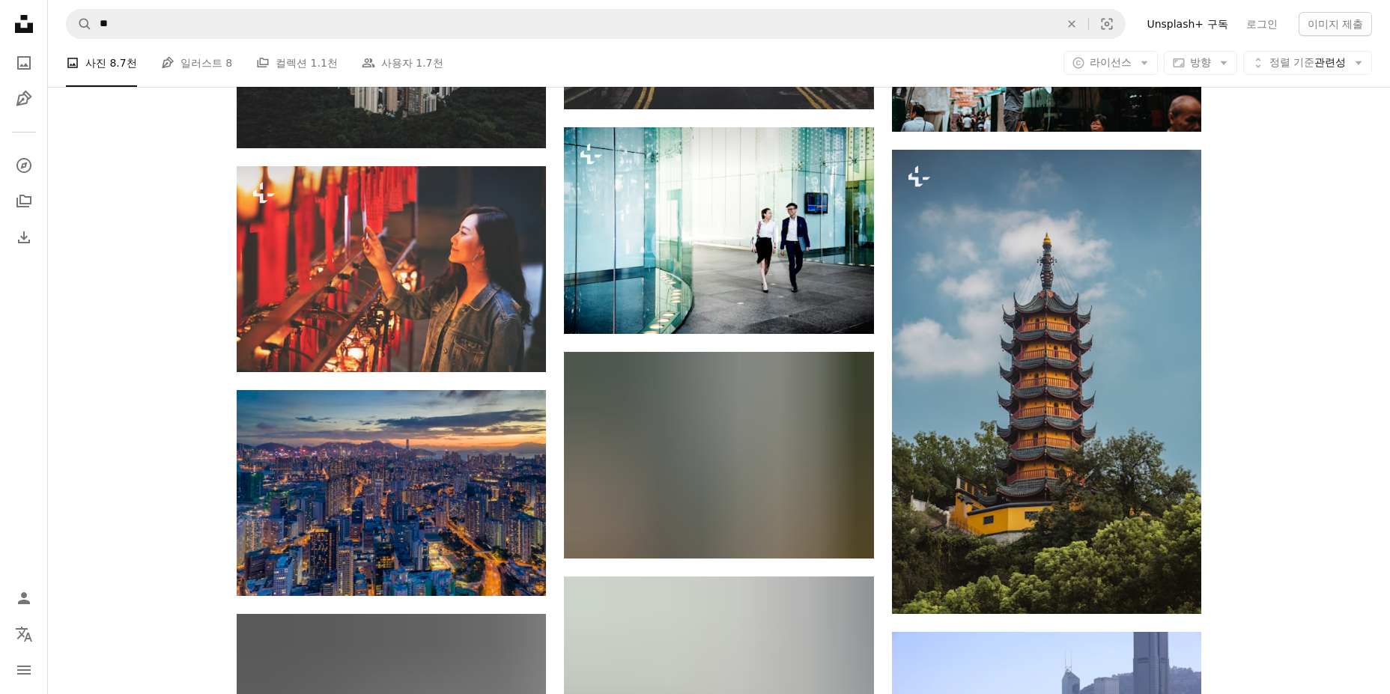
scroll to position [25804, 0]
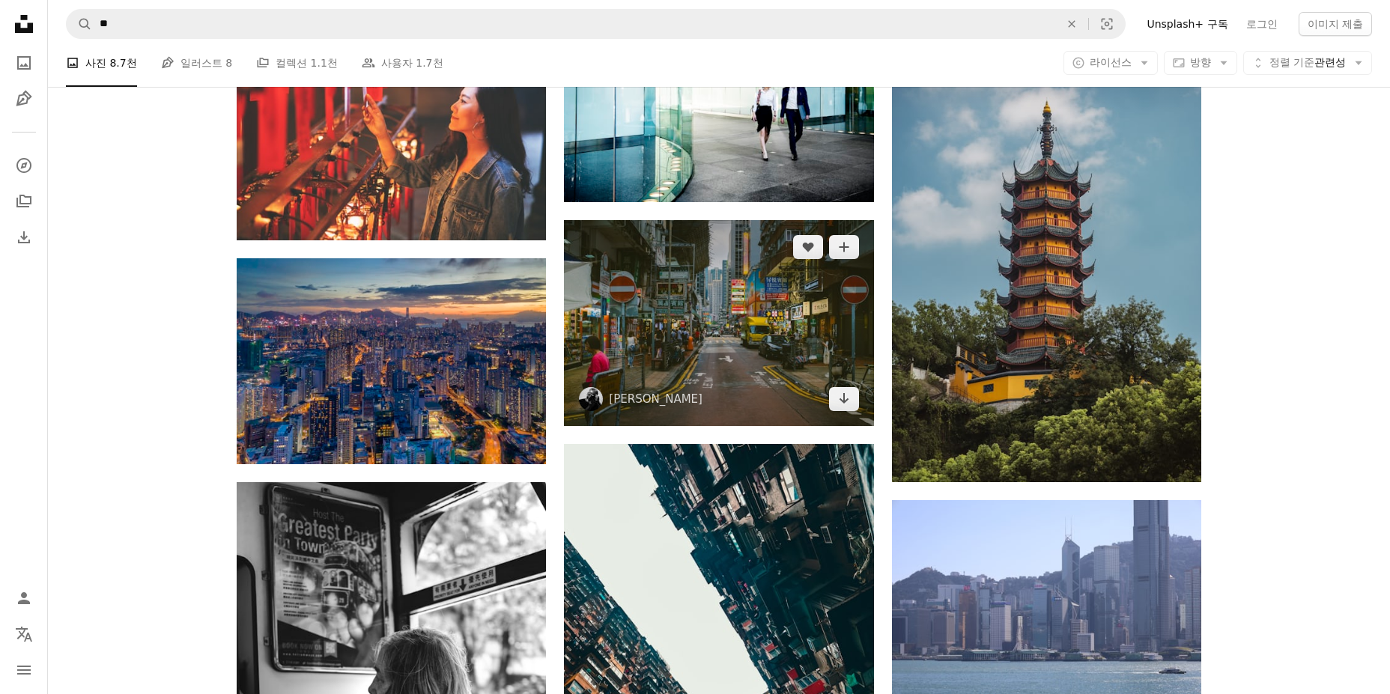
click at [766, 299] on img at bounding box center [718, 323] width 309 height 206
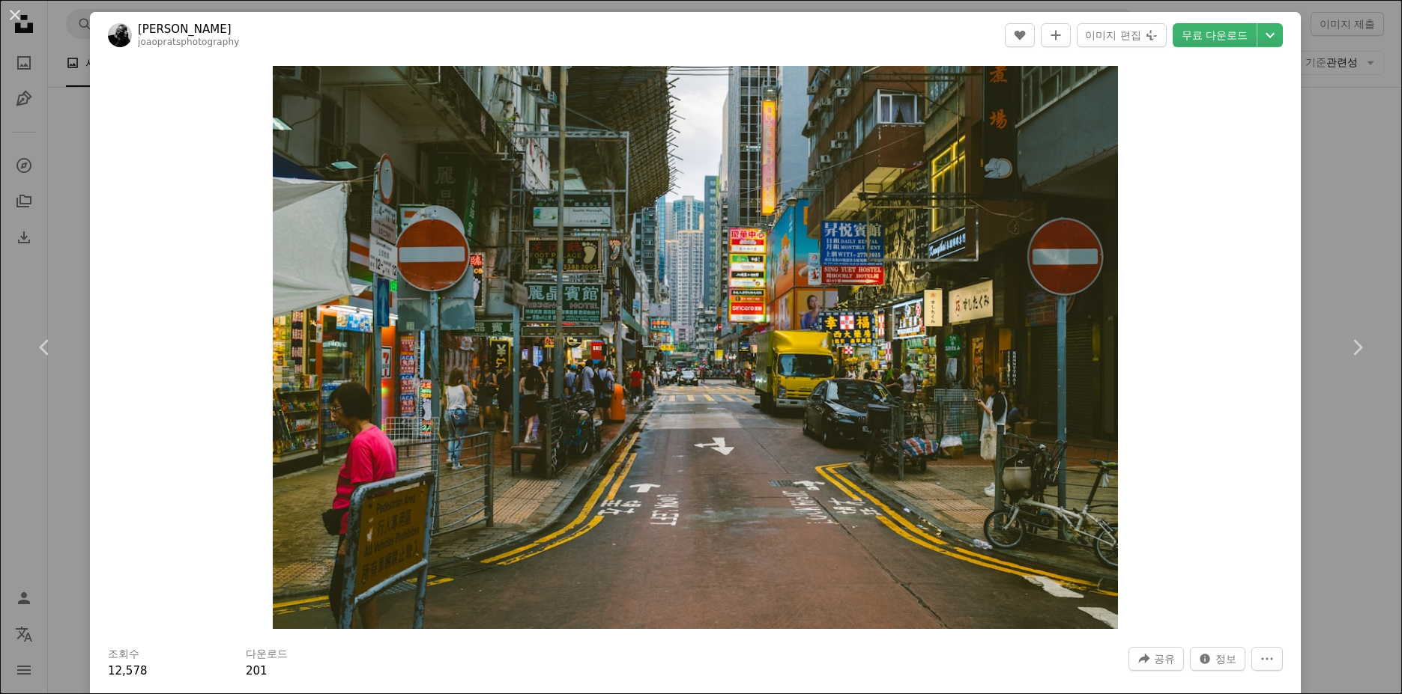
drag, startPoint x: 1336, startPoint y: 204, endPoint x: 1199, endPoint y: 253, distance: 145.5
click at [1336, 204] on div "An X shape Chevron left Chevron right Joao Prates joaopratsphotography A heart …" at bounding box center [701, 347] width 1402 height 694
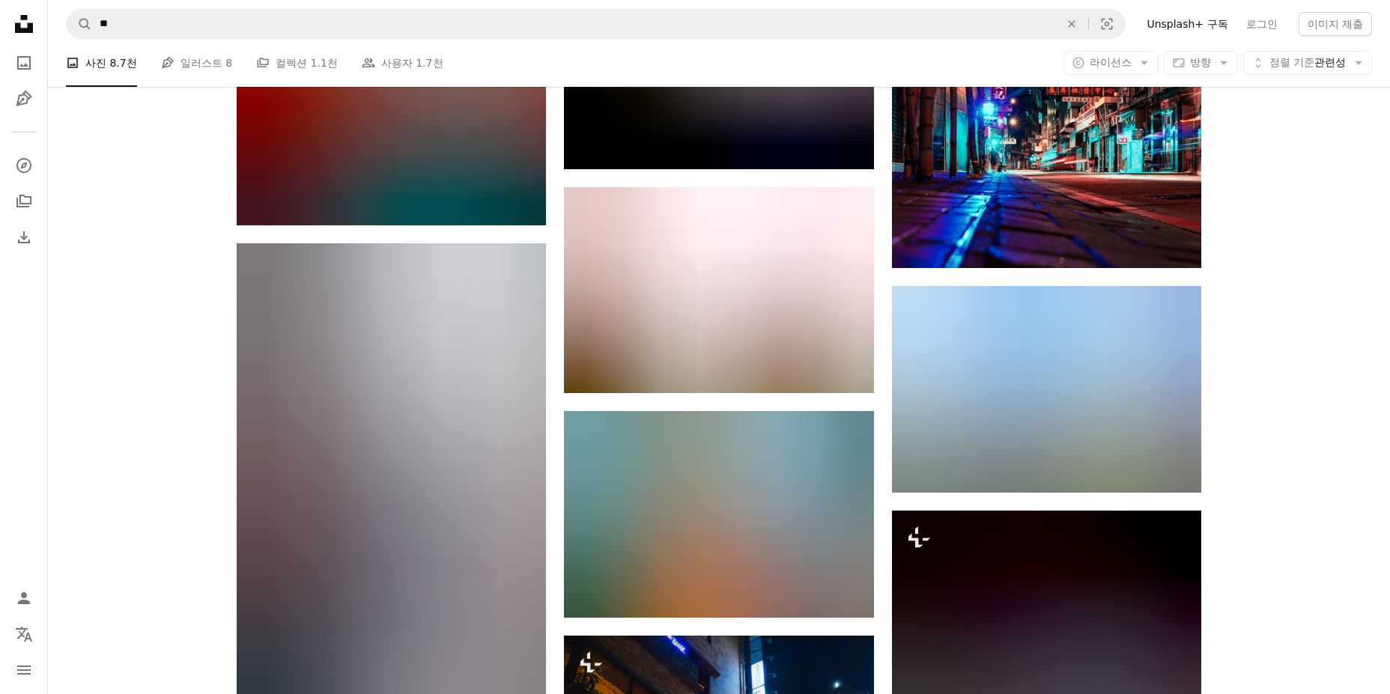
scroll to position [34568, 0]
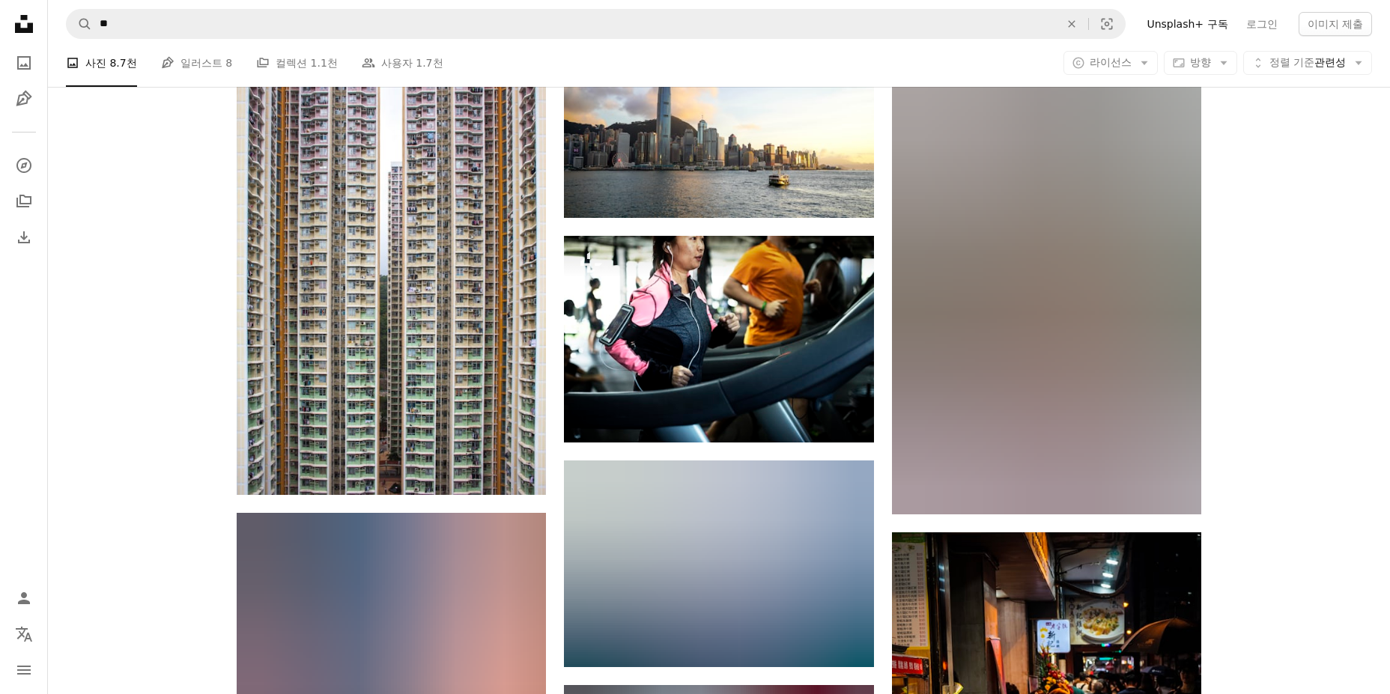
scroll to position [37864, 0]
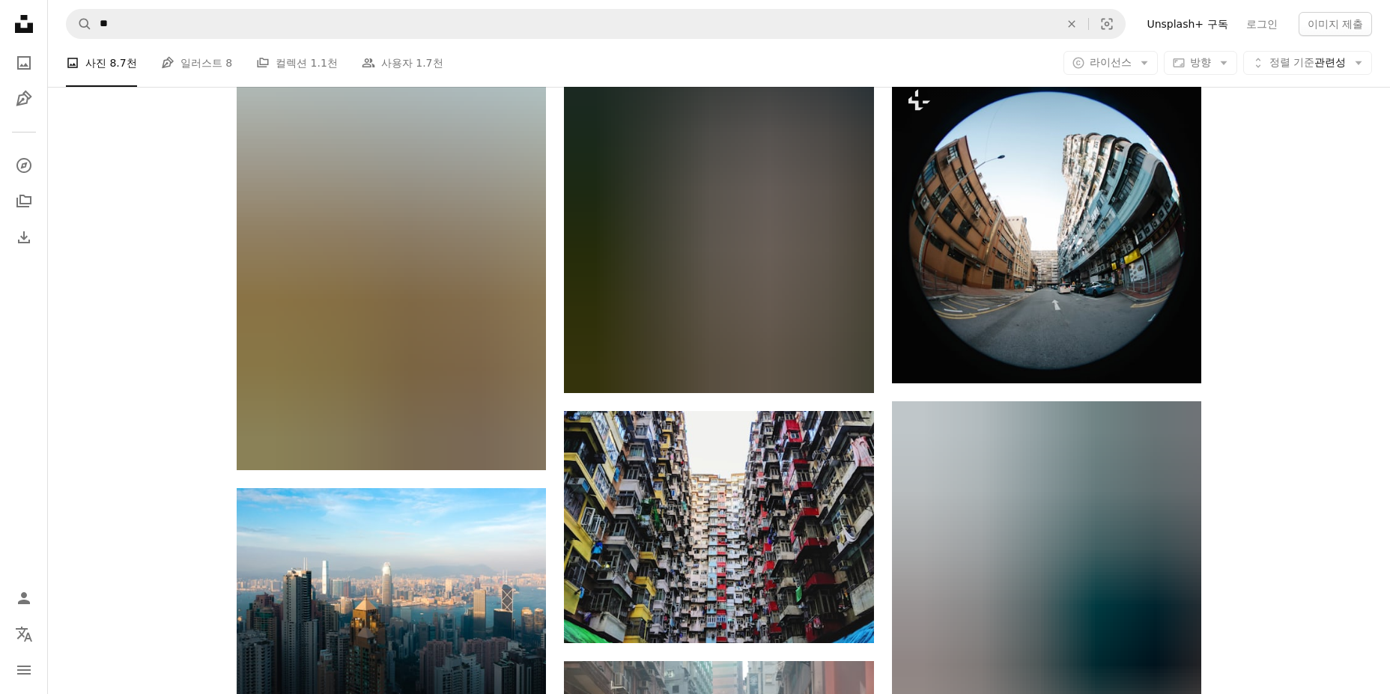
scroll to position [46778, 0]
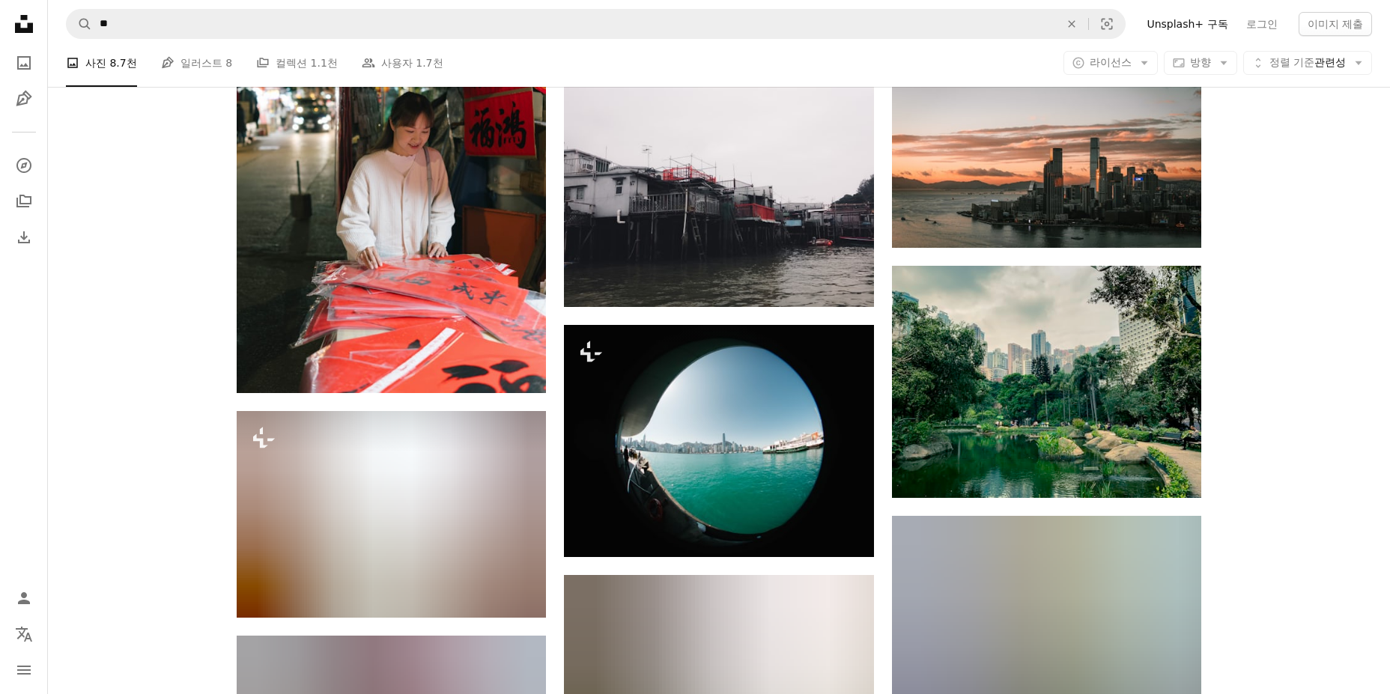
scroll to position [47378, 0]
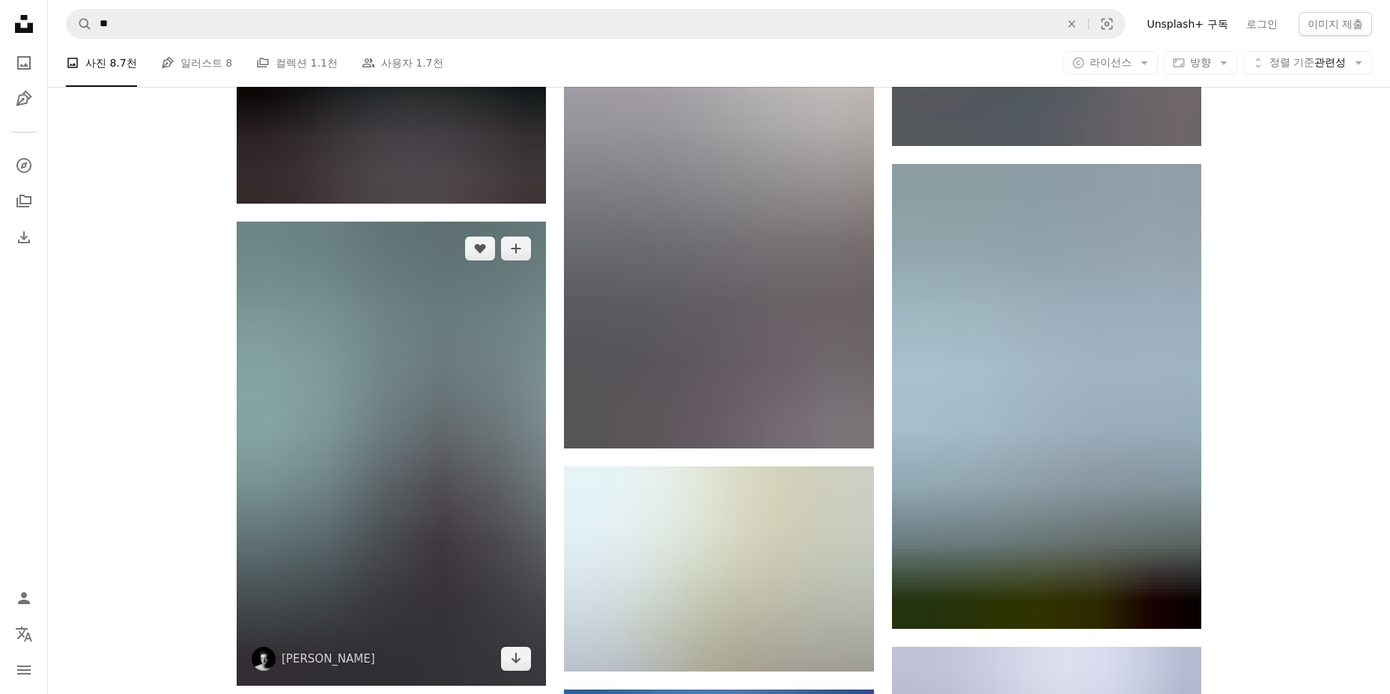
scroll to position [58239, 0]
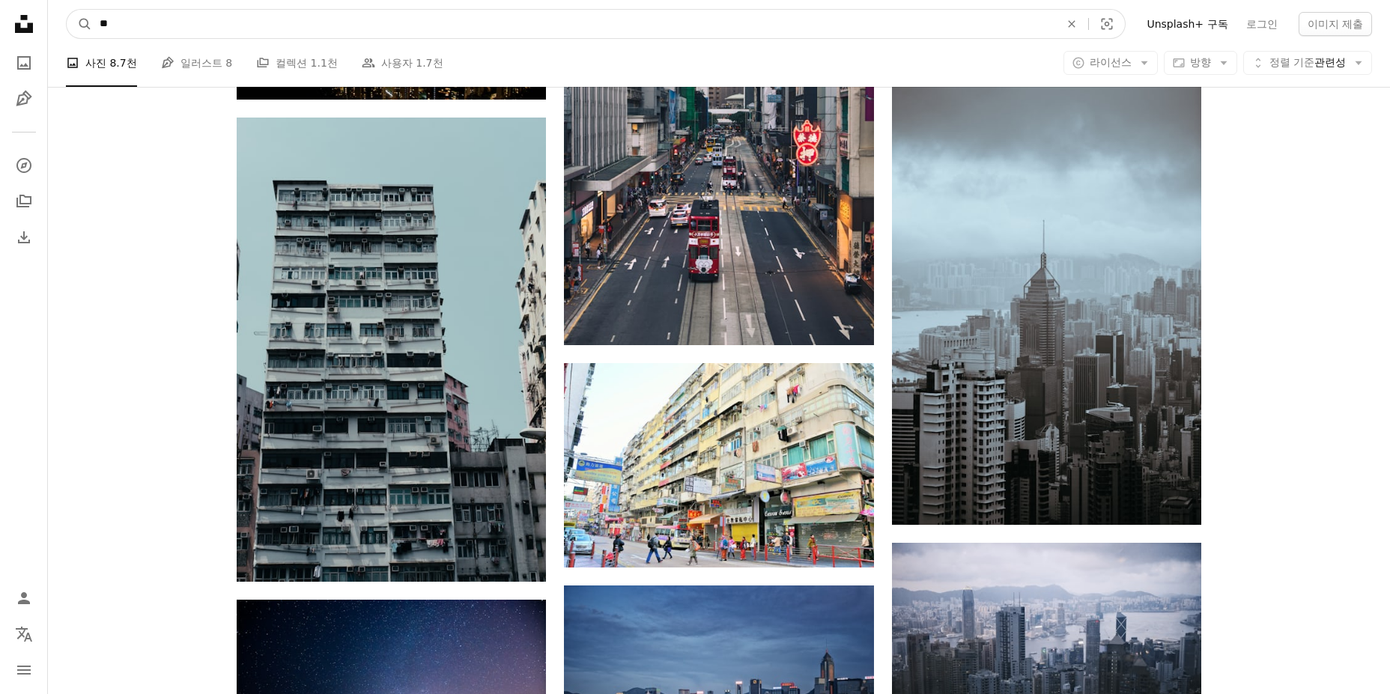
drag, startPoint x: 169, startPoint y: 26, endPoint x: -9, endPoint y: 28, distance: 177.5
type input "*"
type input "********"
click button "A magnifying glass" at bounding box center [79, 24] width 25 height 28
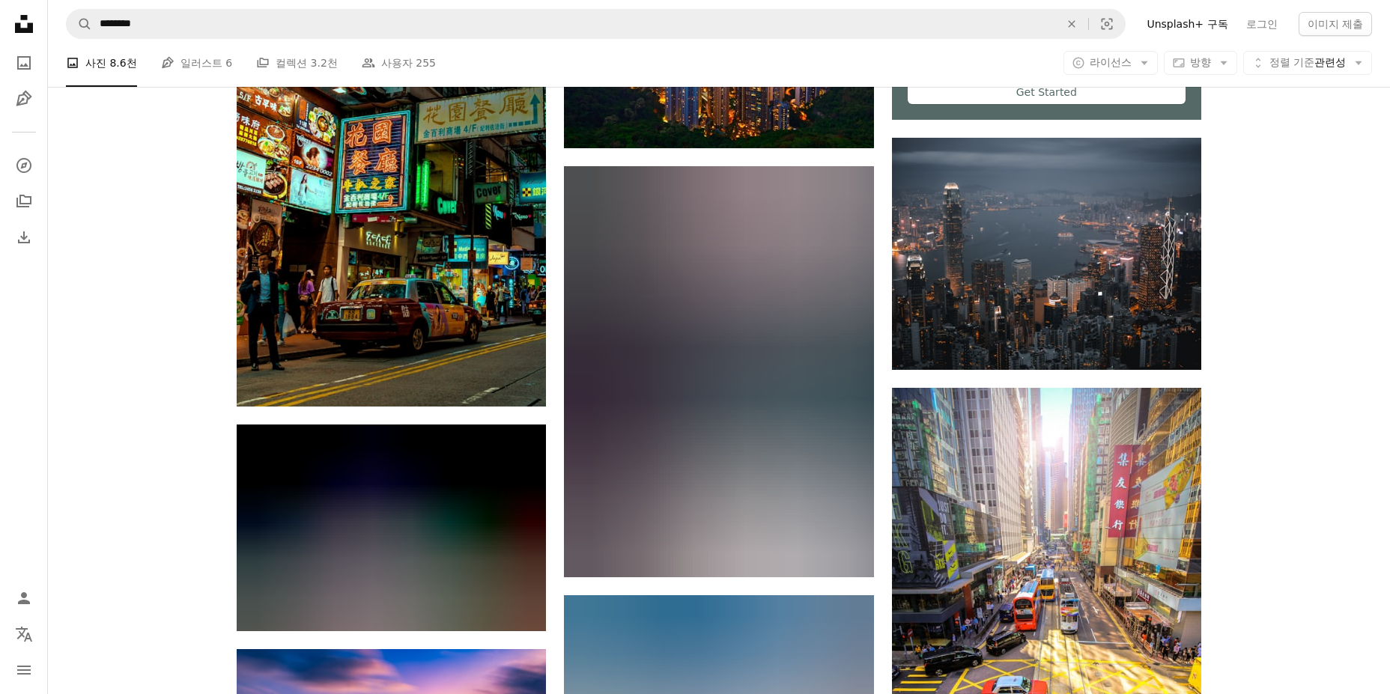
scroll to position [974, 0]
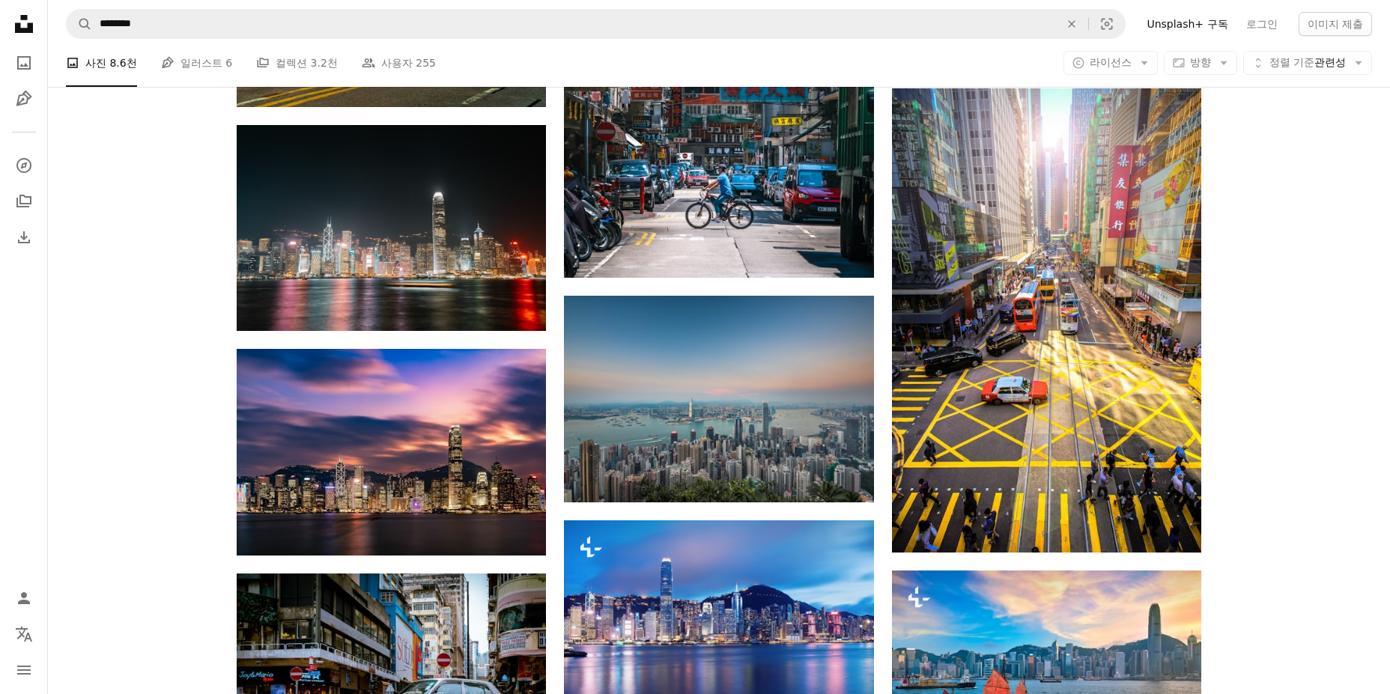
click at [1332, 290] on div "Plus sign for Unsplash+ A heart A plus sign Getty Images Unsplash+ 용 A lock 다운로…" at bounding box center [719, 681] width 1342 height 2524
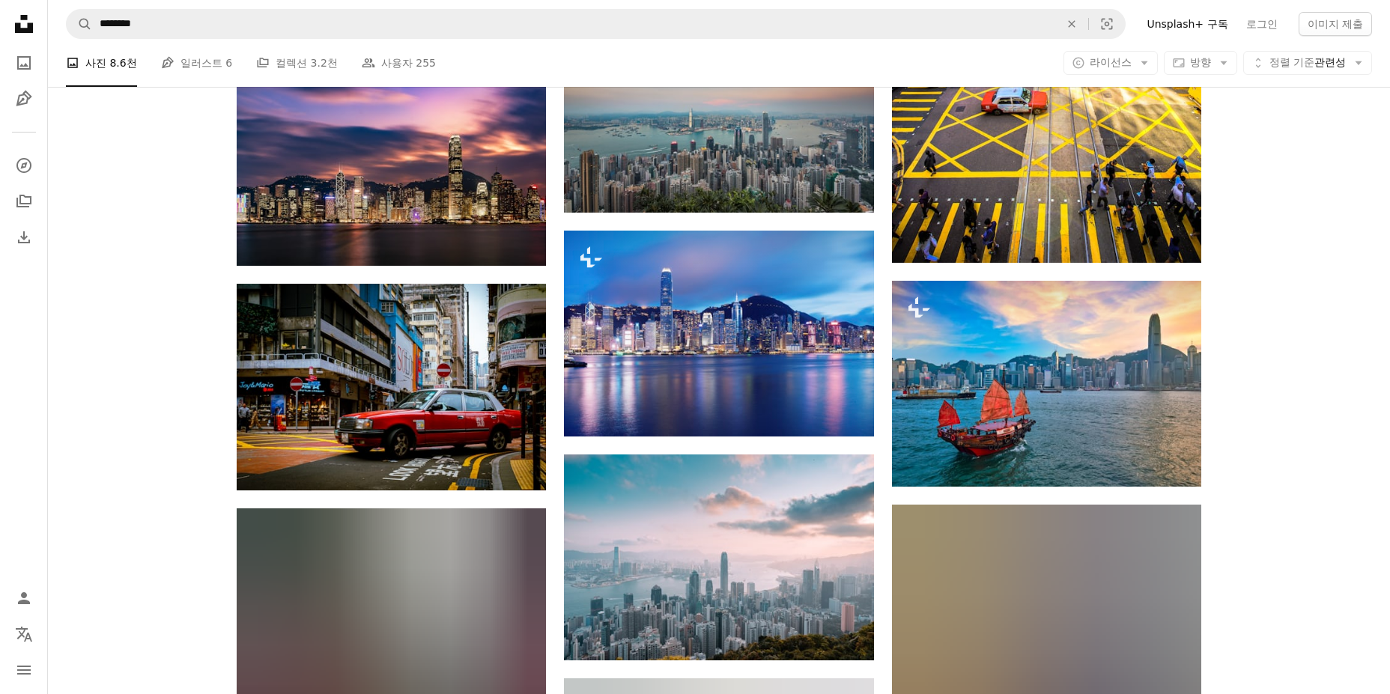
scroll to position [1273, 0]
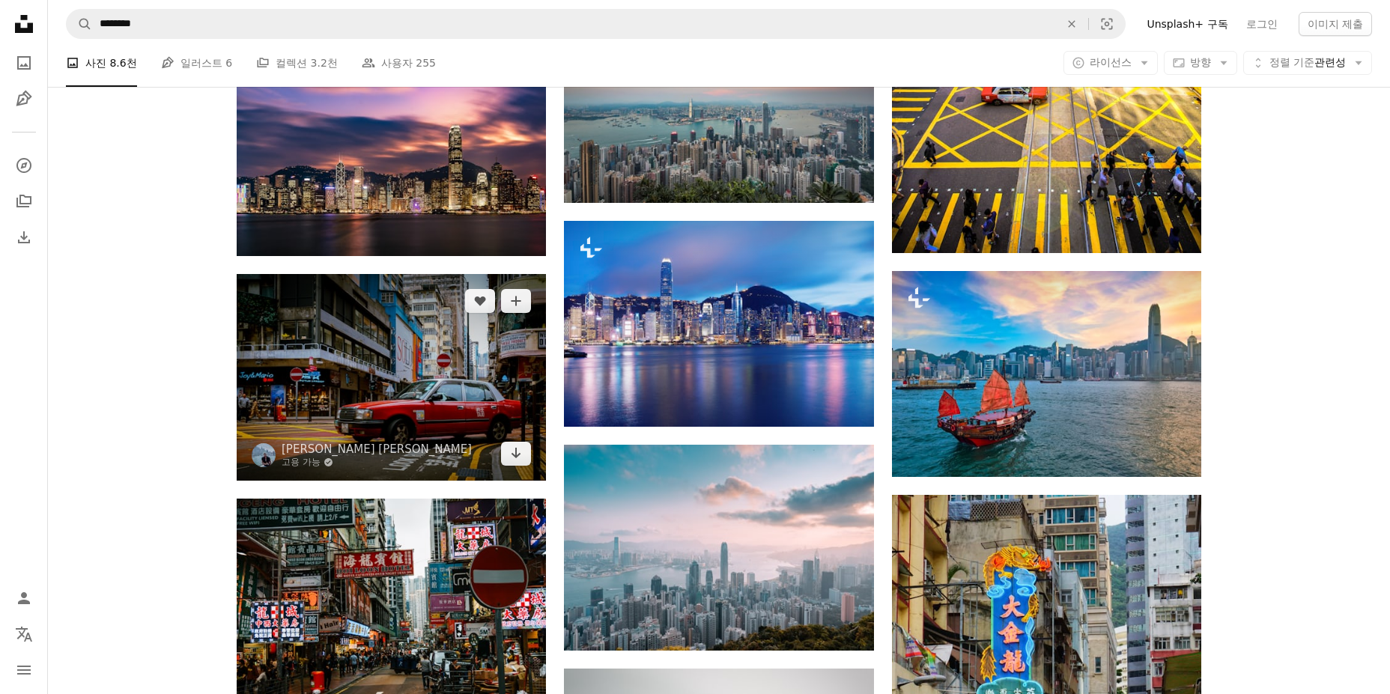
click at [444, 381] on img at bounding box center [391, 377] width 309 height 206
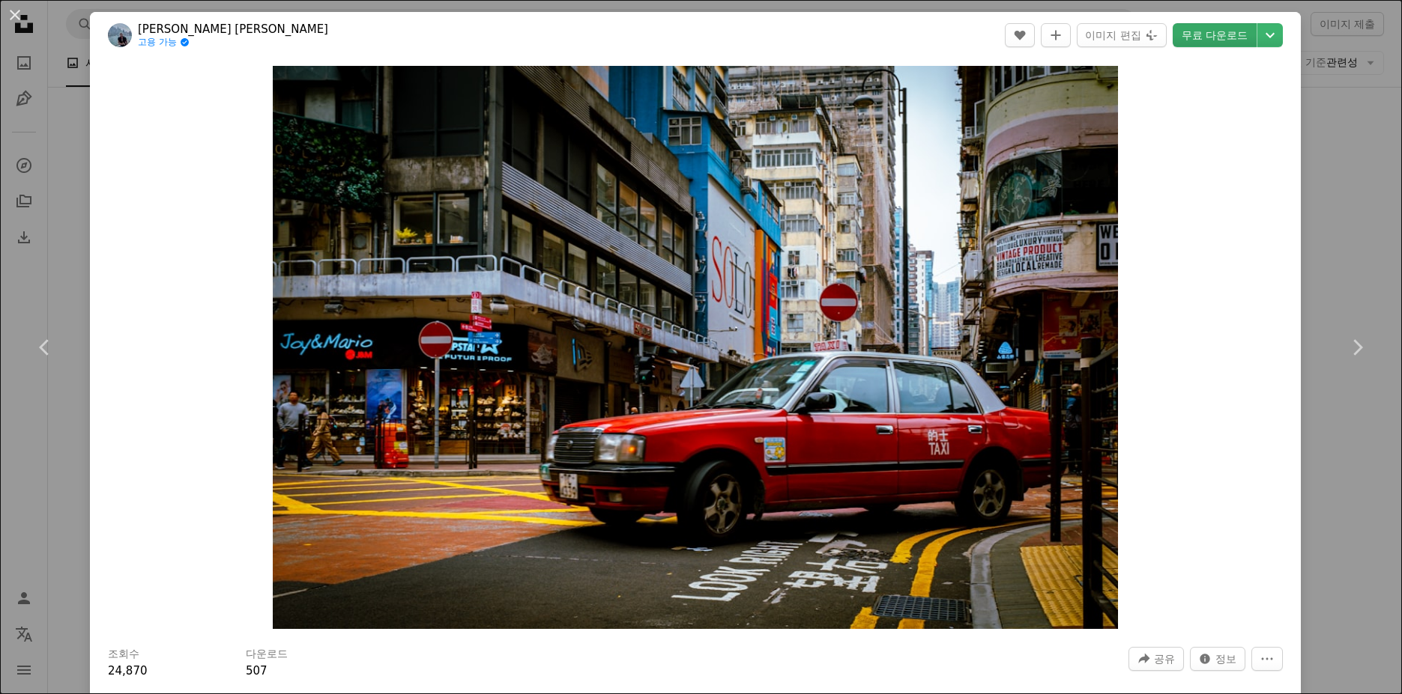
click at [1193, 35] on link "무료 다운로드" at bounding box center [1214, 35] width 84 height 24
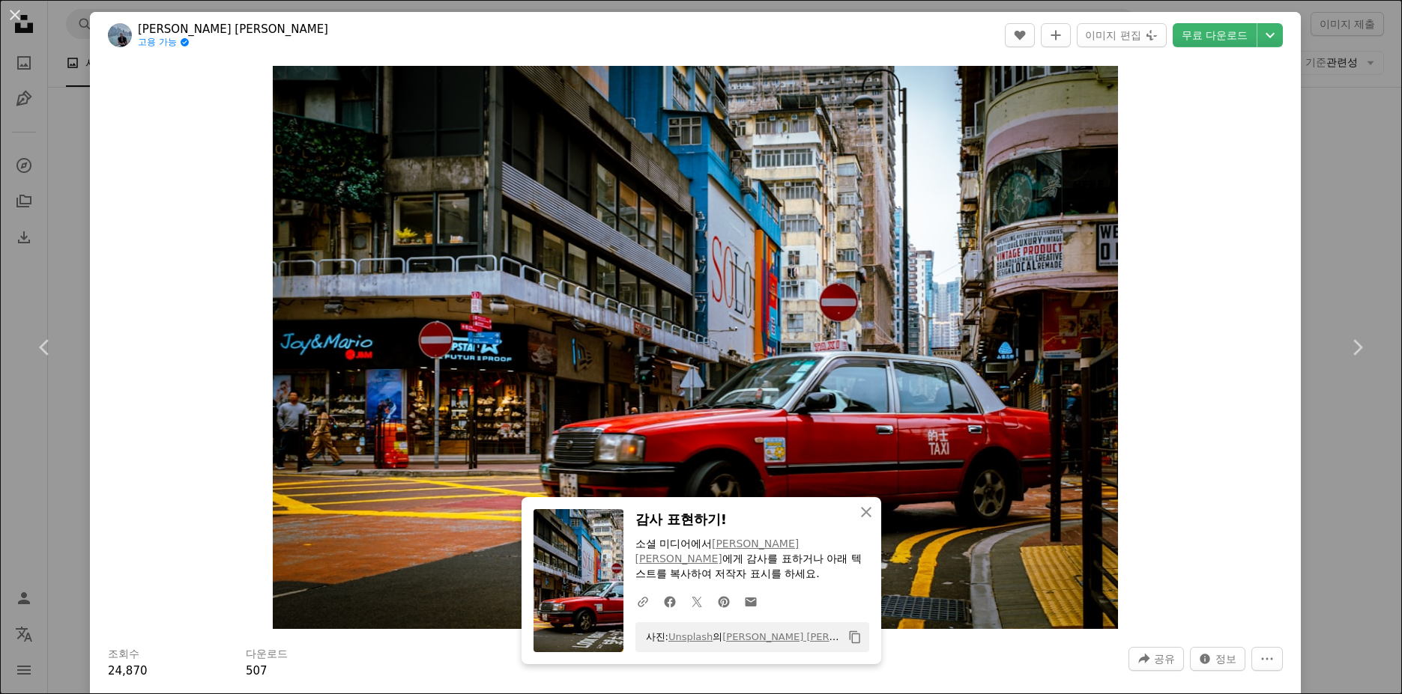
click at [1339, 223] on div "An X shape Chevron left Chevron right An X shape 닫기 감사 표현하기! 소셜 미디어에서 [PERSON_N…" at bounding box center [701, 347] width 1402 height 694
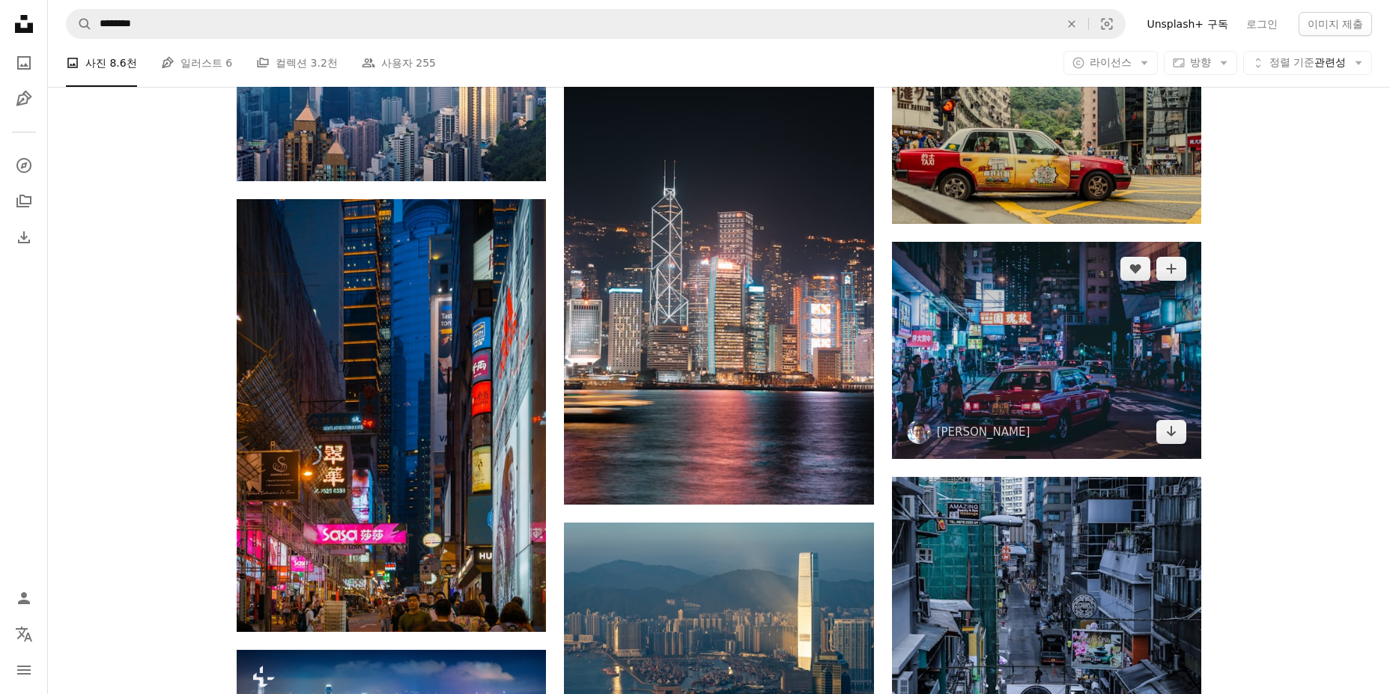
scroll to position [3670, 0]
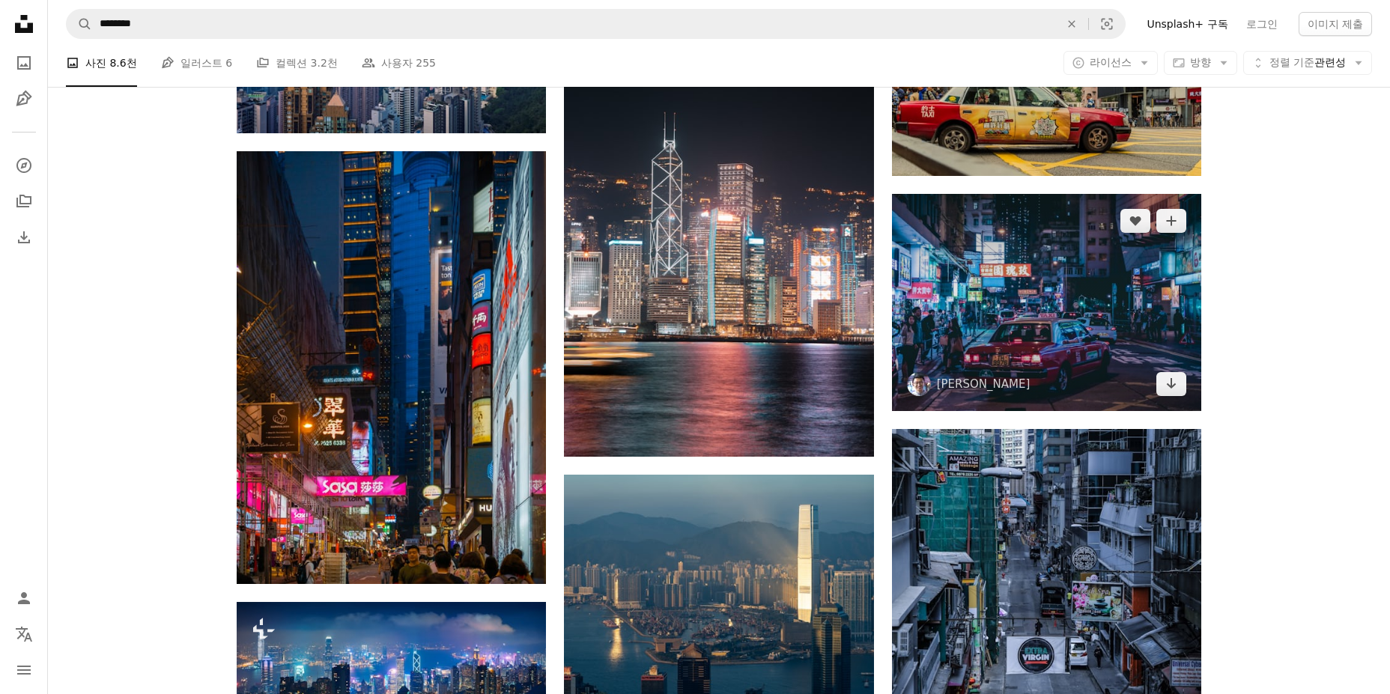
click at [1074, 269] on img at bounding box center [1046, 302] width 309 height 216
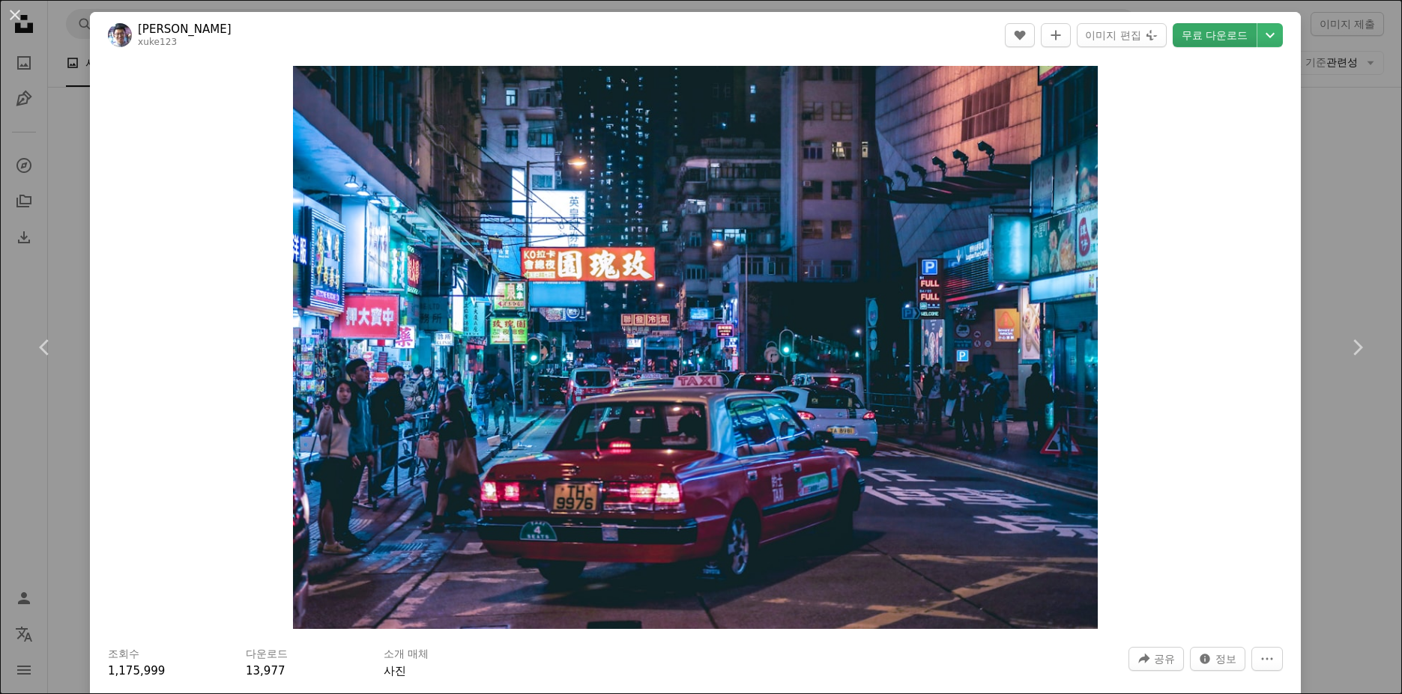
click at [1191, 37] on link "무료 다운로드" at bounding box center [1214, 35] width 84 height 24
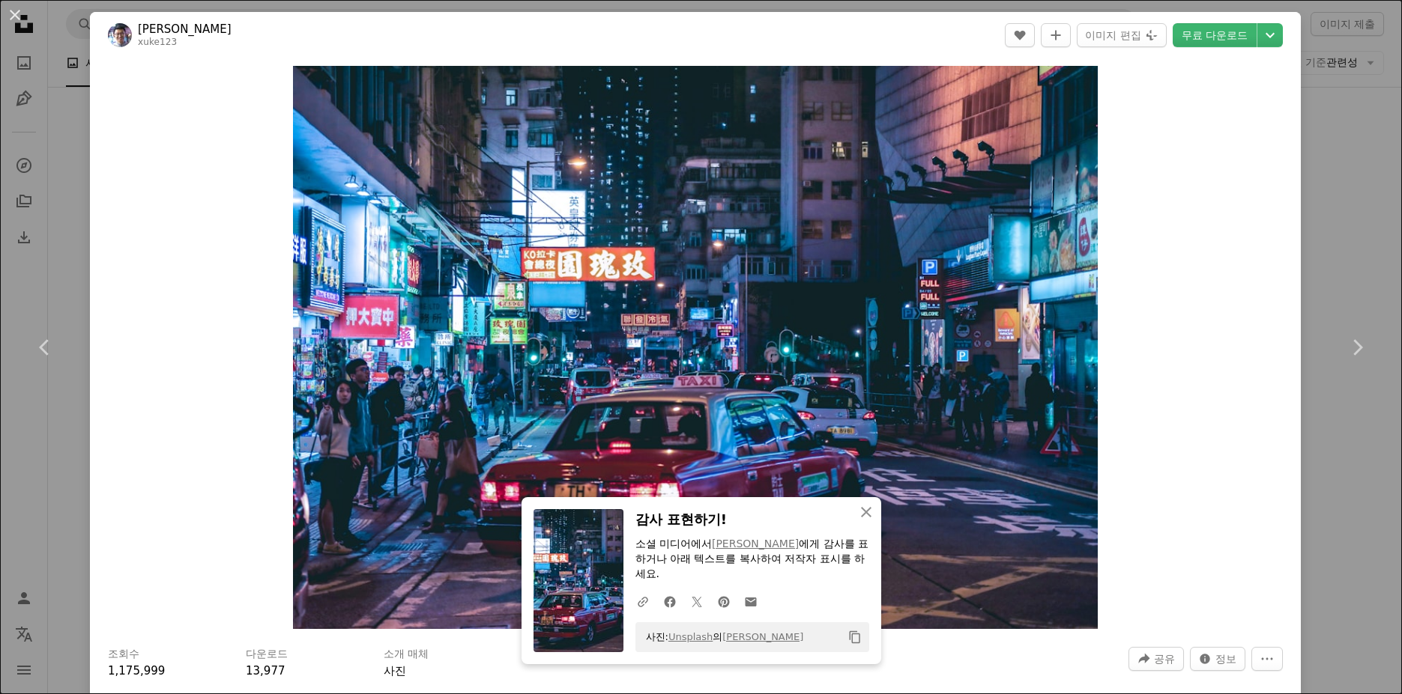
click at [1354, 259] on div "An X shape Chevron left Chevron right An X shape 닫기 감사 표현하기! 소셜 미디어에서 [PERSON_N…" at bounding box center [701, 347] width 1402 height 694
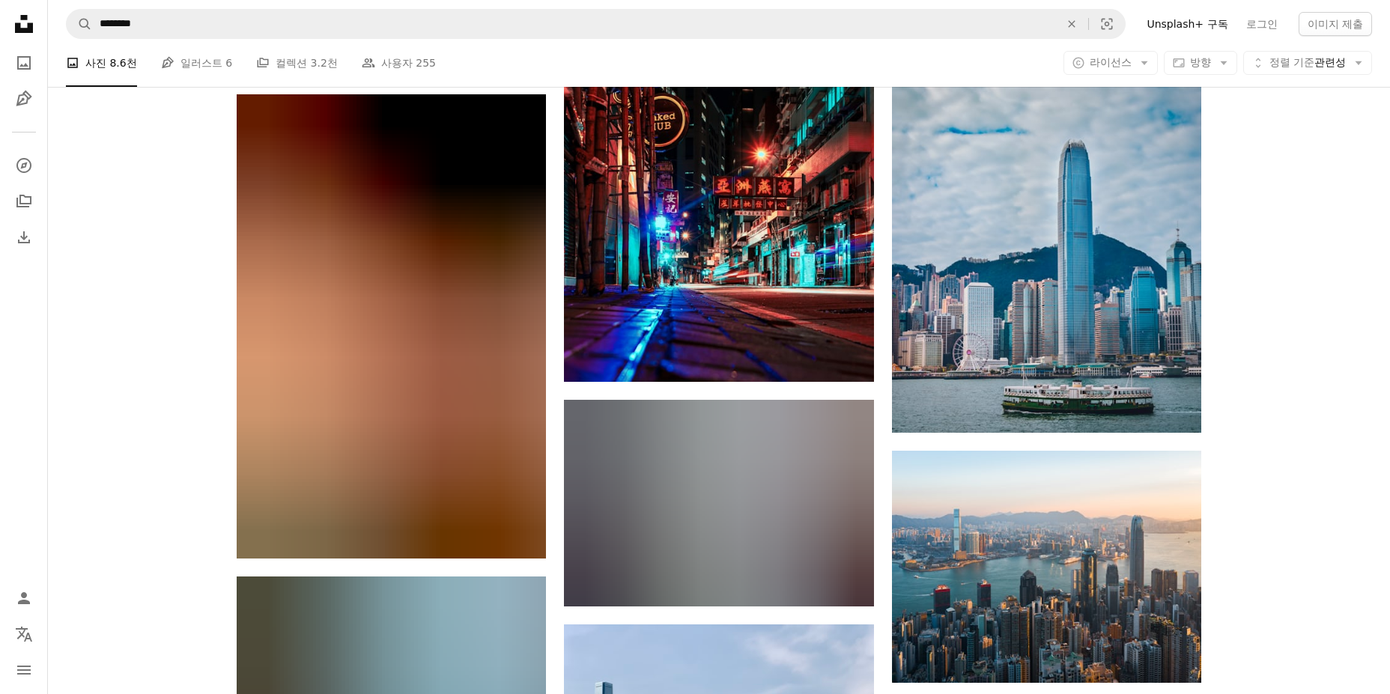
scroll to position [5094, 0]
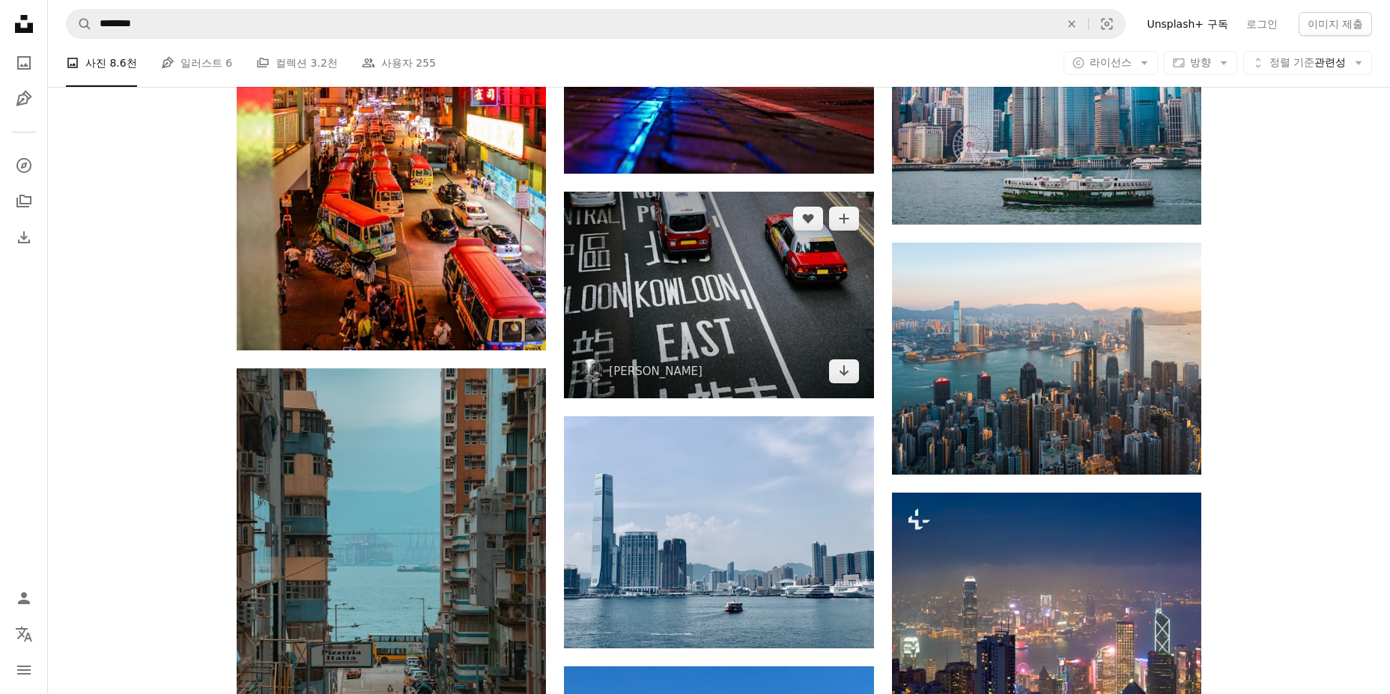
click at [784, 303] on img at bounding box center [718, 295] width 309 height 207
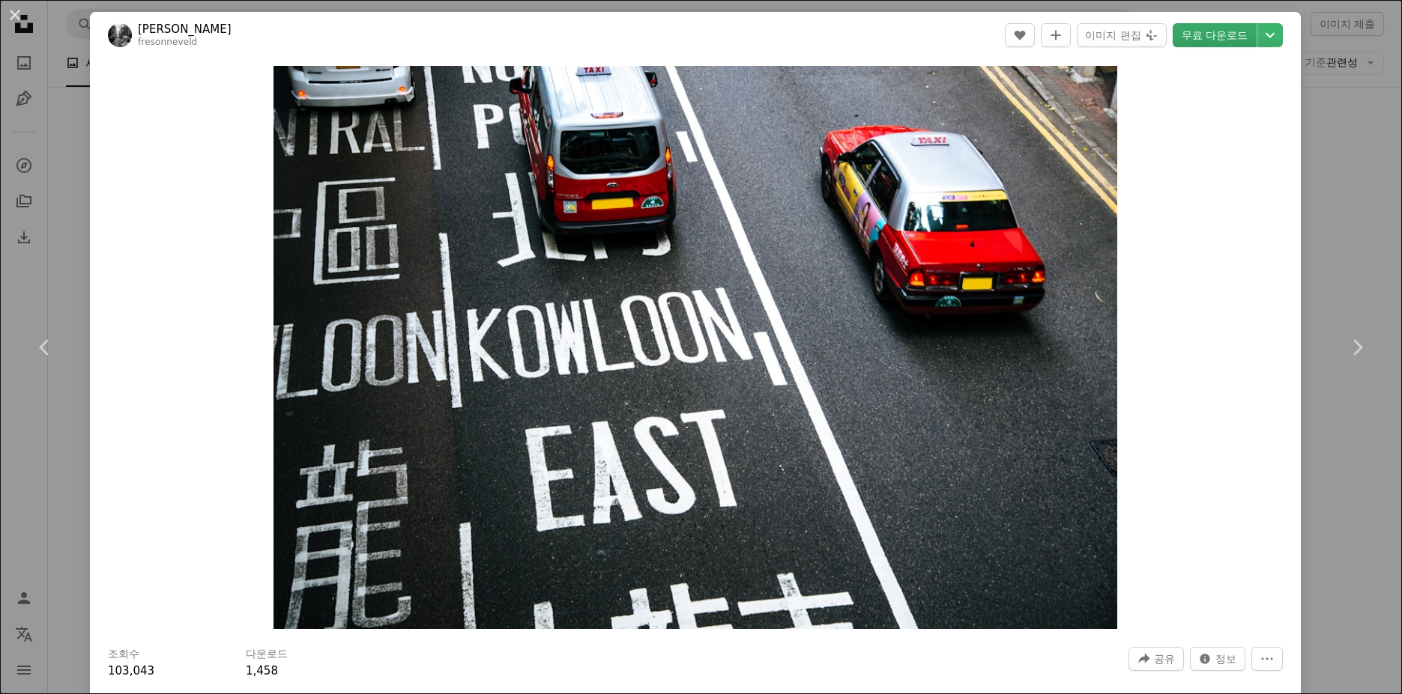
click at [1178, 41] on link "무료 다운로드" at bounding box center [1214, 35] width 84 height 24
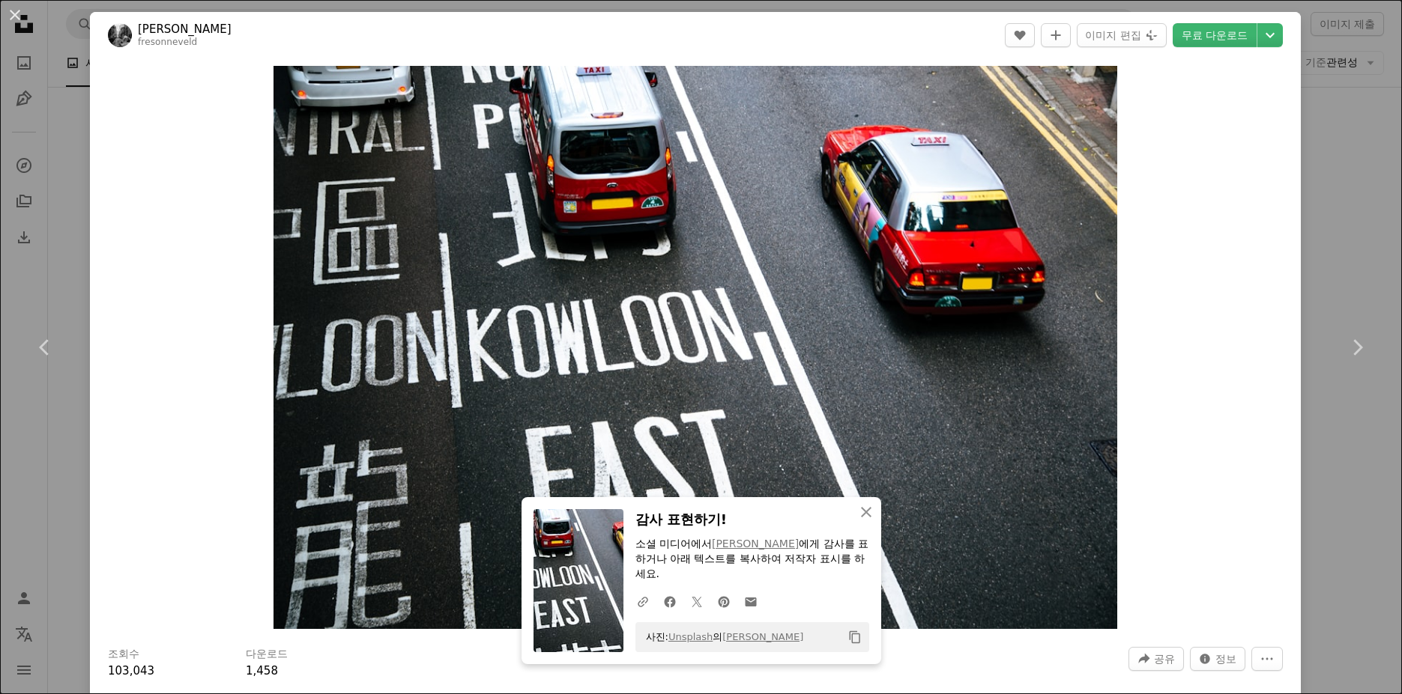
click at [1333, 220] on div "An X shape Chevron left Chevron right An X shape 닫기 감사 표현하기! 소셜 미디어에서 [PERSON_N…" at bounding box center [701, 347] width 1402 height 694
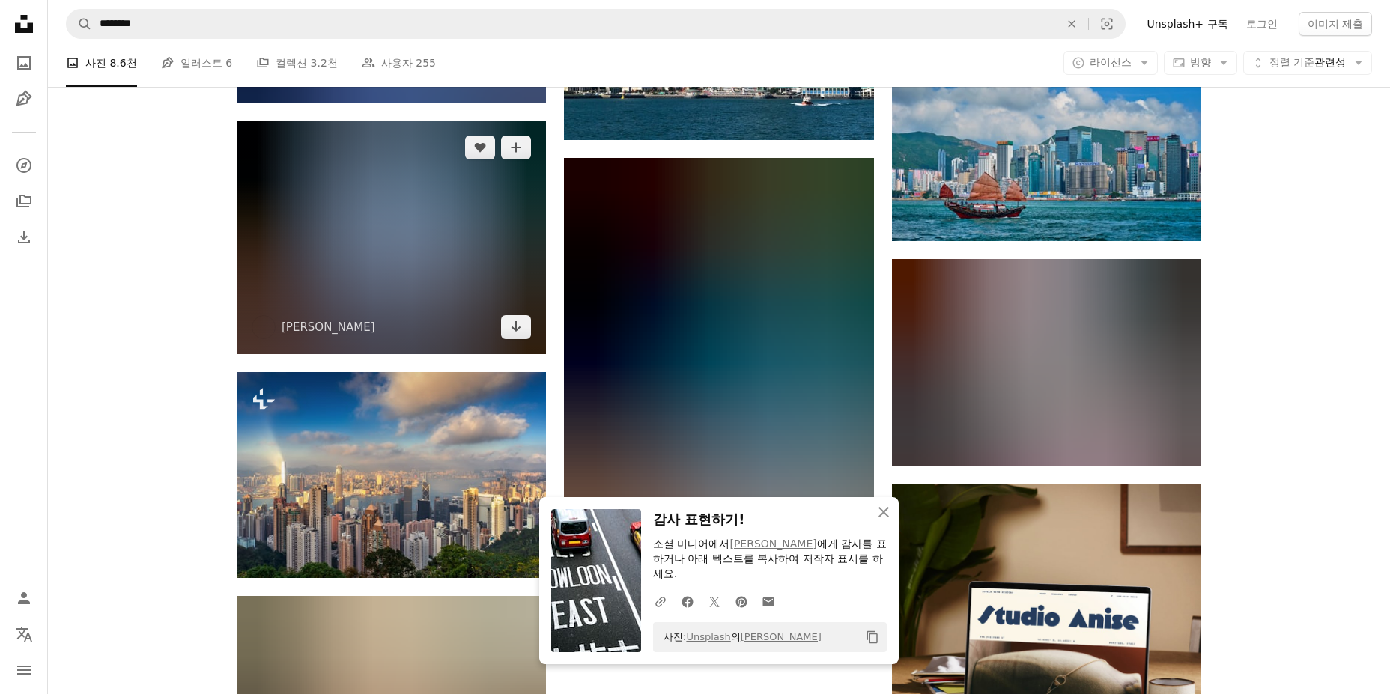
scroll to position [6217, 0]
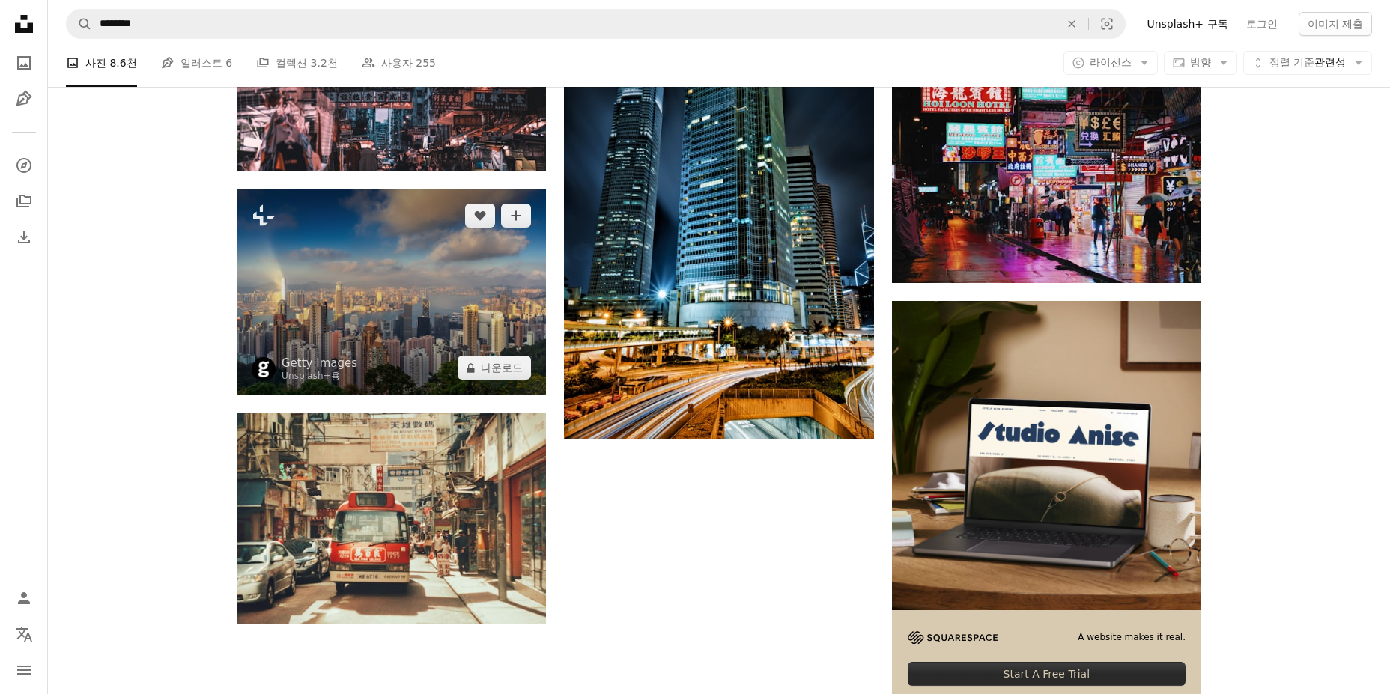
click at [332, 283] on img at bounding box center [391, 292] width 309 height 206
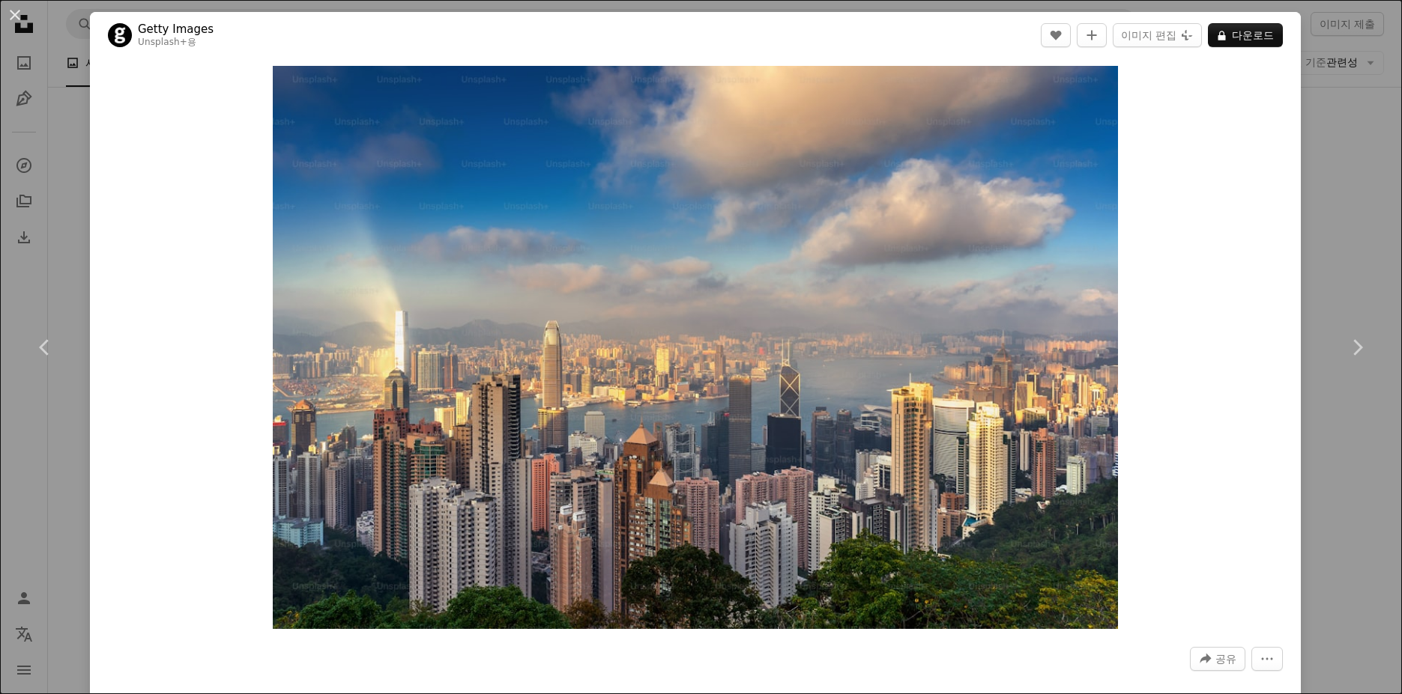
click at [1339, 193] on div "An X shape Chevron left Chevron right Getty Images Unsplash+ 용 A heart A plus s…" at bounding box center [701, 347] width 1402 height 694
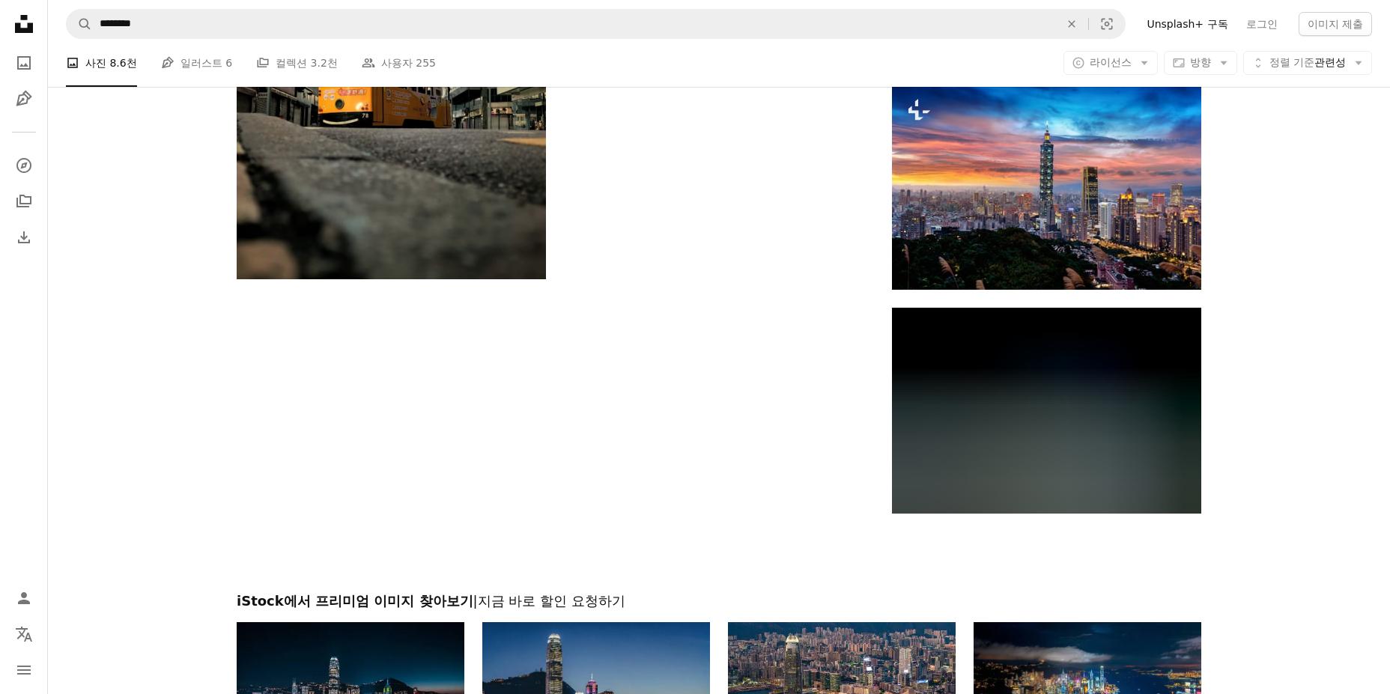
scroll to position [8914, 0]
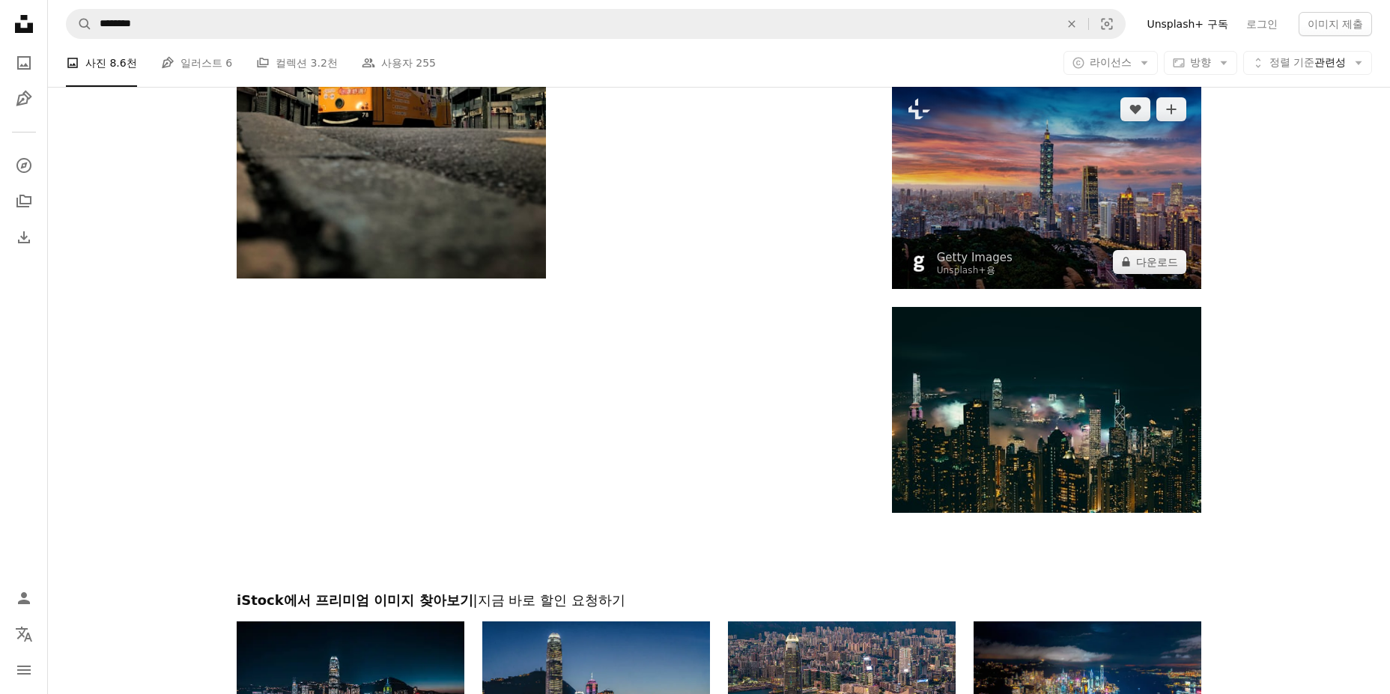
click at [1085, 170] on img at bounding box center [1046, 185] width 309 height 206
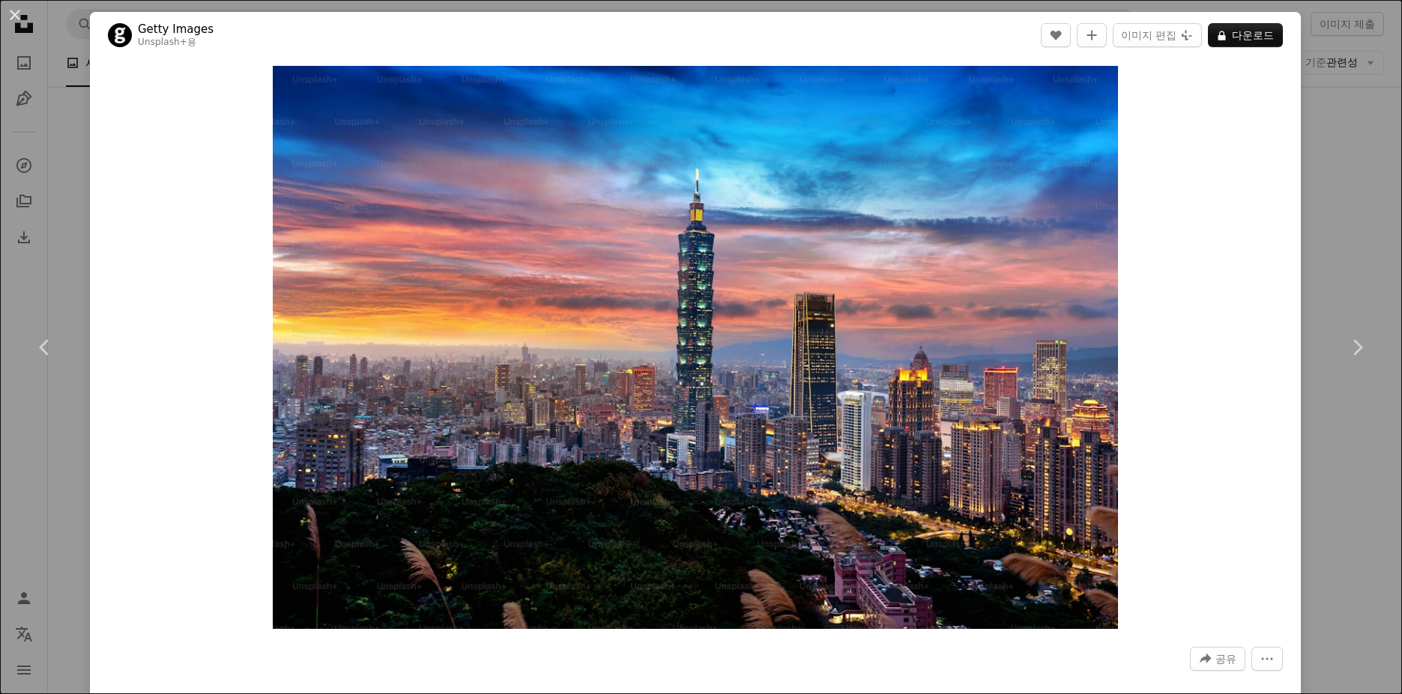
click at [1302, 150] on div "An X shape Chevron left Chevron right Getty Images Unsplash+ 용 A heart A plus s…" at bounding box center [701, 347] width 1402 height 694
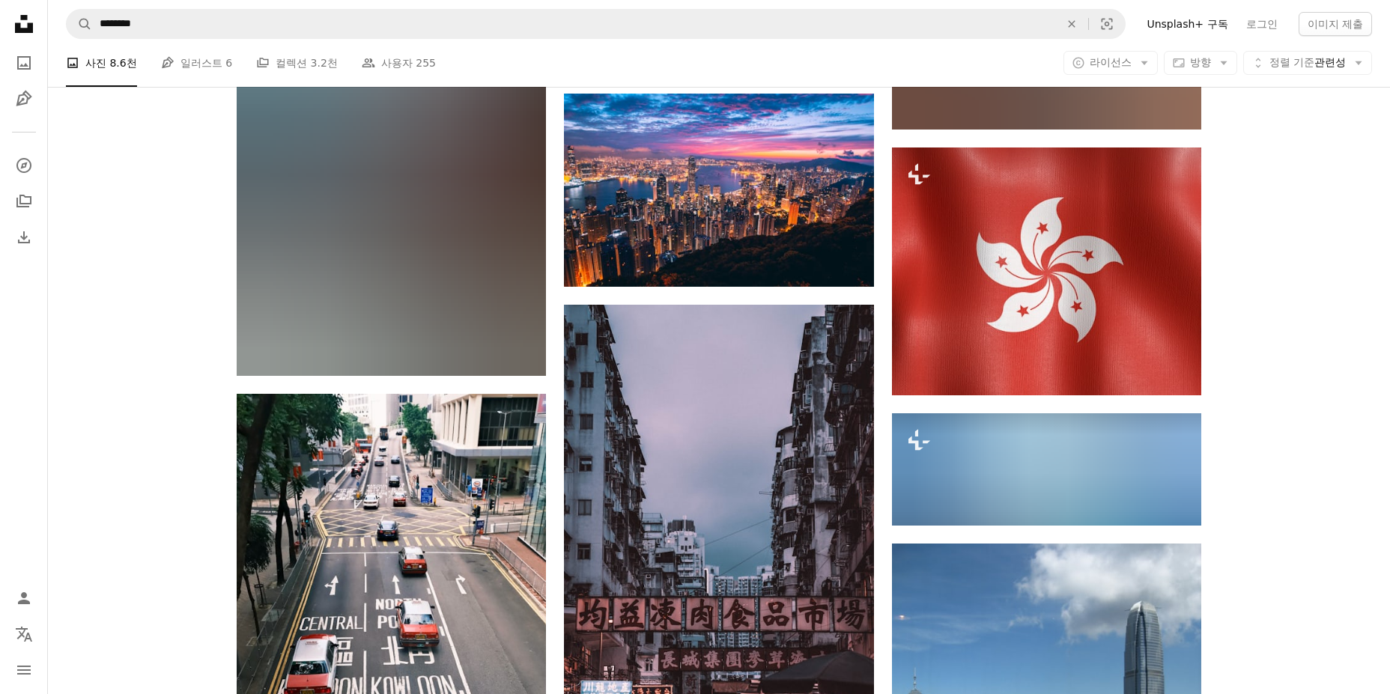
scroll to position [10487, 0]
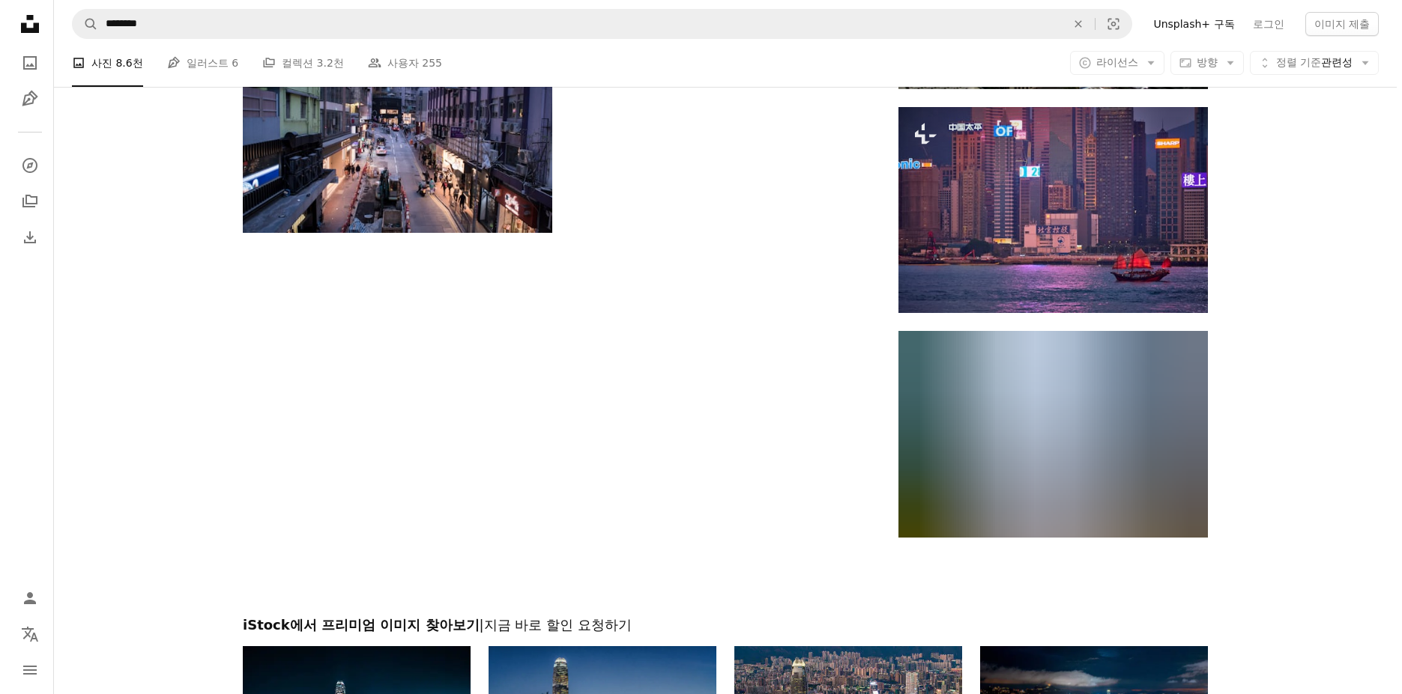
scroll to position [11311, 0]
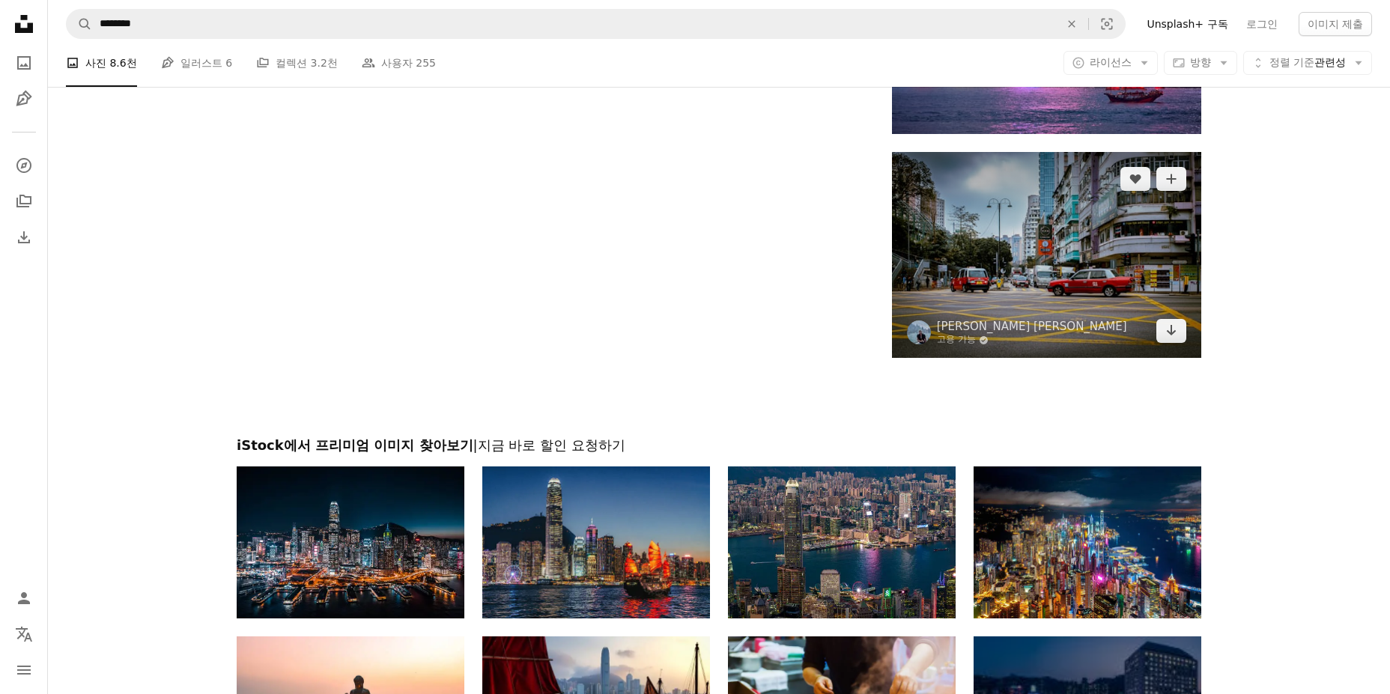
click at [1101, 263] on img at bounding box center [1046, 255] width 309 height 206
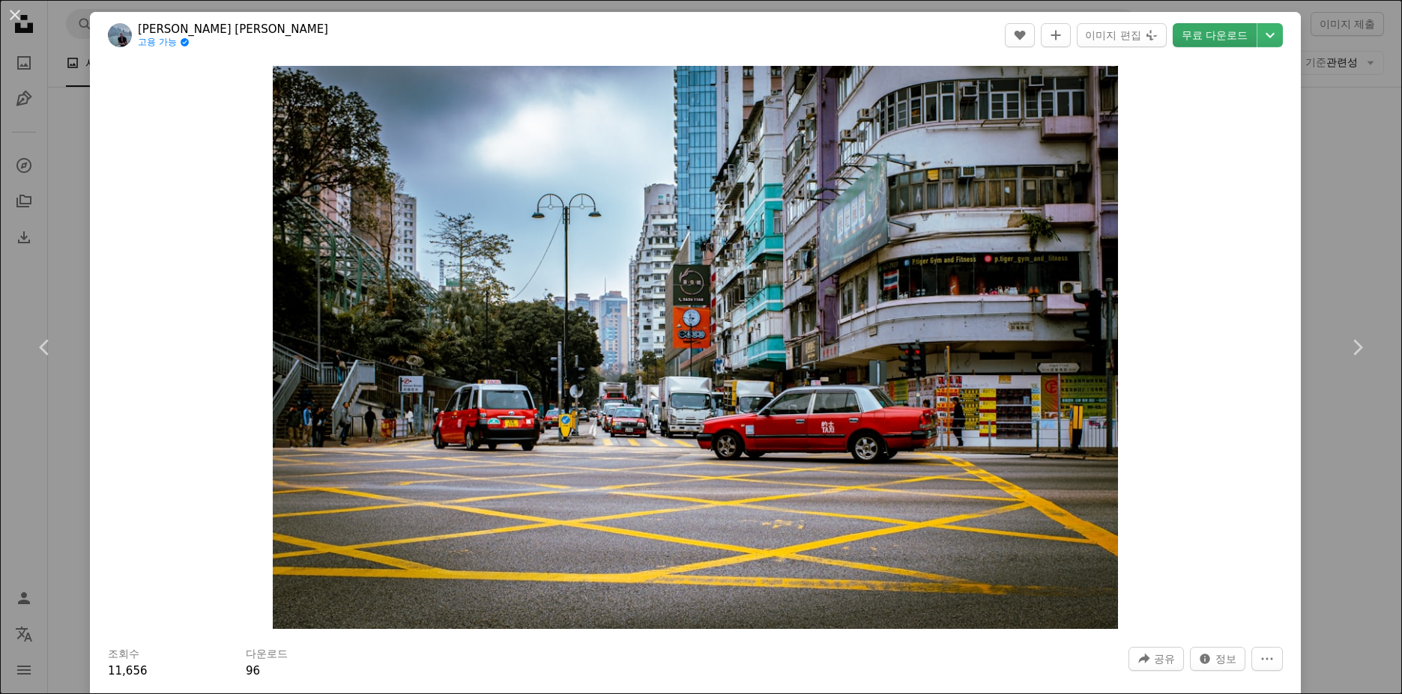
click at [1193, 34] on link "무료 다운로드" at bounding box center [1214, 35] width 84 height 24
